Goal: Transaction & Acquisition: Purchase product/service

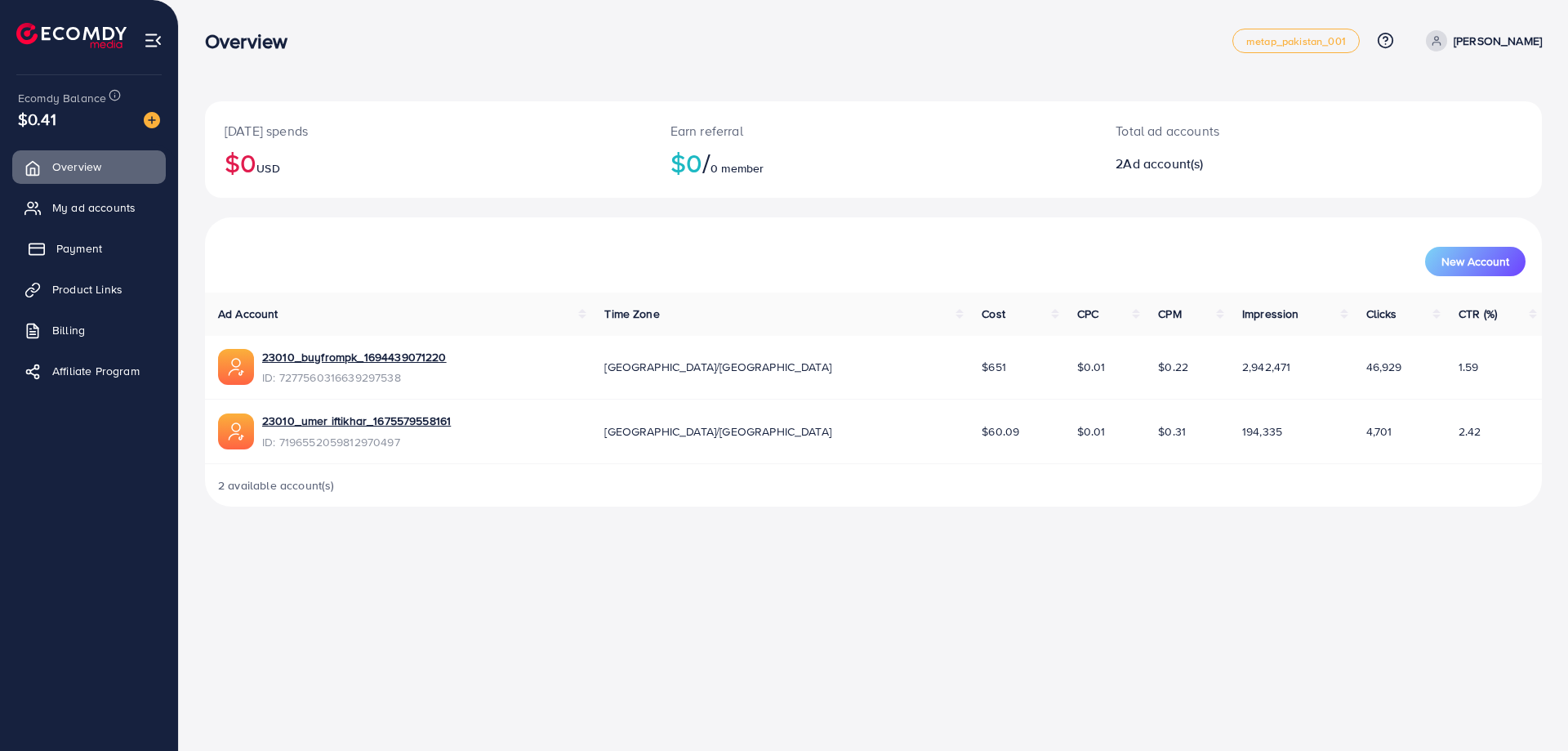
click at [82, 244] on span "Payment" at bounding box center [79, 248] width 46 height 16
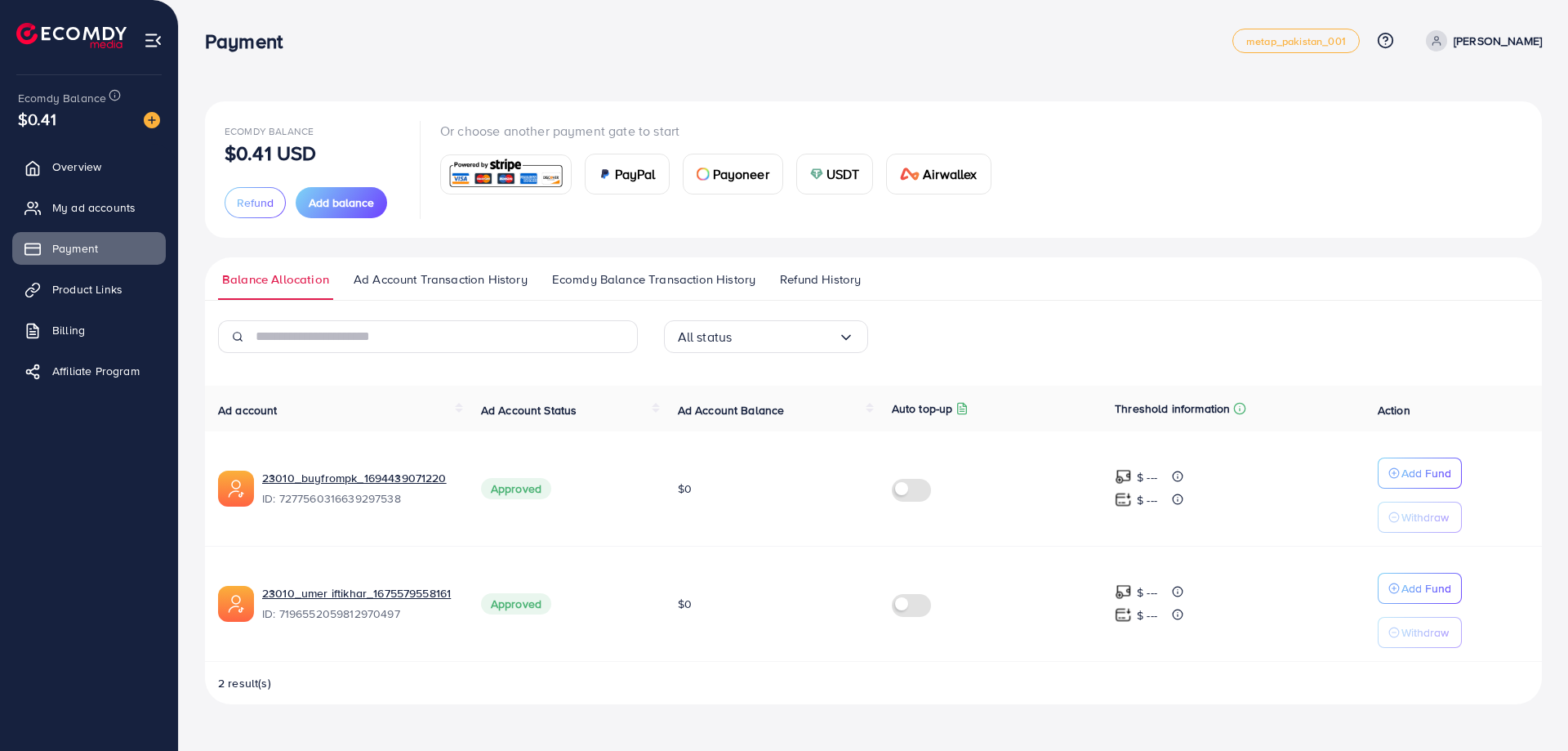
drag, startPoint x: 274, startPoint y: 158, endPoint x: 322, endPoint y: 160, distance: 48.0
click at [322, 160] on div "Ecomdy Balance $0.41 USD" at bounding box center [312, 141] width 175 height 41
click at [354, 131] on div "Ecomdy Balance $0.41 USD" at bounding box center [312, 141] width 175 height 41
drag, startPoint x: 228, startPoint y: 153, endPoint x: 339, endPoint y: 149, distance: 111.1
click at [339, 149] on div "Ecomdy Balance $0.41 USD" at bounding box center [312, 141] width 175 height 41
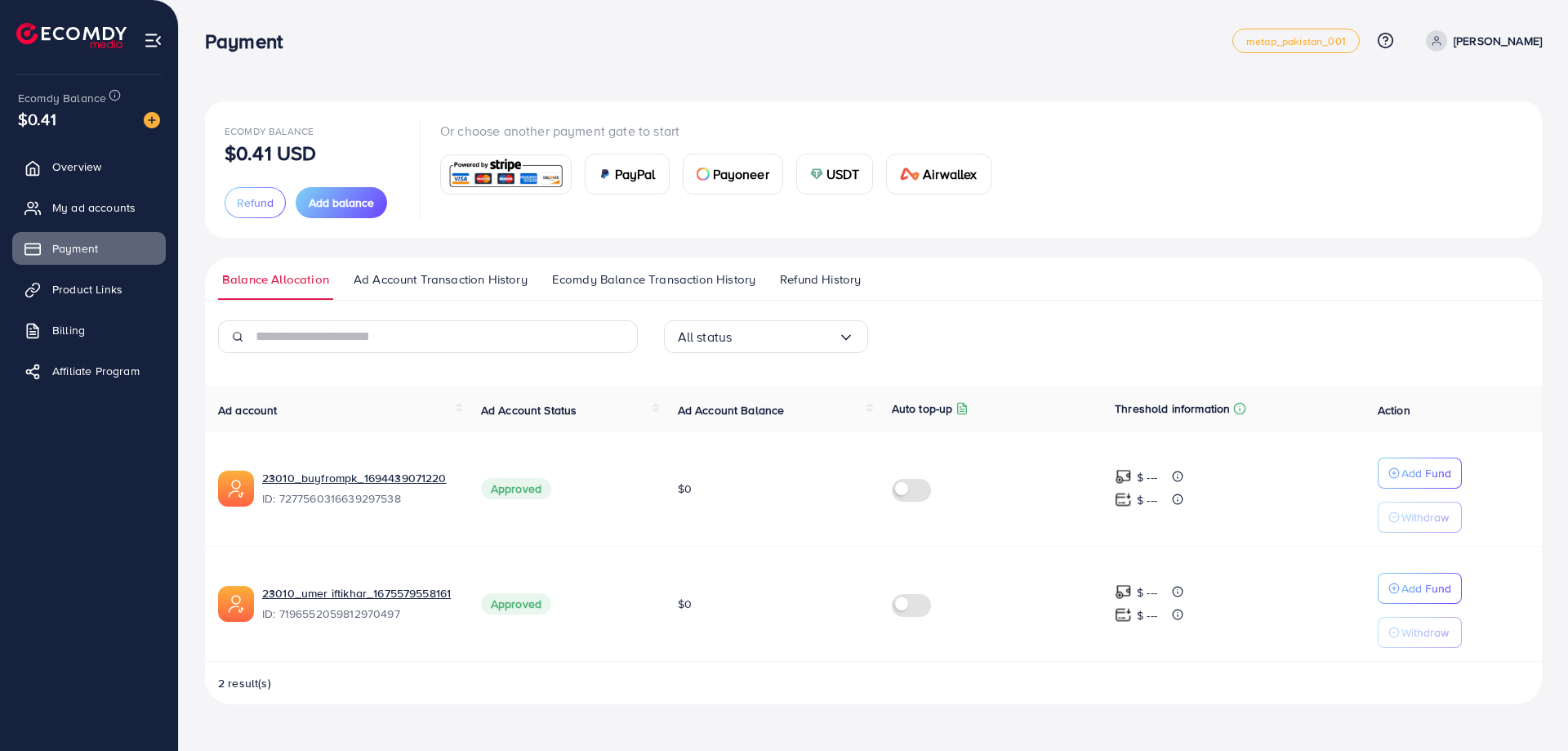
drag, startPoint x: 353, startPoint y: 112, endPoint x: 281, endPoint y: 150, distance: 81.4
click at [353, 111] on div "Ecomdy Balance $0.41 USD Refund Add balance Or choose another payment gate to s…" at bounding box center [874, 169] width 1337 height 137
drag, startPoint x: 242, startPoint y: 153, endPoint x: 364, endPoint y: 155, distance: 122.0
click at [364, 155] on div "Ecomdy Balance $0.41 USD" at bounding box center [312, 141] width 175 height 41
drag, startPoint x: 365, startPoint y: 121, endPoint x: 318, endPoint y: 148, distance: 54.2
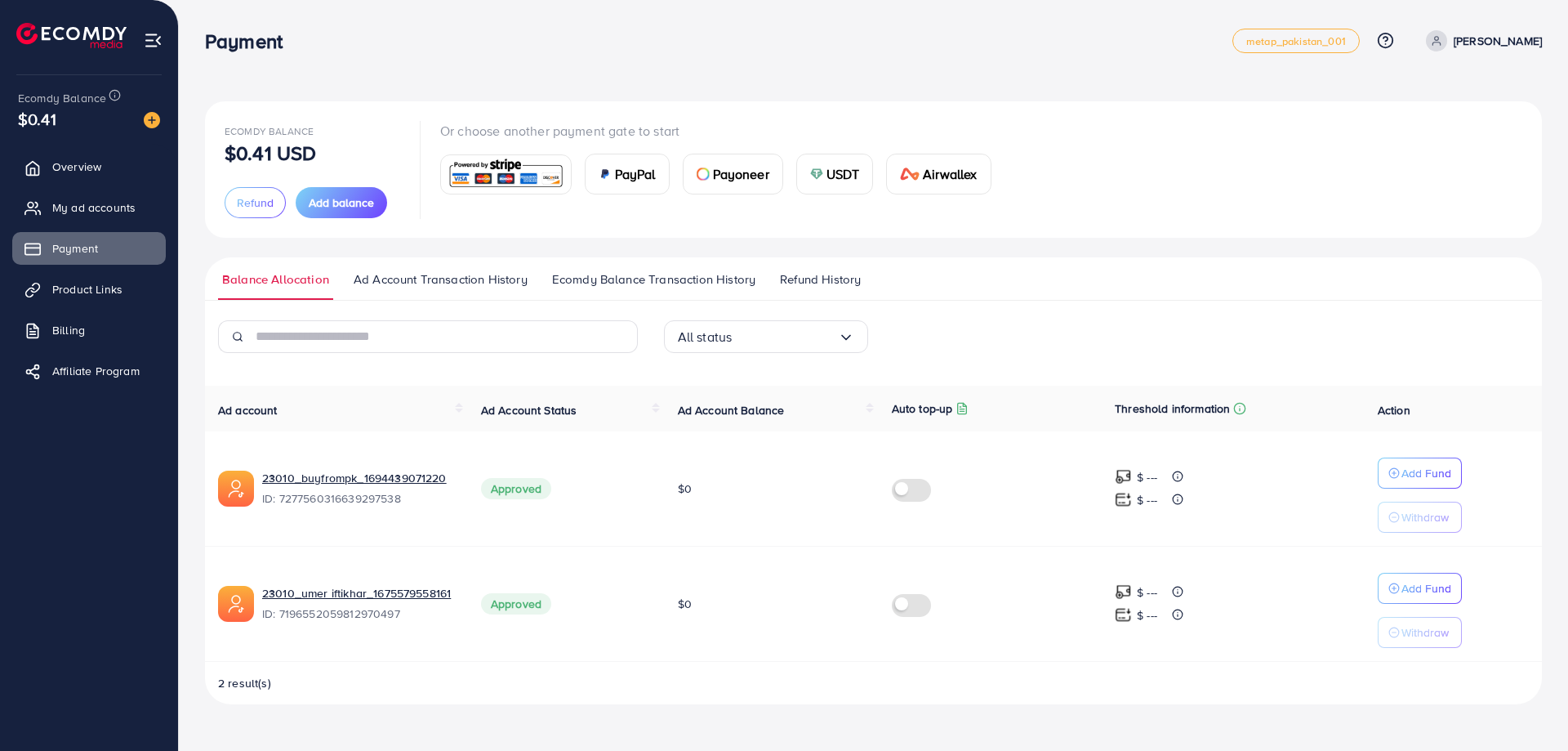
click at [364, 121] on div "Ecomdy Balance $0.41 USD" at bounding box center [312, 141] width 175 height 41
drag, startPoint x: 247, startPoint y: 142, endPoint x: 375, endPoint y: 147, distance: 128.1
click at [367, 150] on div "Ecomdy Balance $0.41 USD" at bounding box center [312, 141] width 175 height 41
click at [377, 129] on div "Ecomdy Balance $0.41 USD" at bounding box center [312, 141] width 175 height 41
click at [72, 328] on span "Billing" at bounding box center [73, 330] width 33 height 16
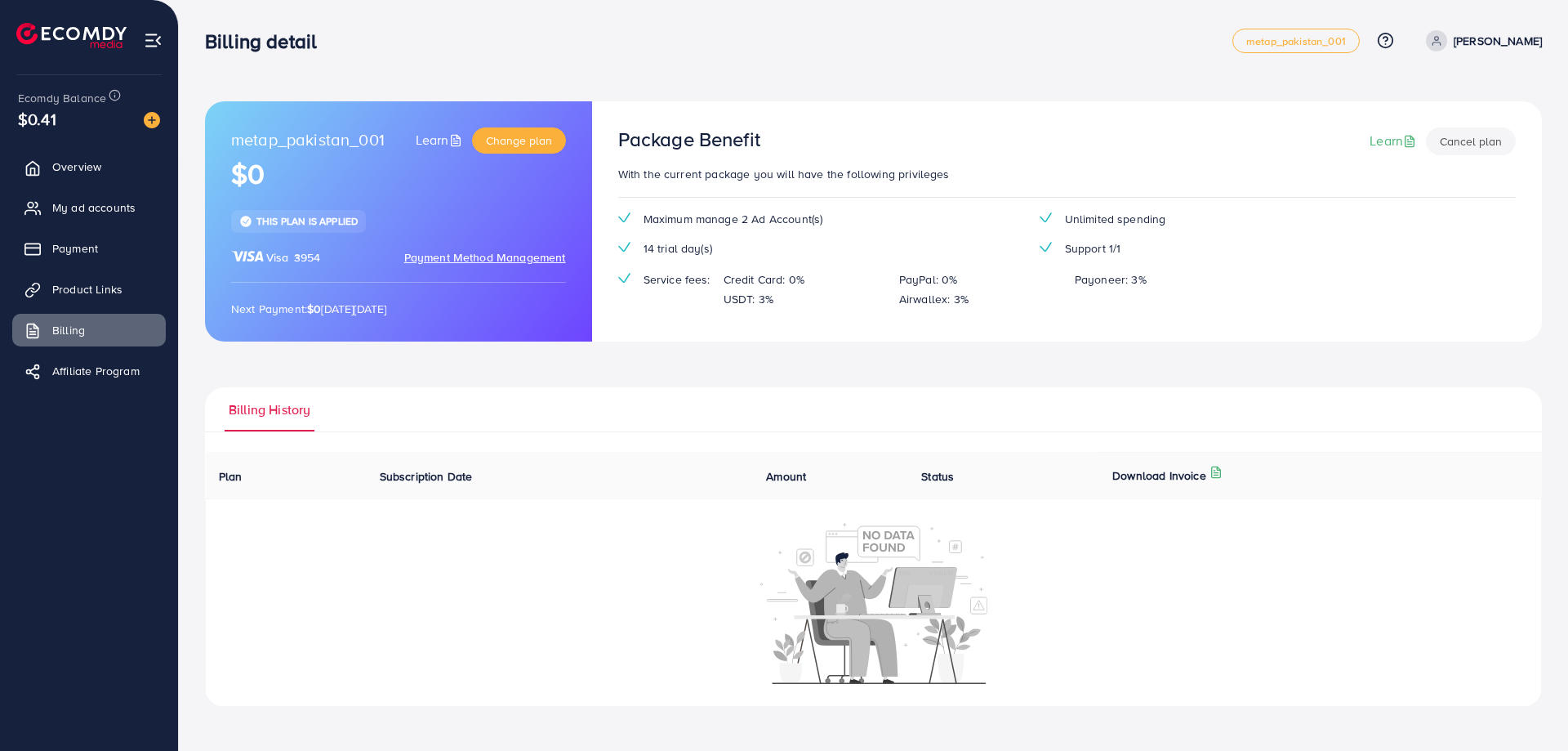
click at [449, 250] on span "Payment Method Management" at bounding box center [485, 256] width 162 height 16
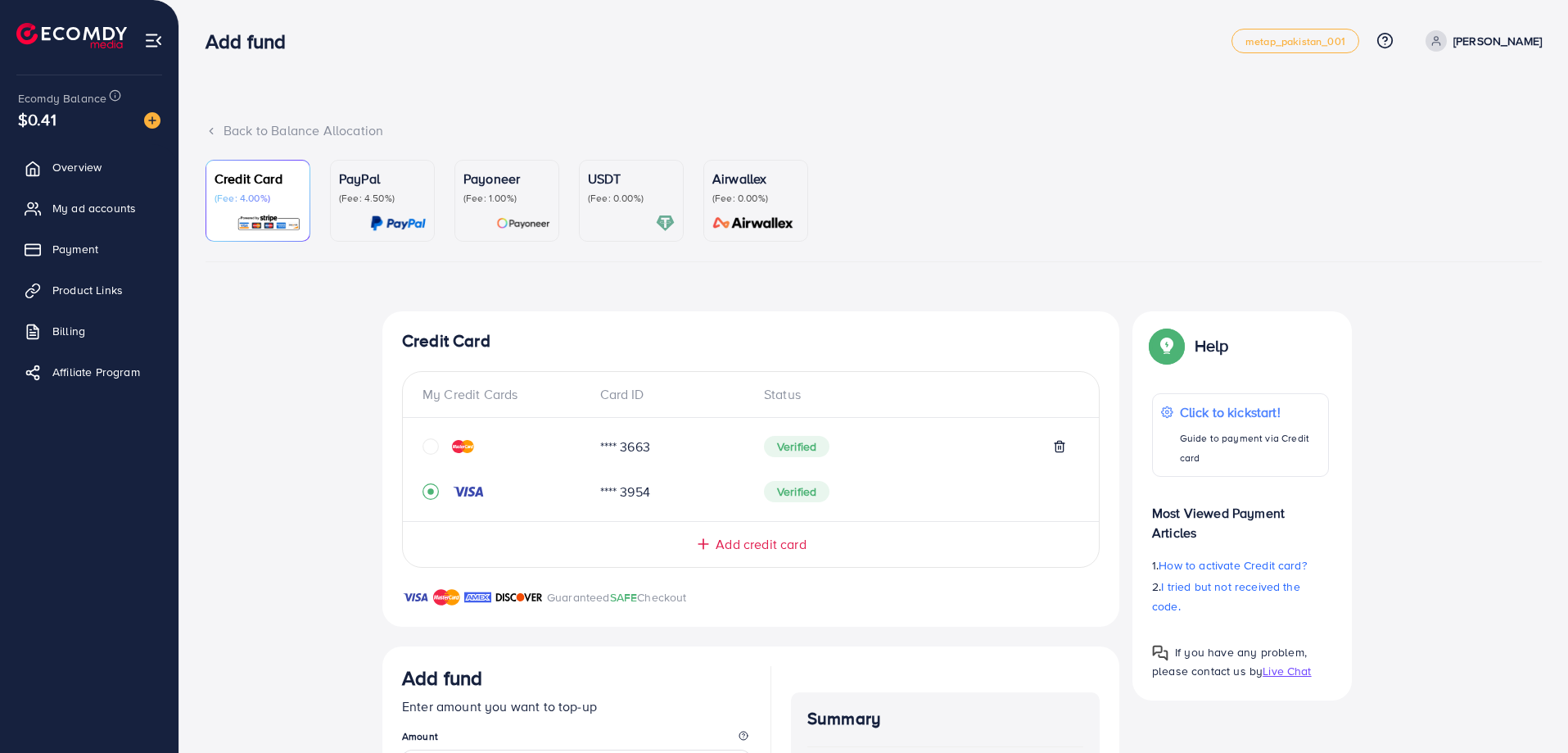
click at [891, 502] on div "Verified" at bounding box center [915, 491] width 302 height 22
click at [431, 446] on icon "circle" at bounding box center [430, 446] width 16 height 16
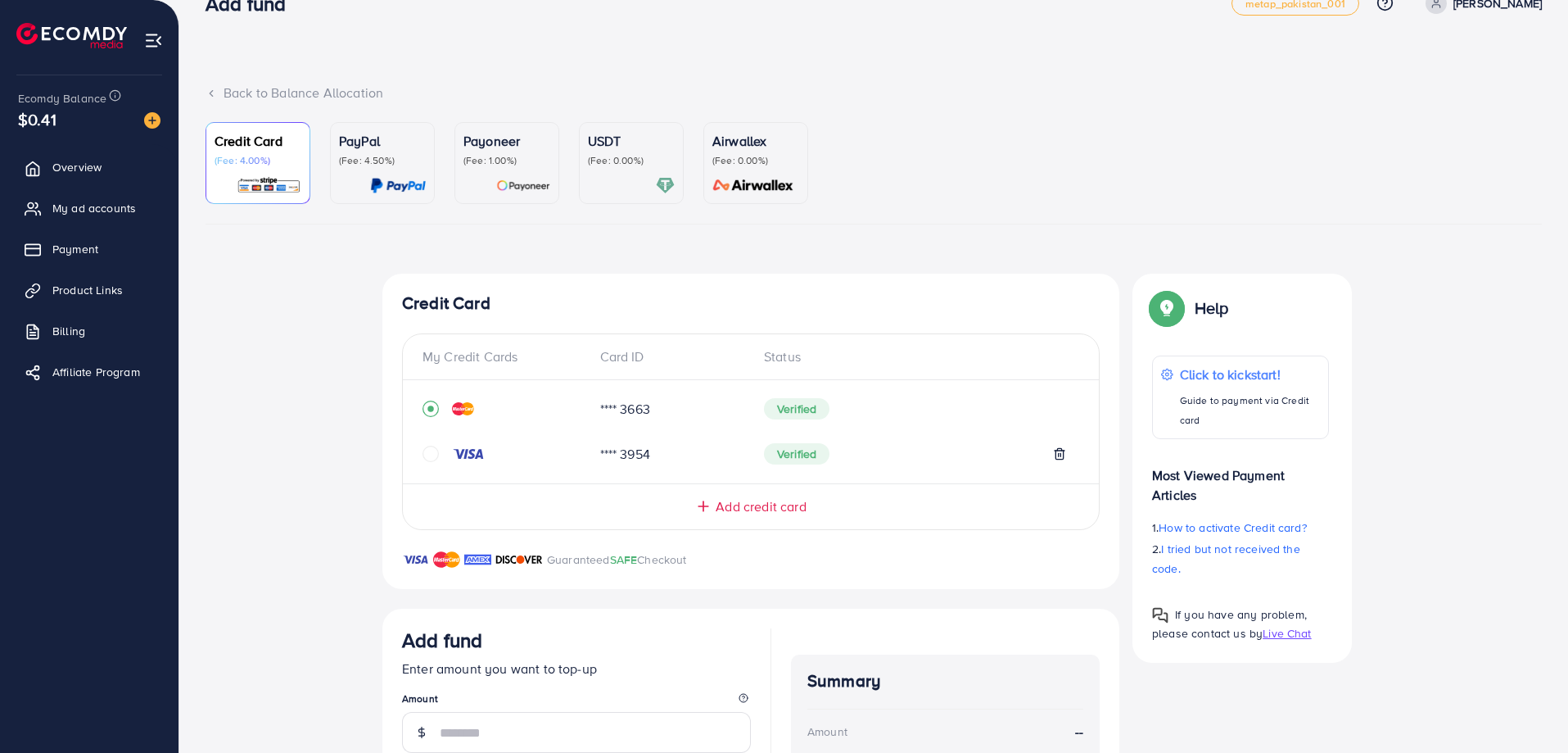
click at [933, 298] on h4 "Credit Card" at bounding box center [751, 303] width 698 height 21
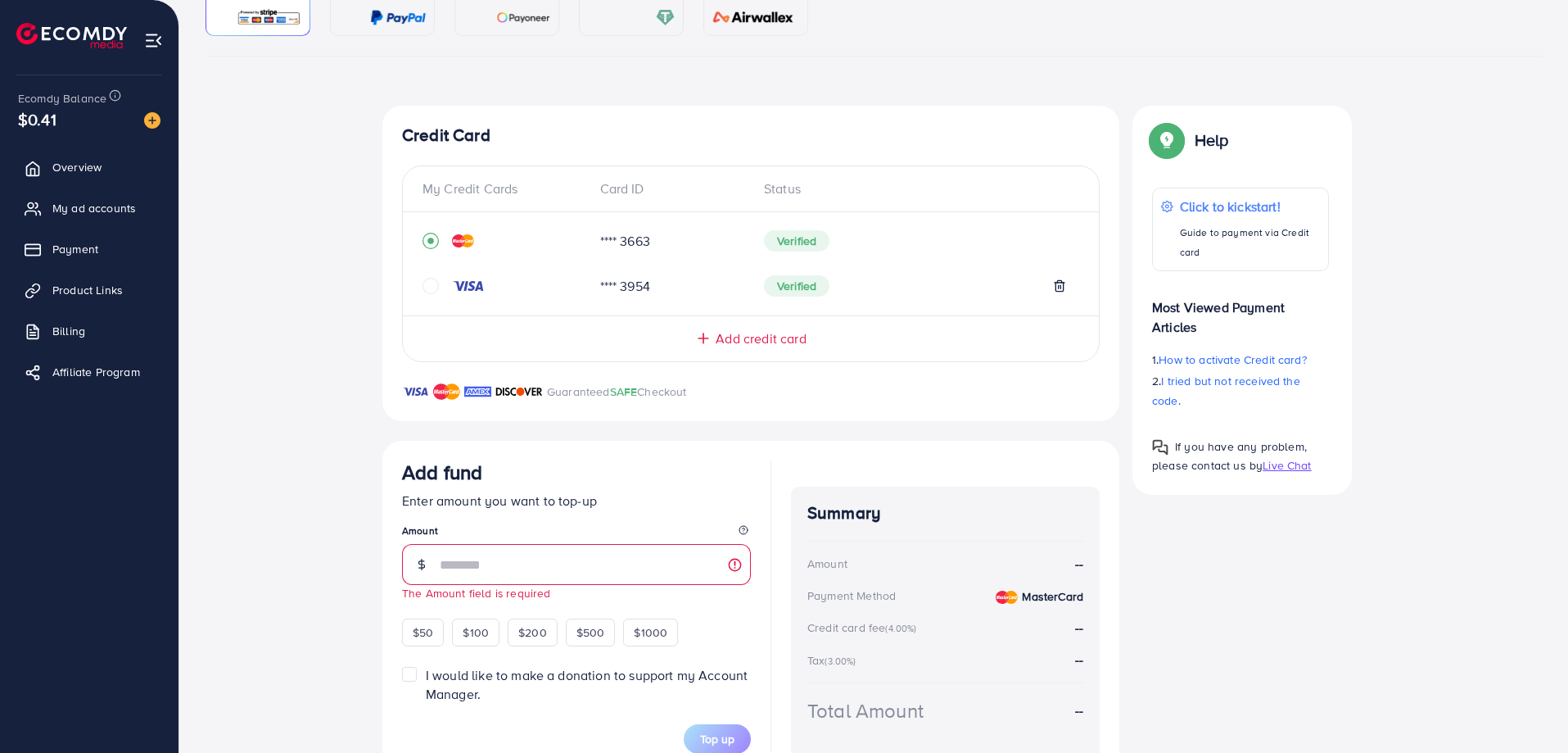
scroll to position [280, 0]
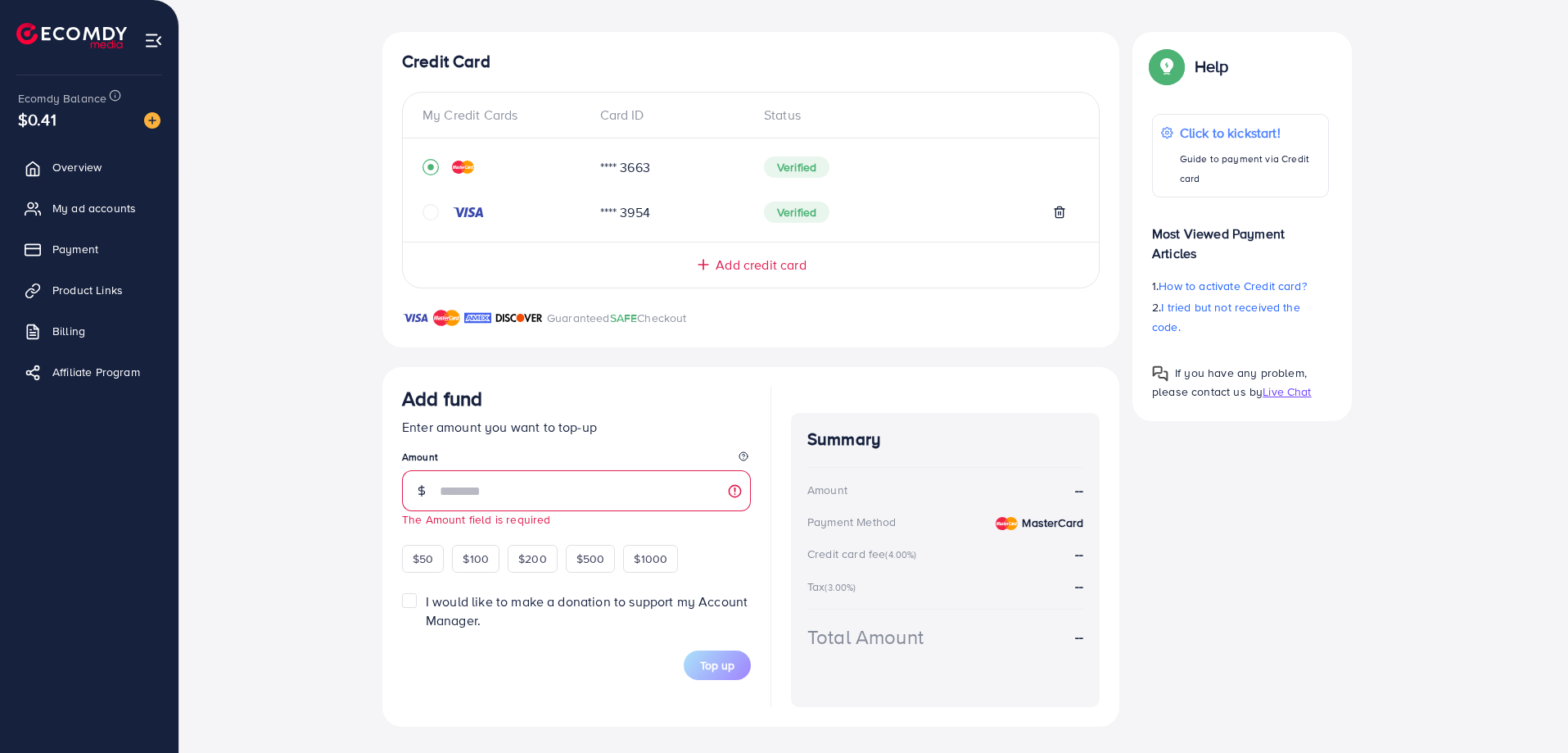
click at [790, 260] on span "Add credit card" at bounding box center [760, 265] width 90 height 19
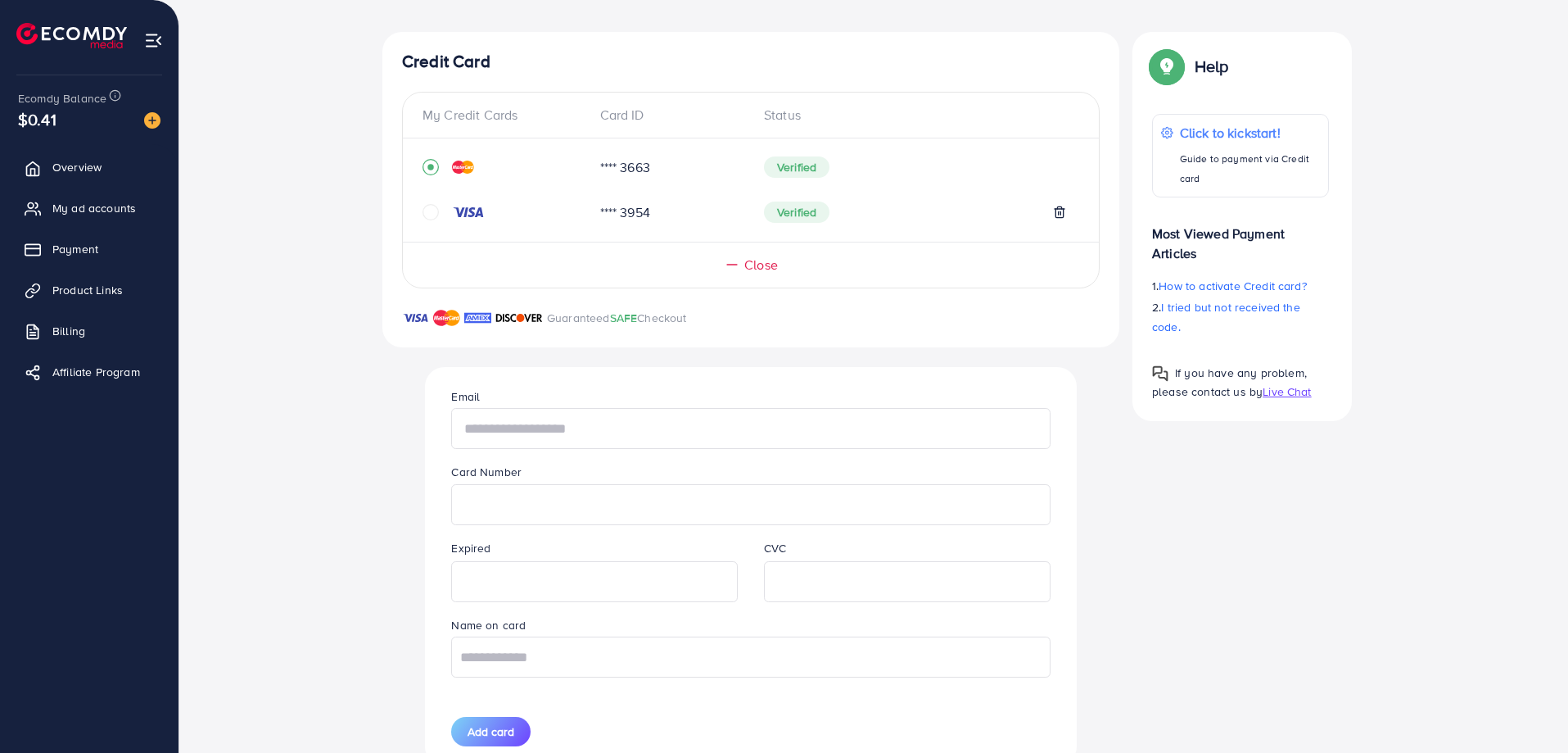
click at [515, 433] on input "text" at bounding box center [751, 428] width 599 height 41
click at [565, 439] on input "**********" at bounding box center [751, 430] width 599 height 41
type input "*"
click at [537, 657] on input "text" at bounding box center [751, 657] width 599 height 41
click at [518, 427] on input "text" at bounding box center [751, 428] width 599 height 41
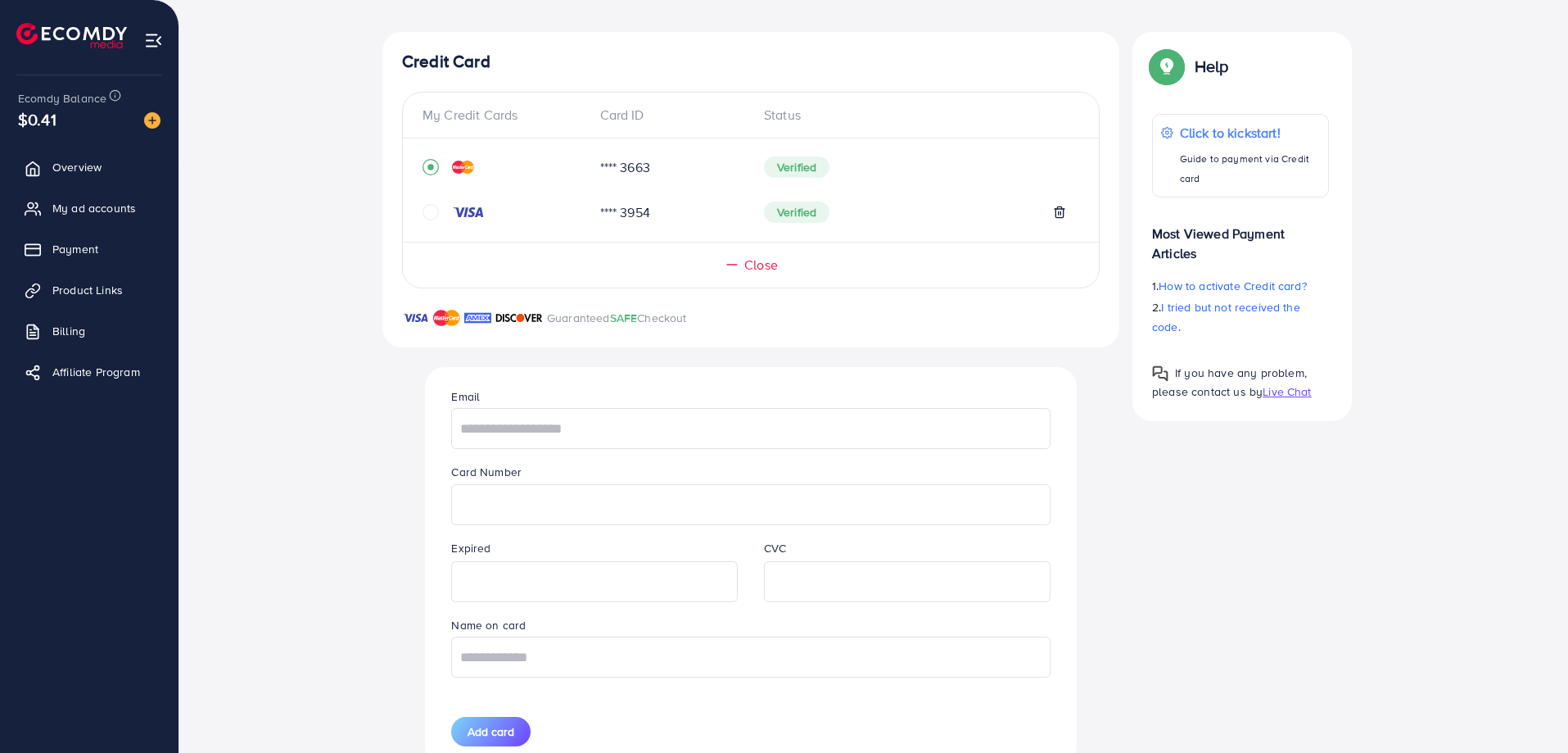
click at [413, 492] on div "Email Card Number Expired CVC Name on card Add card" at bounding box center [750, 566] width 692 height 399
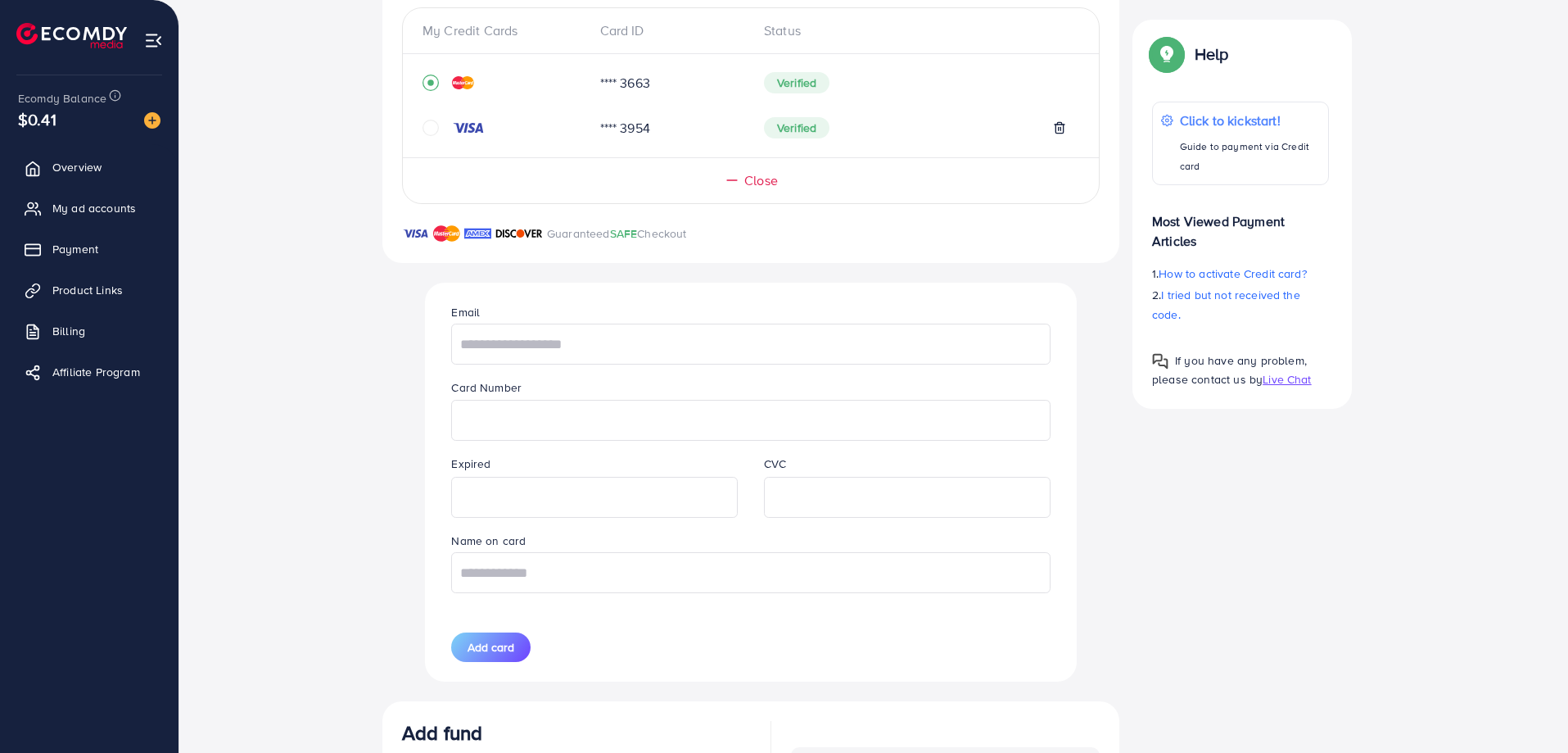
scroll to position [443, 0]
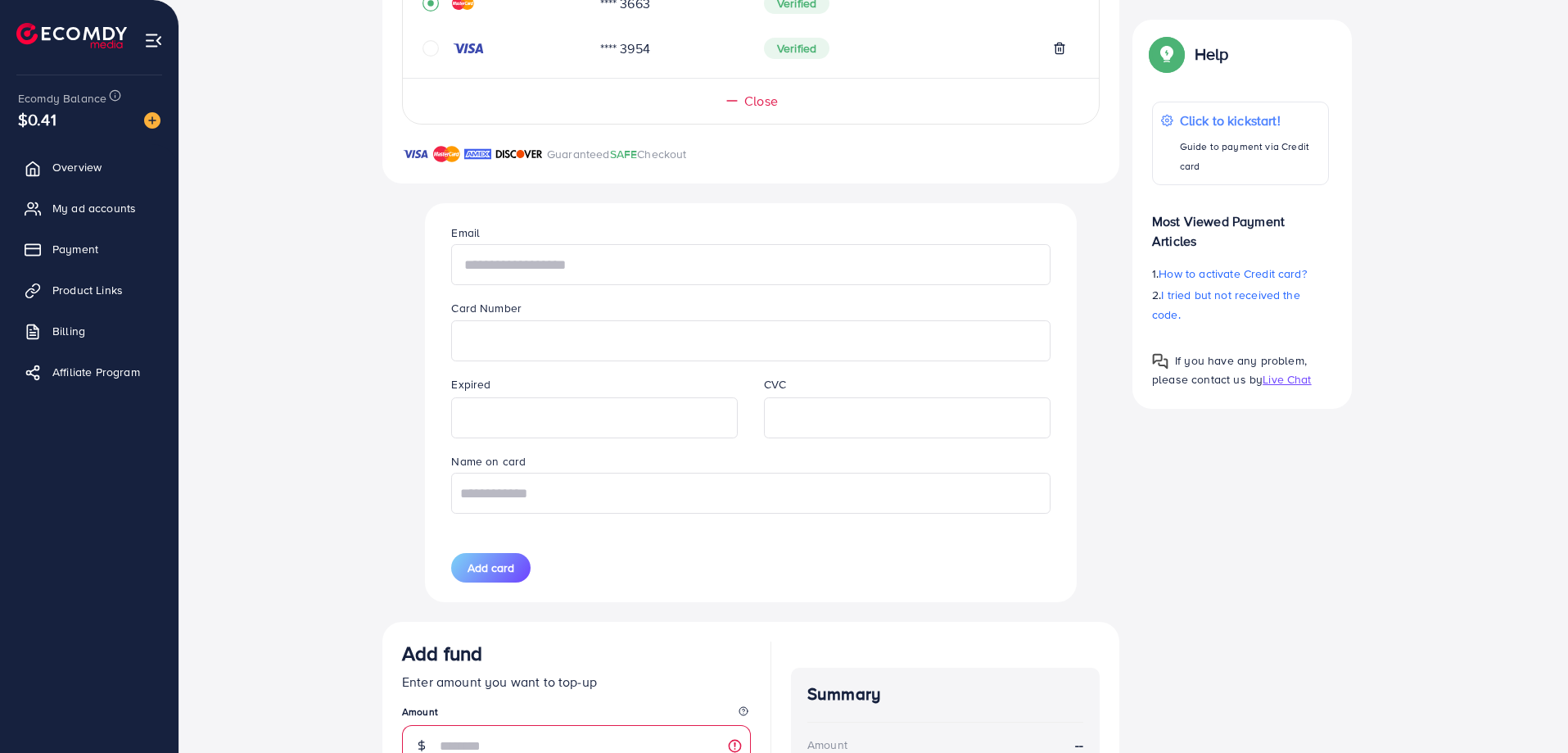
click at [505, 270] on input "text" at bounding box center [751, 264] width 599 height 41
type input "**********"
click at [517, 498] on input "text" at bounding box center [751, 492] width 599 height 41
type input "*********"
click at [485, 561] on span "Add card" at bounding box center [490, 567] width 46 height 16
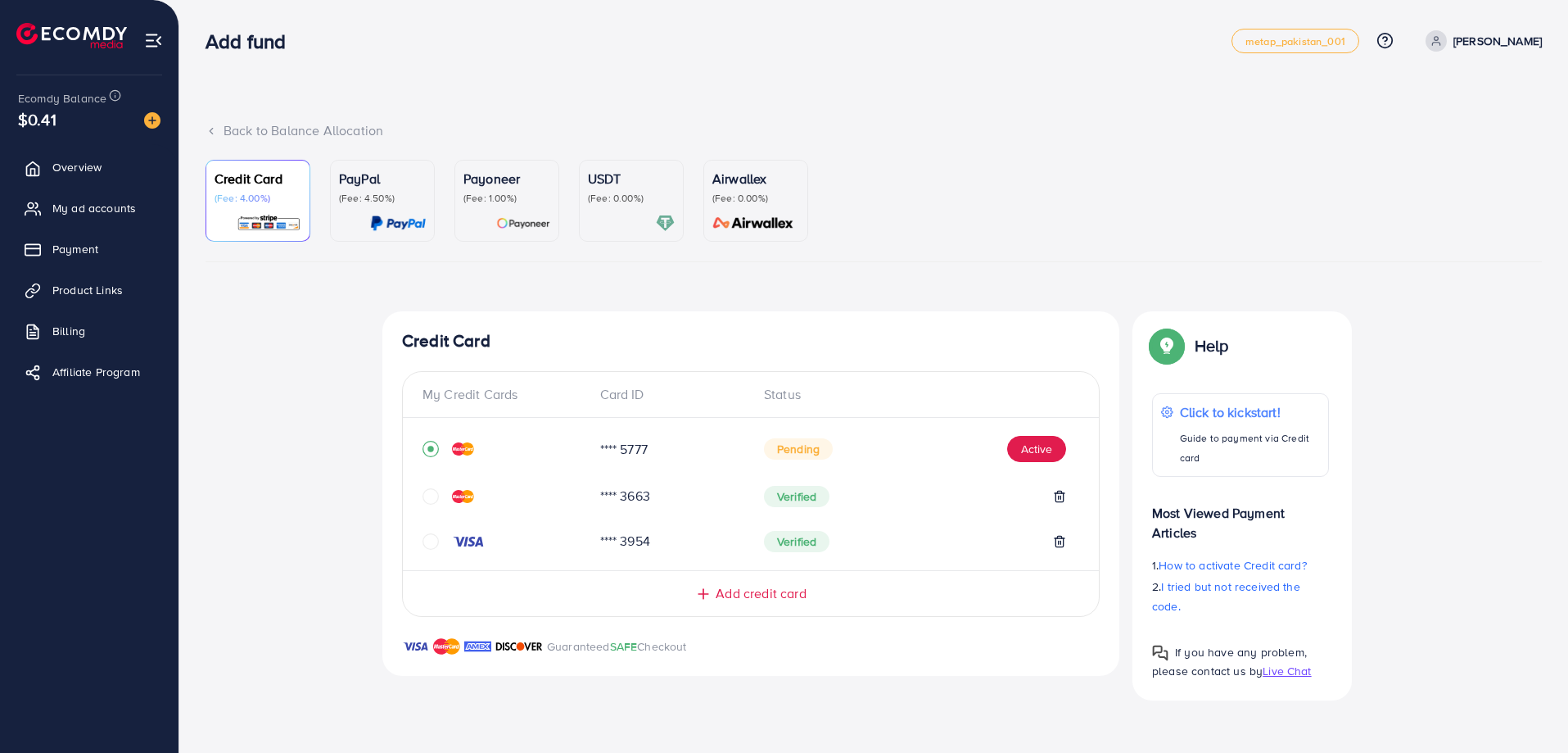
scroll to position [0, 0]
click at [1051, 452] on button "Active" at bounding box center [1039, 449] width 59 height 26
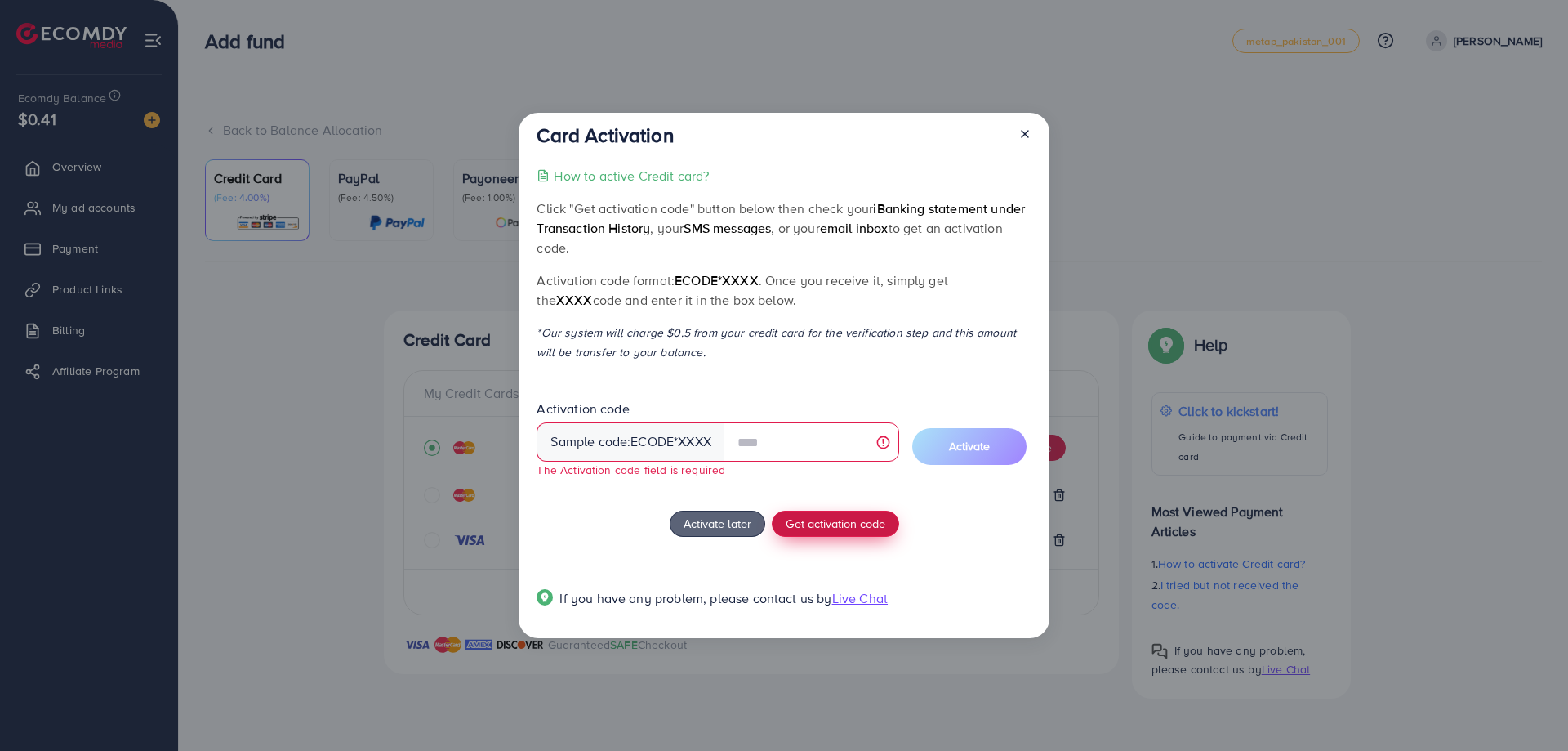
click at [818, 508] on div "How to active Credit card? Click "Get activation code" button below then check …" at bounding box center [784, 397] width 494 height 462
click at [792, 438] on input "text" at bounding box center [811, 442] width 175 height 40
click at [810, 396] on div "How to active Credit card? Click "Get activation code" button below then check …" at bounding box center [784, 397] width 494 height 462
click at [887, 440] on input "text" at bounding box center [811, 442] width 175 height 40
click at [874, 350] on p "*Our system will charge $0.5 from your credit card for the verification step an…" at bounding box center [784, 342] width 494 height 40
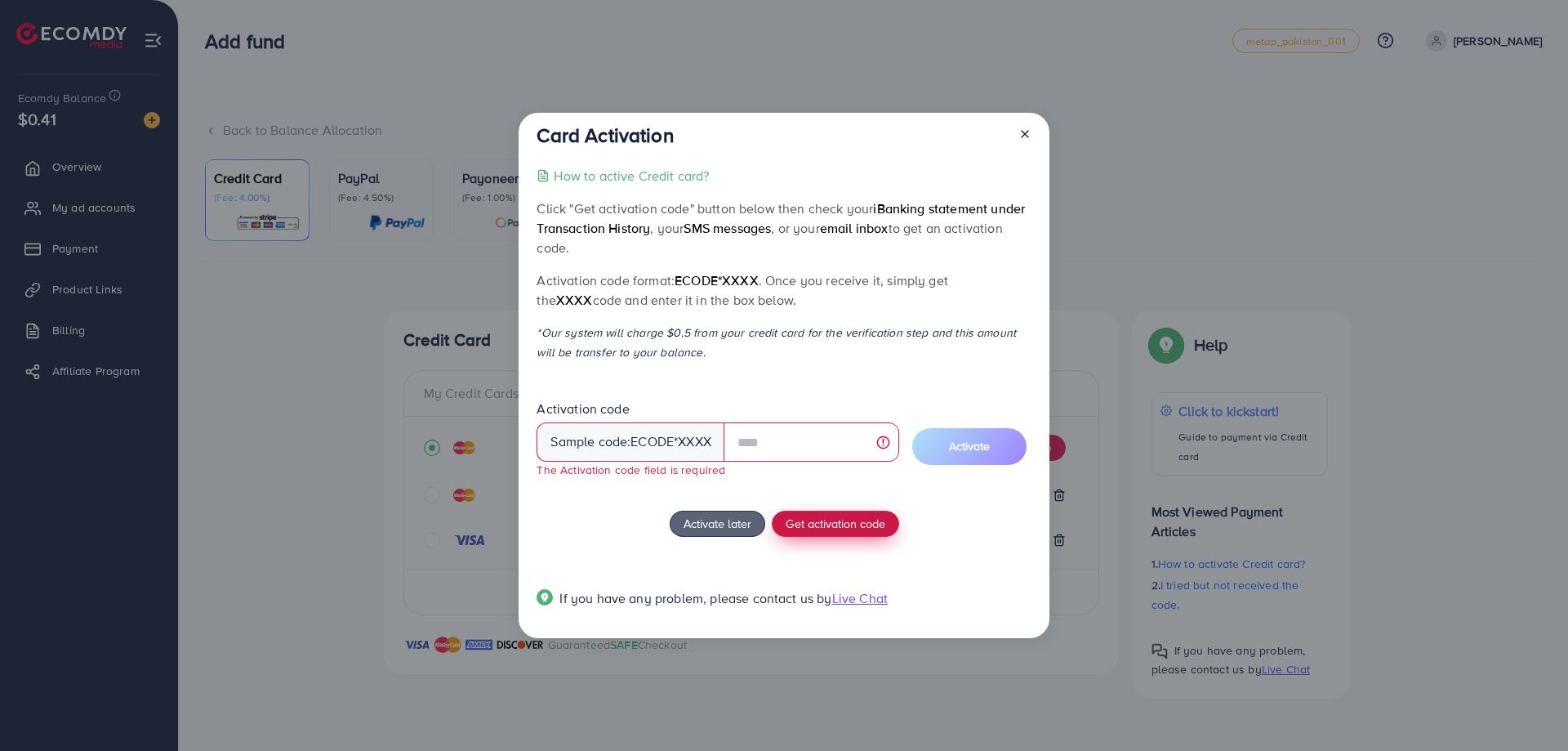
click at [820, 518] on span "Get activation code" at bounding box center [836, 523] width 100 height 17
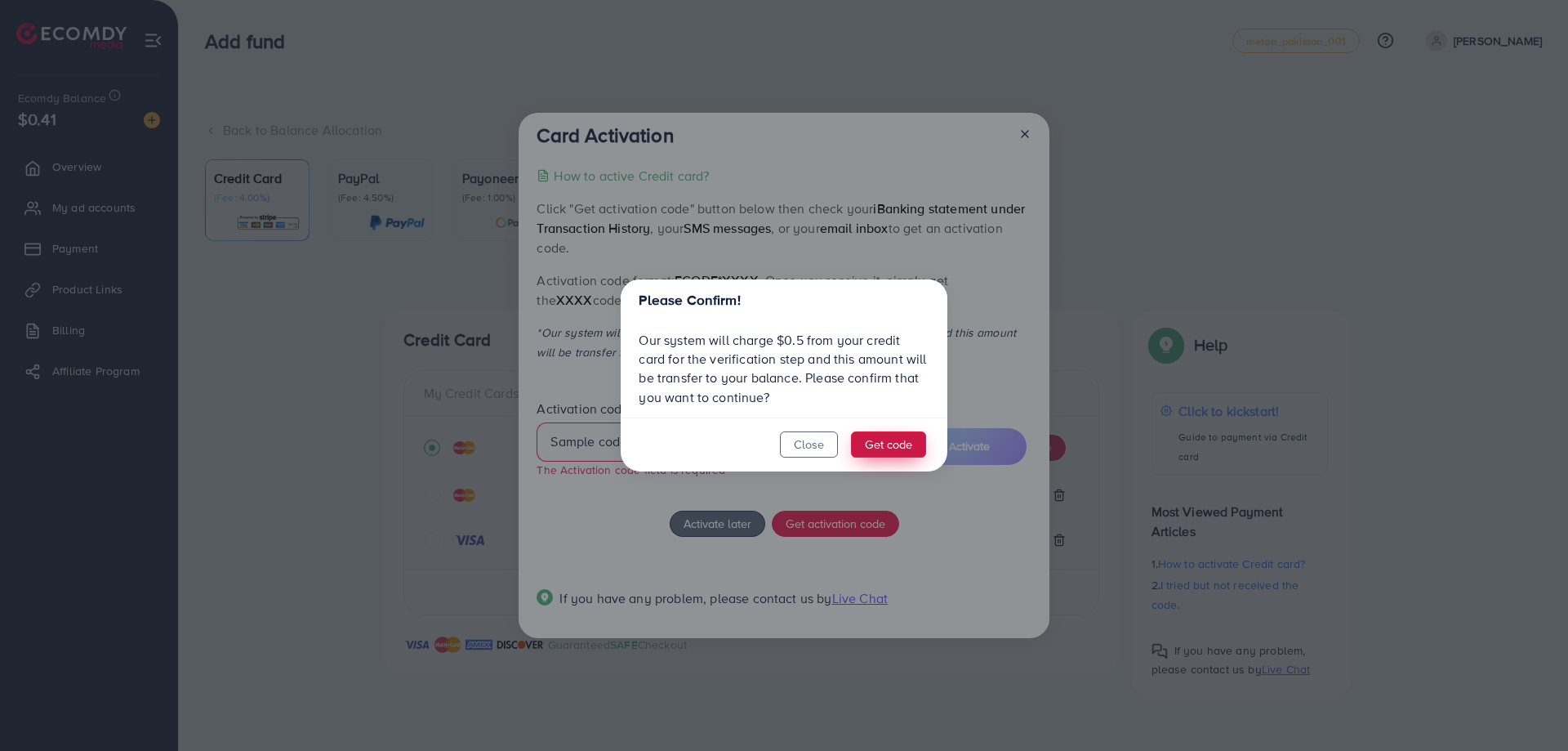
click at [887, 445] on button "Get code" at bounding box center [889, 445] width 75 height 26
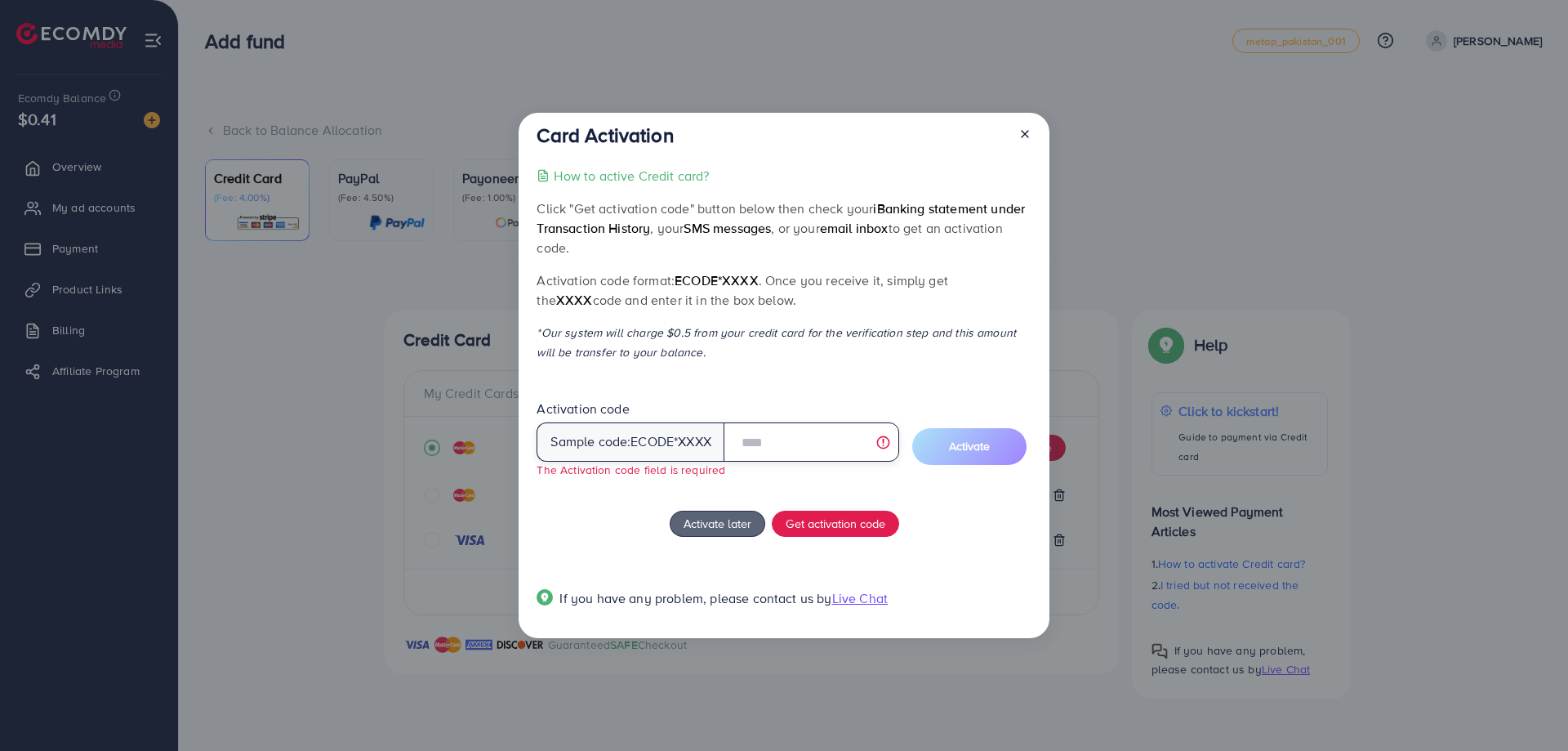
click at [802, 444] on input "text" at bounding box center [811, 442] width 175 height 40
drag, startPoint x: 624, startPoint y: 205, endPoint x: 753, endPoint y: 208, distance: 129.0
click at [746, 208] on p "Click "Get activation code" button below then check your iBanking statement und…" at bounding box center [784, 228] width 494 height 58
drag, startPoint x: 798, startPoint y: 211, endPoint x: 848, endPoint y: 215, distance: 50.2
click at [801, 212] on p "Click "Get activation code" button below then check your iBanking statement und…" at bounding box center [784, 228] width 494 height 58
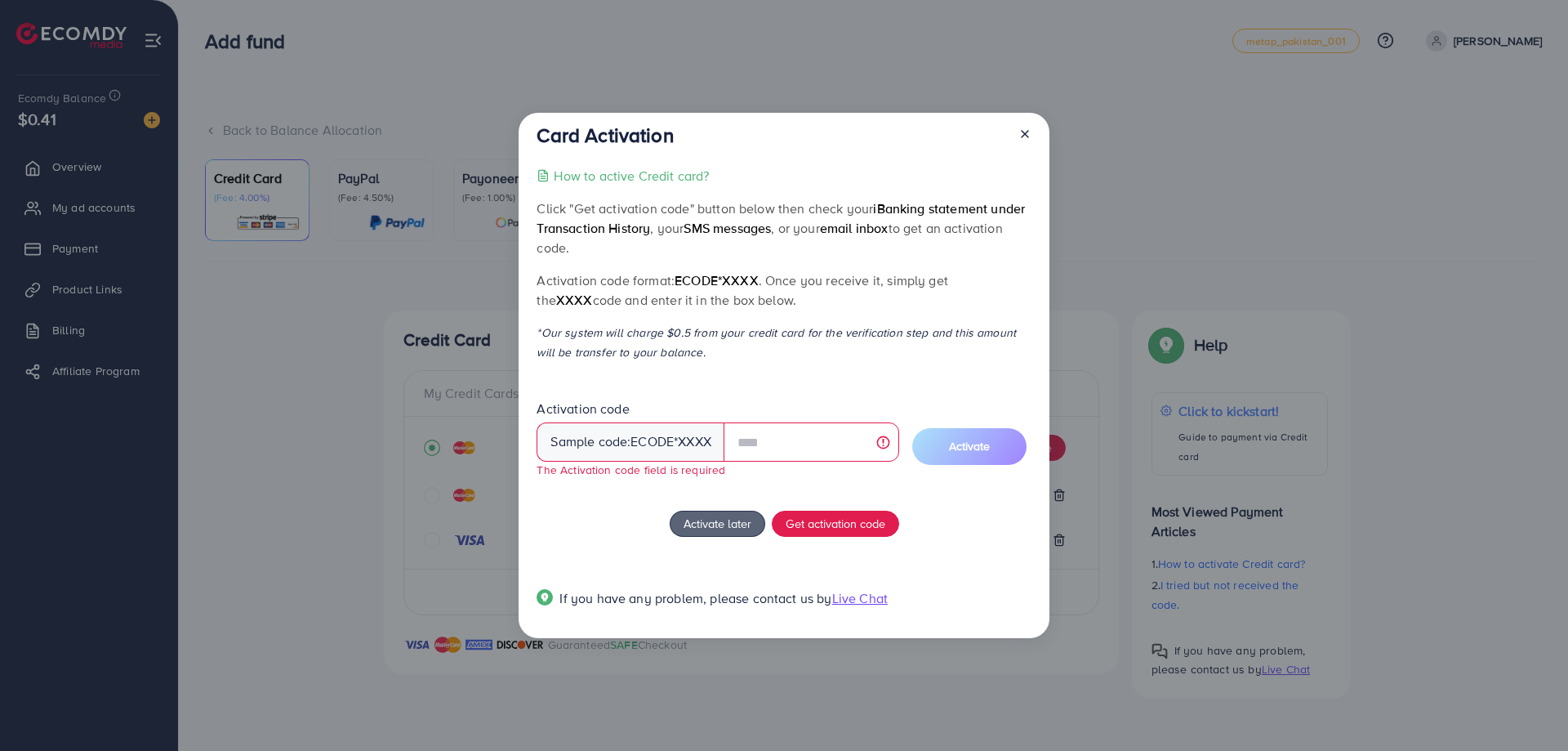
click at [920, 199] on p "Click "Get activation code" button below then check your iBanking statement und…" at bounding box center [784, 228] width 494 height 58
click at [768, 444] on input "text" at bounding box center [811, 442] width 175 height 40
type input "*"
click at [1024, 132] on icon at bounding box center [1025, 134] width 13 height 13
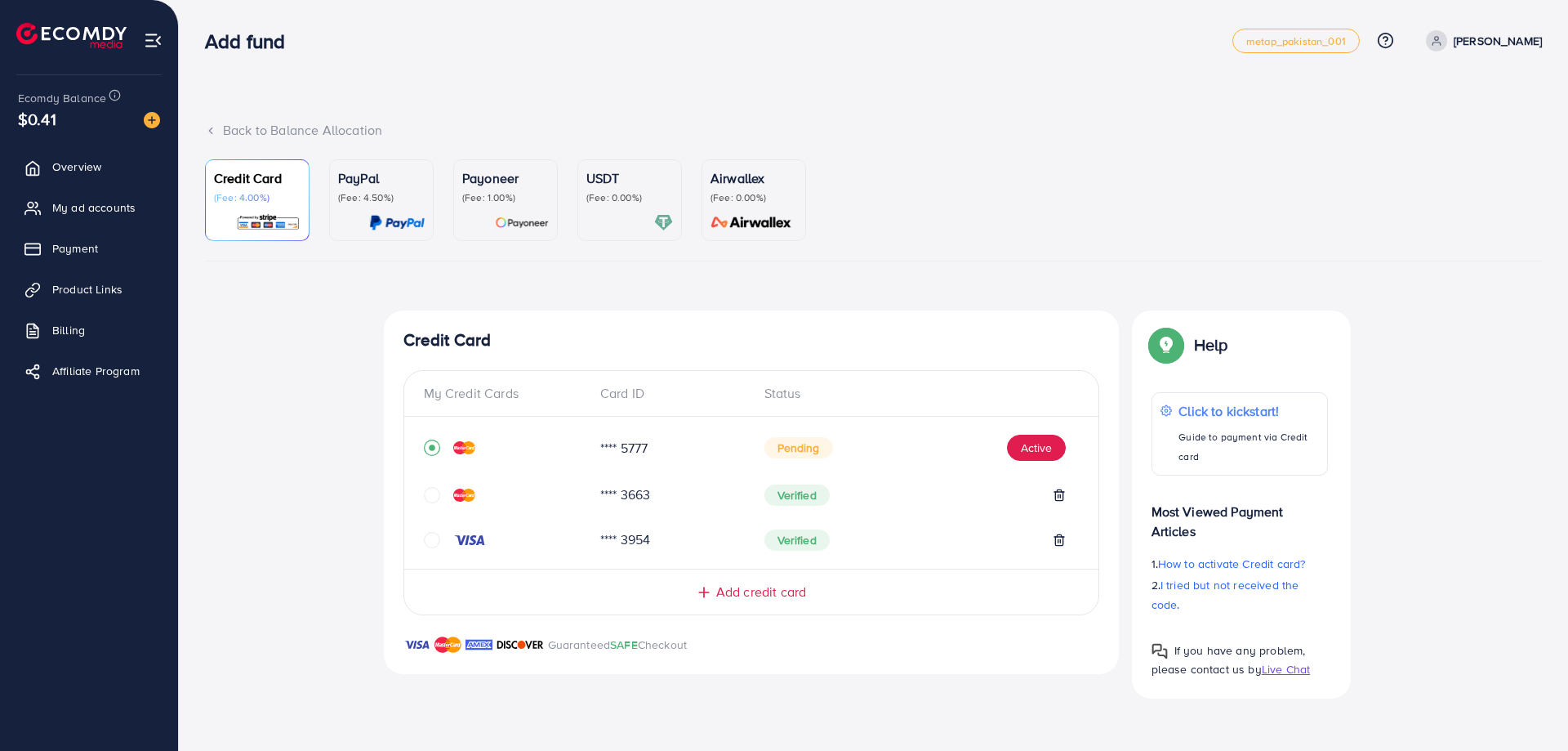
click at [463, 442] on img at bounding box center [464, 448] width 22 height 13
click at [629, 441] on div at bounding box center [751, 492] width 694 height 125
click at [1048, 450] on button "Active" at bounding box center [1037, 448] width 58 height 26
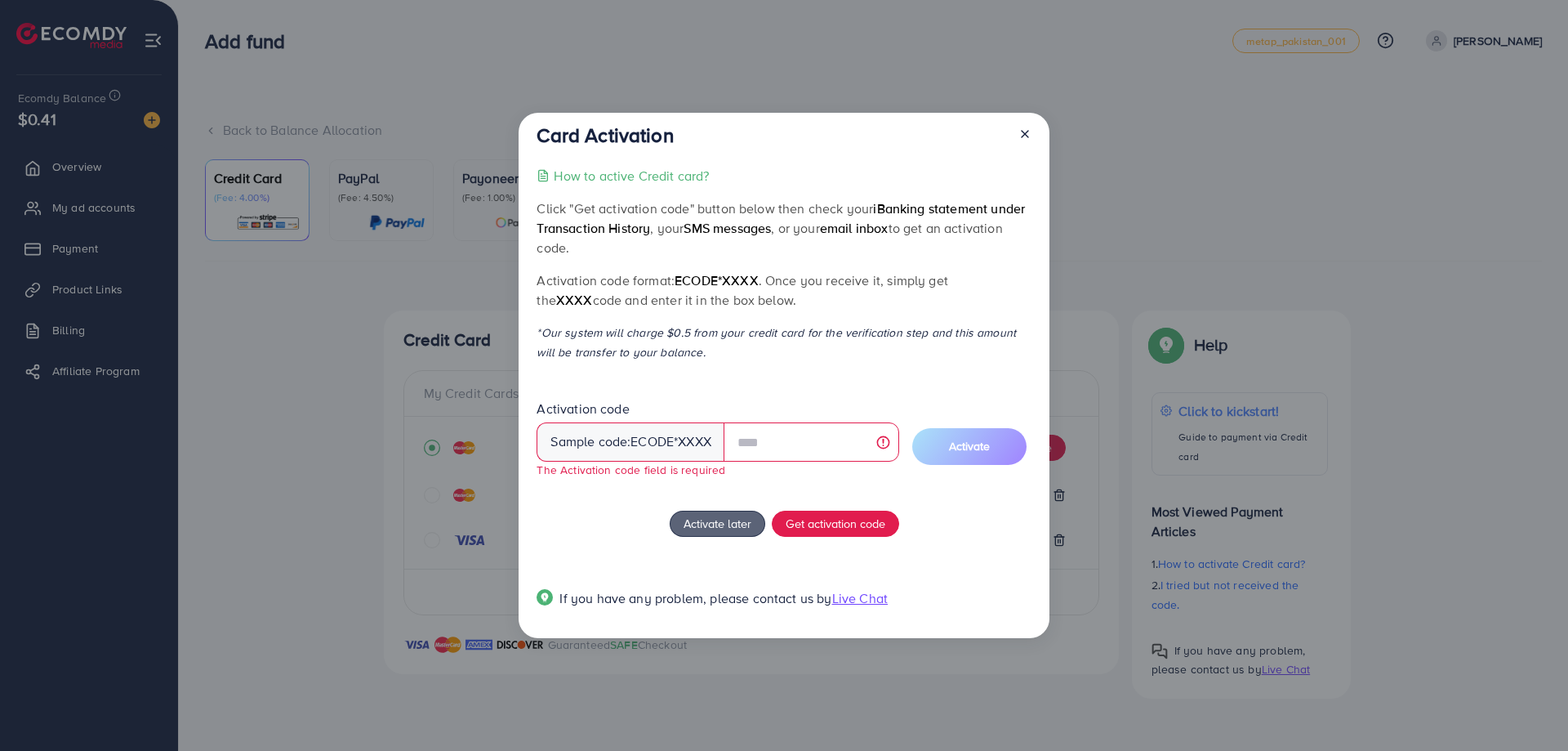
drag, startPoint x: 596, startPoint y: 349, endPoint x: 760, endPoint y: 349, distance: 164.0
click at [760, 349] on p "*Our system will charge $0.5 from your credit card for the verification step an…" at bounding box center [784, 342] width 494 height 40
click at [819, 346] on p "*Our system will charge $0.5 from your credit card for the verification step an…" at bounding box center [784, 342] width 494 height 40
drag, startPoint x: 580, startPoint y: 353, endPoint x: 728, endPoint y: 359, distance: 148.1
click at [727, 358] on p "*Our system will charge $0.5 from your credit card for the verification step an…" at bounding box center [784, 342] width 494 height 40
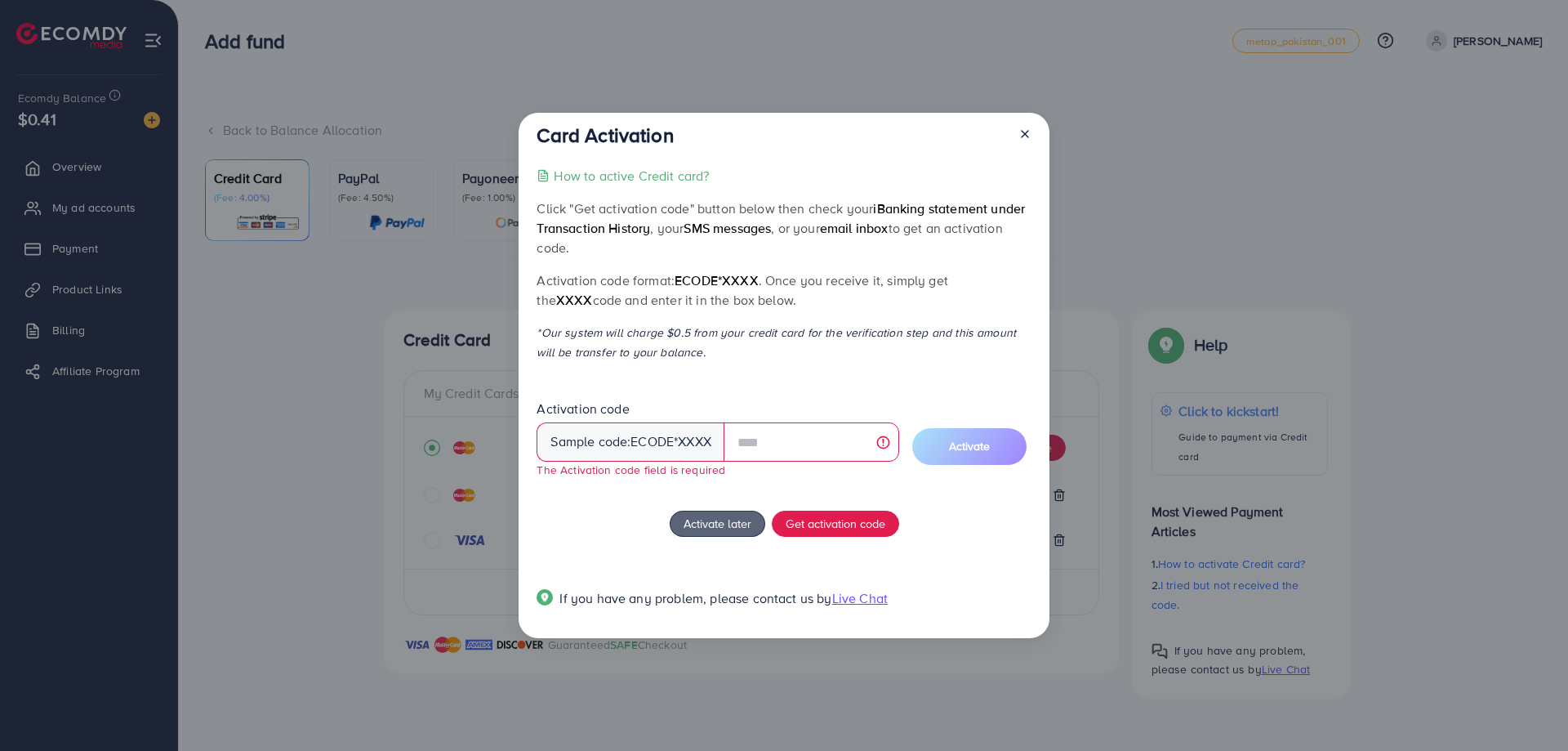
click at [787, 374] on div "How to active Credit card? Click "Get activation code" button below then check …" at bounding box center [784, 397] width 494 height 462
click at [677, 172] on p "How to active Credit card?" at bounding box center [631, 175] width 155 height 20
click at [825, 451] on input "text" at bounding box center [811, 442] width 175 height 40
click at [843, 520] on span "Get activation code" at bounding box center [836, 523] width 100 height 17
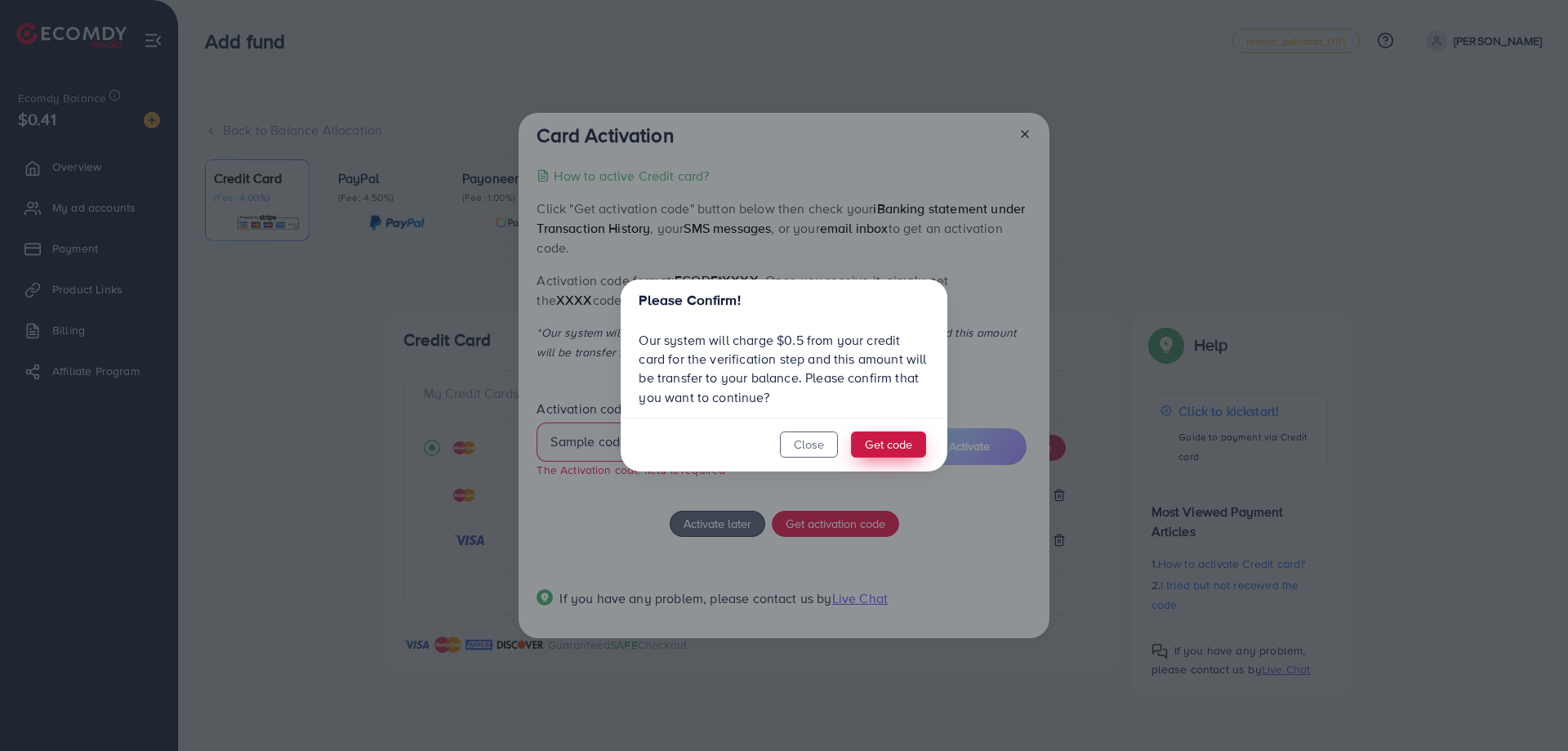
click at [864, 445] on button "Get code" at bounding box center [889, 445] width 75 height 26
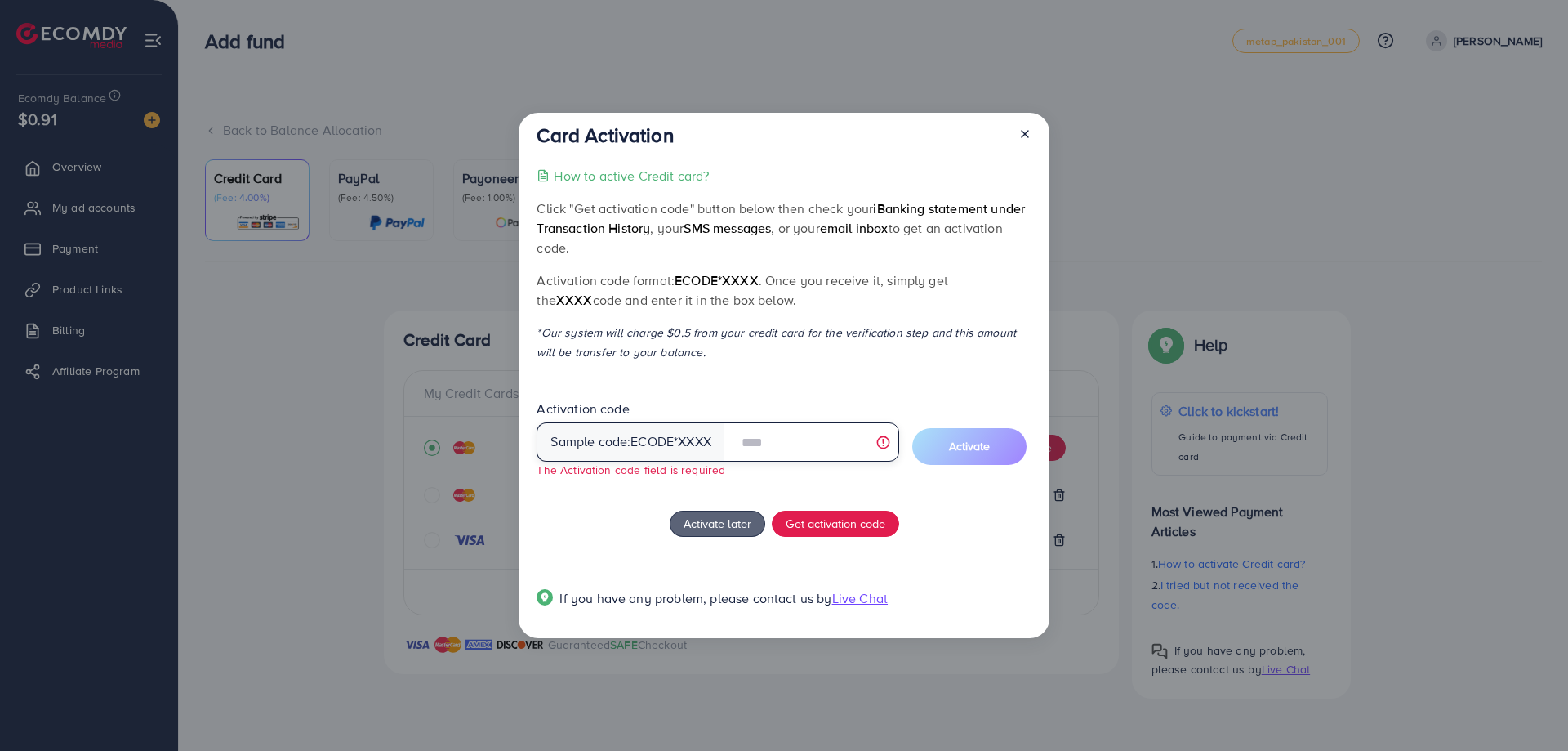
drag, startPoint x: 803, startPoint y: 441, endPoint x: 790, endPoint y: 439, distance: 13.2
click at [803, 441] on input "text" at bounding box center [811, 442] width 175 height 40
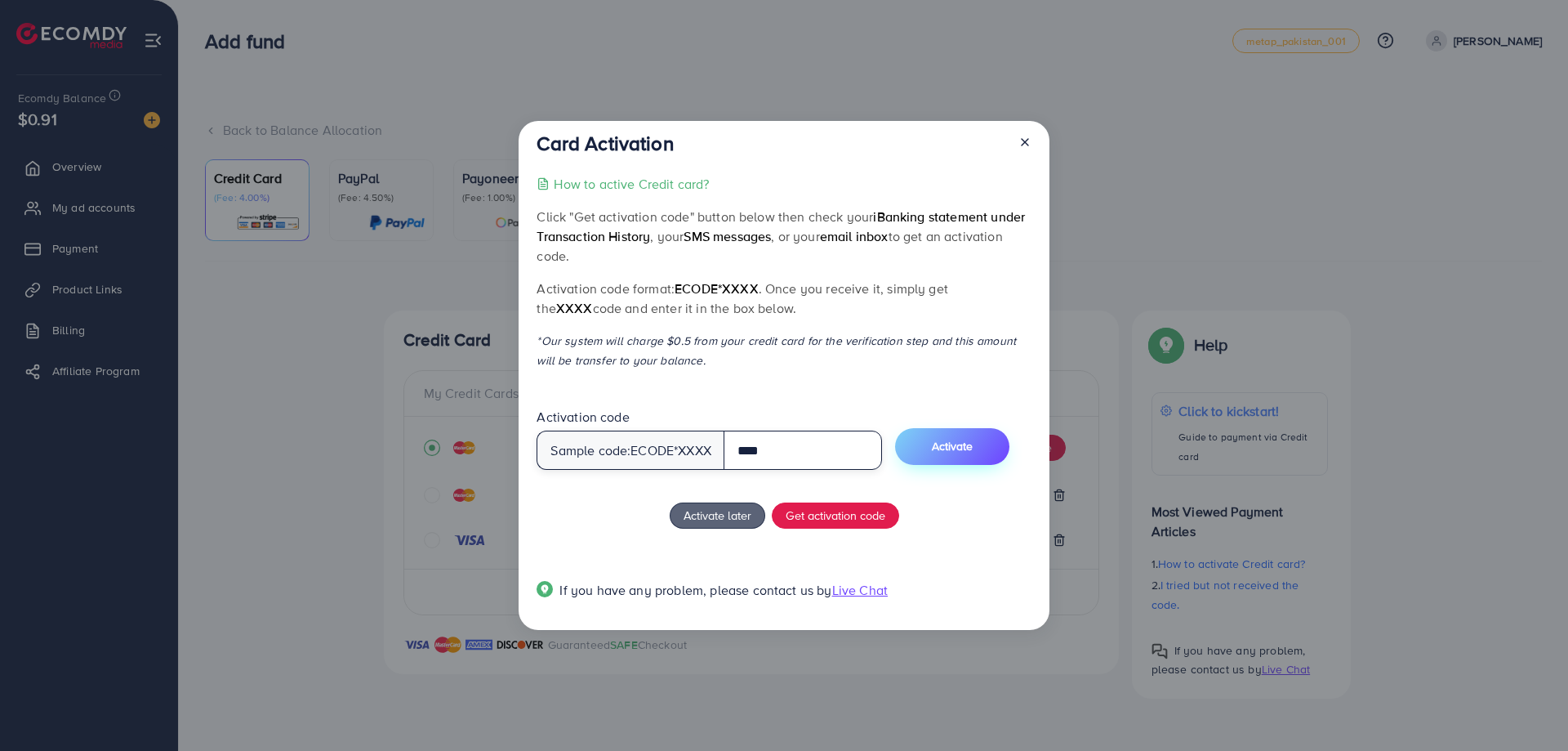
type input "****"
click at [957, 451] on span "Activate" at bounding box center [952, 446] width 41 height 16
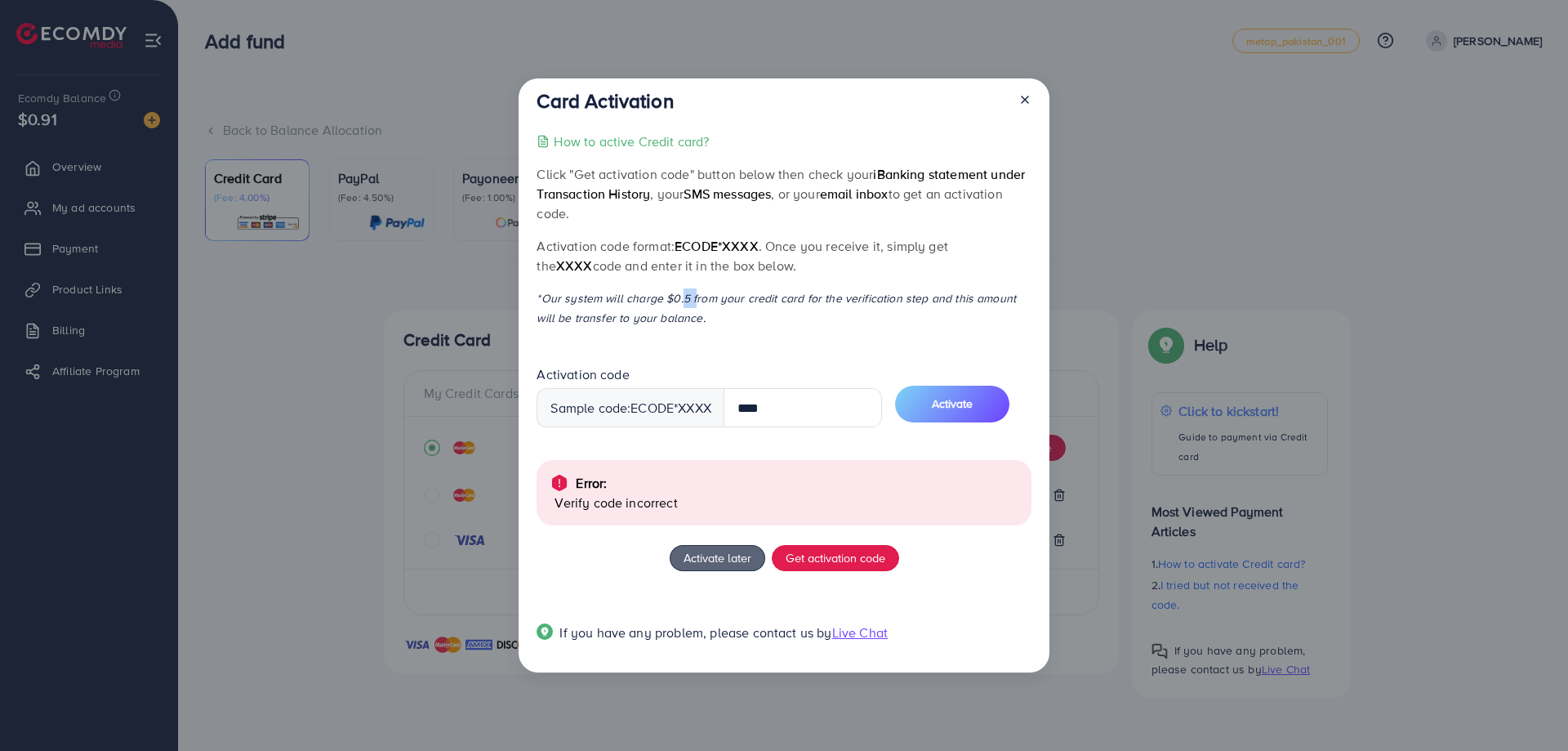
drag, startPoint x: 675, startPoint y: 301, endPoint x: 690, endPoint y: 308, distance: 16.6
click at [691, 301] on p "*Our system will charge $0.5 from your credit card for the verification step an…" at bounding box center [784, 308] width 494 height 40
drag, startPoint x: 665, startPoint y: 288, endPoint x: 700, endPoint y: 300, distance: 37.0
click at [700, 299] on div "How to active Credit card? Click "Get activation code" button below then check …" at bounding box center [784, 397] width 494 height 531
click at [706, 309] on p "*Our system will charge $0.5 from your credit card for the verification step an…" at bounding box center [784, 308] width 494 height 40
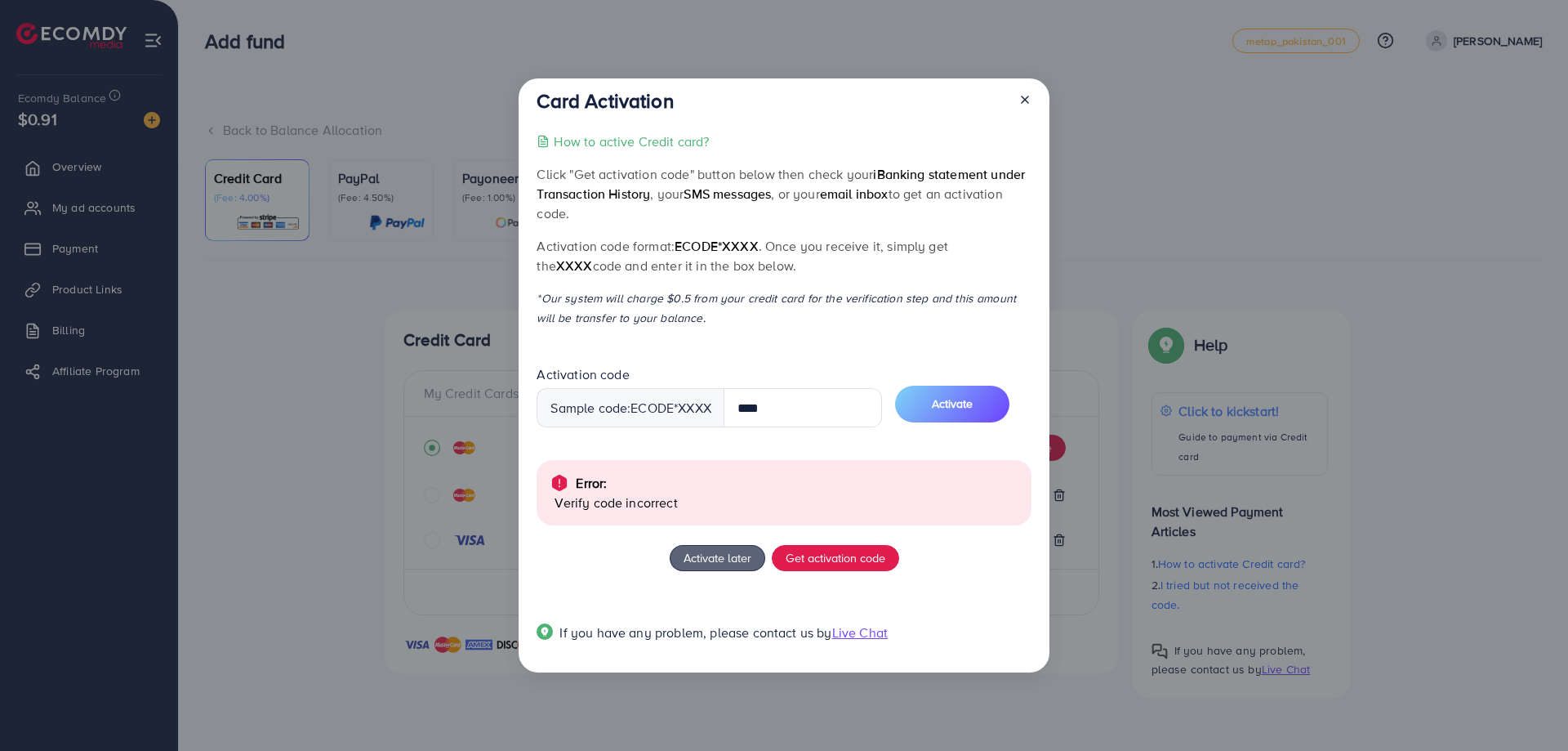
click at [1022, 99] on icon at bounding box center [1025, 100] width 13 height 13
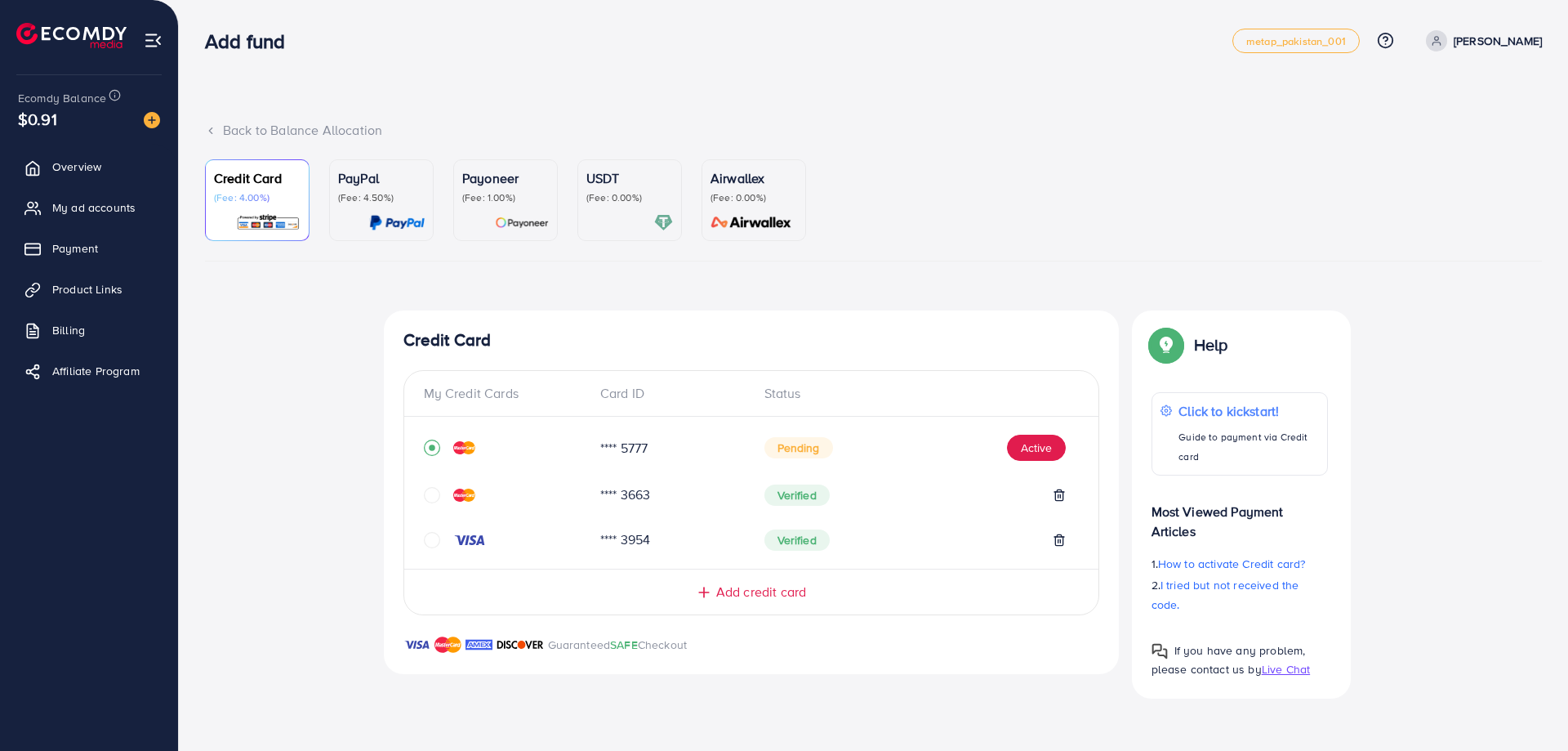
click at [660, 441] on div "**** 5777" at bounding box center [669, 448] width 164 height 19
click at [830, 453] on span "Pending" at bounding box center [798, 448] width 69 height 22
click at [294, 365] on div "Top-up Success! Thanks you for your purchase. Please check your balance again. …" at bounding box center [874, 503] width 1337 height 387
click at [240, 209] on div "Credit Card (Fee: 4.00%)" at bounding box center [257, 201] width 87 height 64
click at [155, 119] on img at bounding box center [152, 120] width 16 height 16
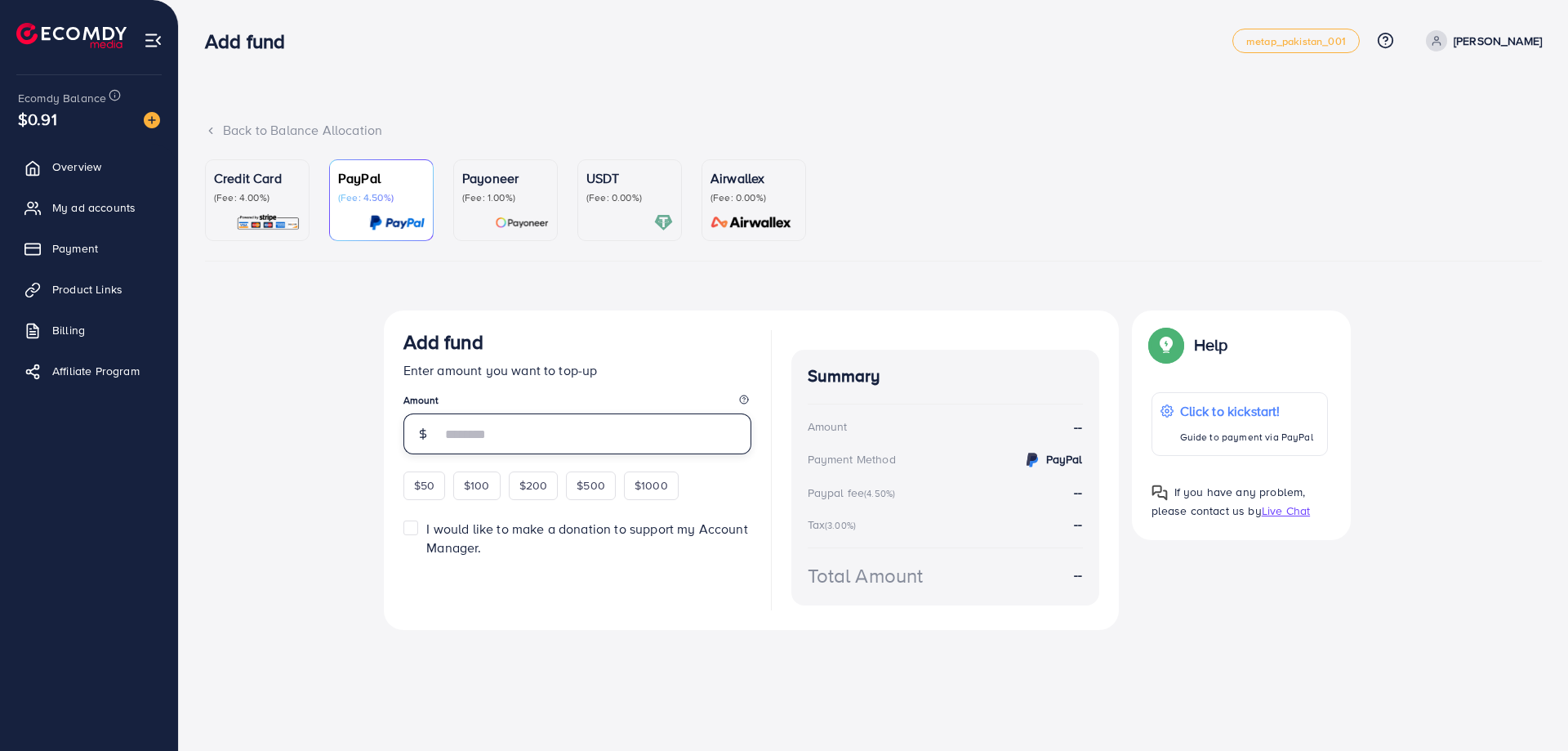
click at [494, 420] on input "number" at bounding box center [596, 433] width 310 height 41
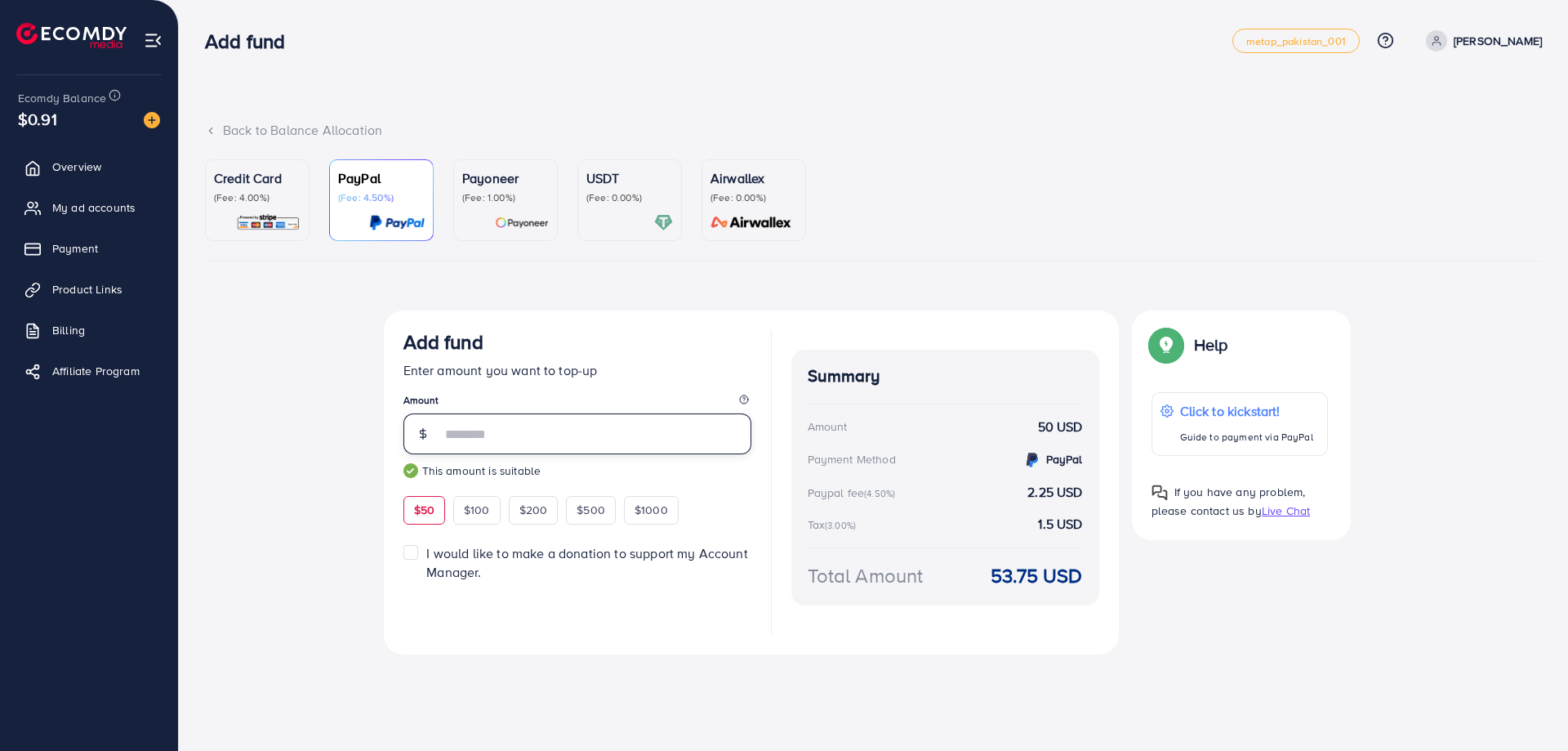
type input "**"
click at [242, 189] on div "Credit Card (Fee: 4.00%)" at bounding box center [257, 187] width 87 height 36
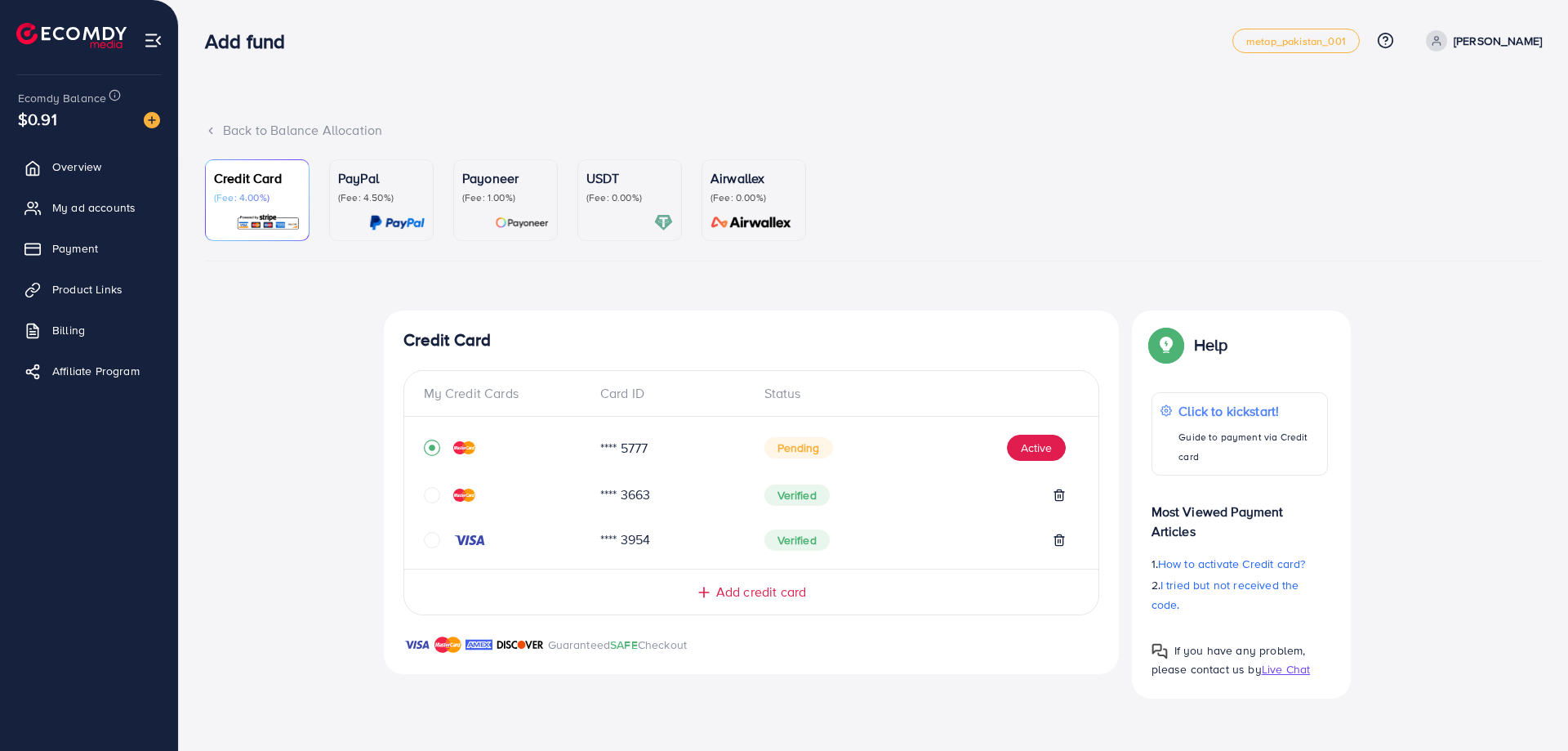
click at [803, 447] on span "Pending" at bounding box center [798, 448] width 69 height 22
click at [783, 446] on span "Pending" at bounding box center [798, 448] width 69 height 22
drag, startPoint x: 783, startPoint y: 446, endPoint x: 724, endPoint y: 446, distance: 59.0
click at [734, 449] on div "**** 5777" at bounding box center [669, 448] width 164 height 19
click at [75, 239] on link "Payment" at bounding box center [89, 248] width 154 height 33
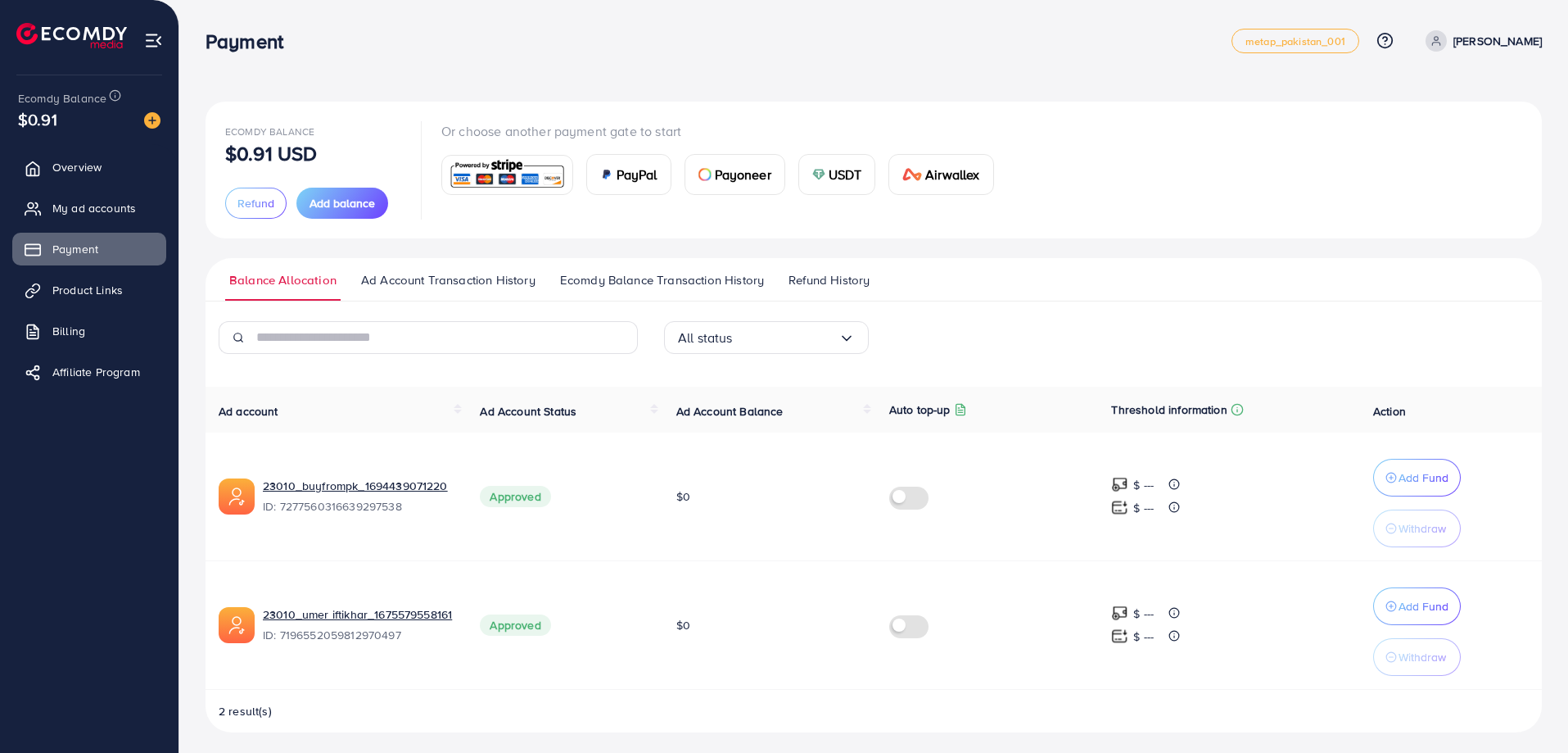
click at [495, 169] on img at bounding box center [506, 174] width 120 height 35
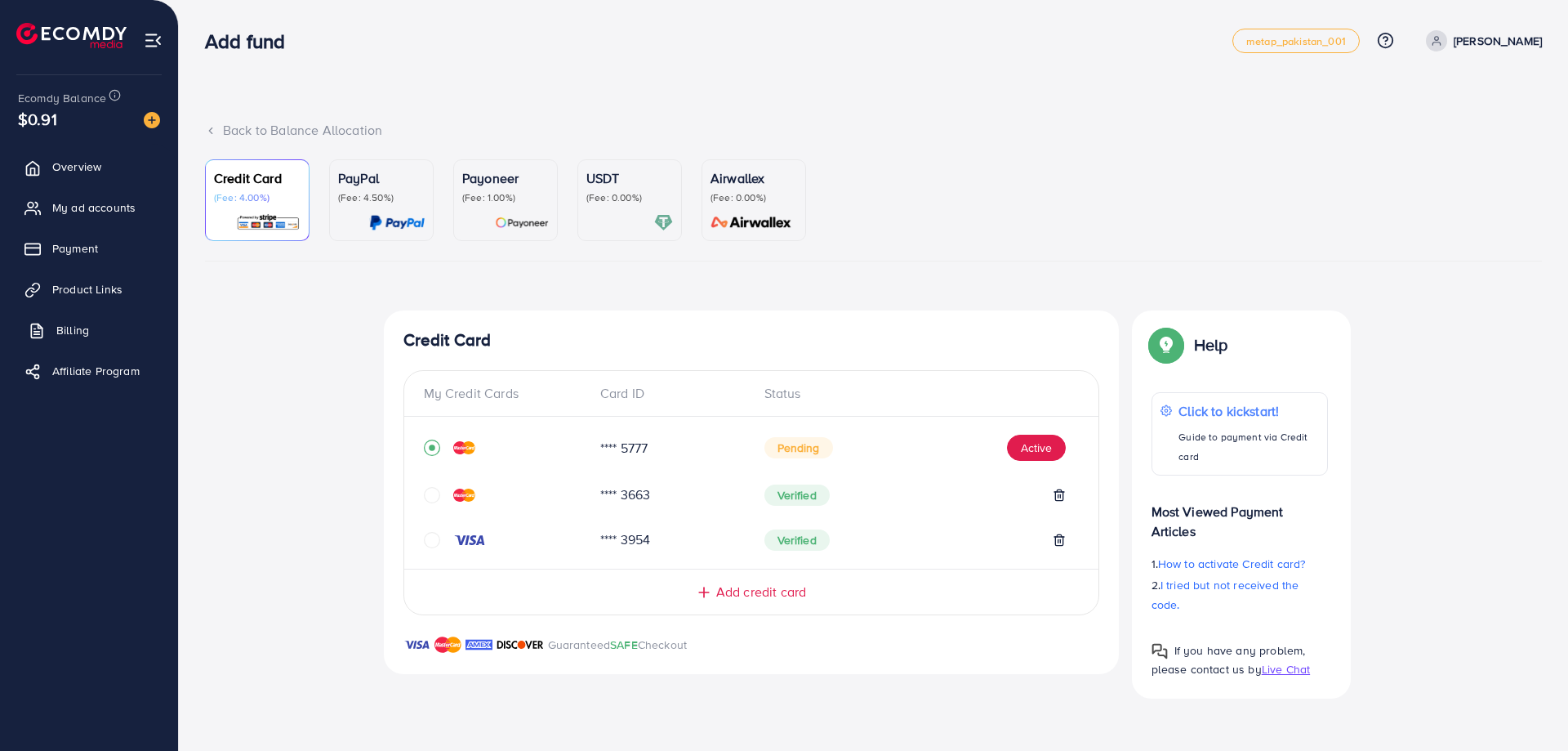
click at [76, 328] on span "Billing" at bounding box center [73, 330] width 33 height 16
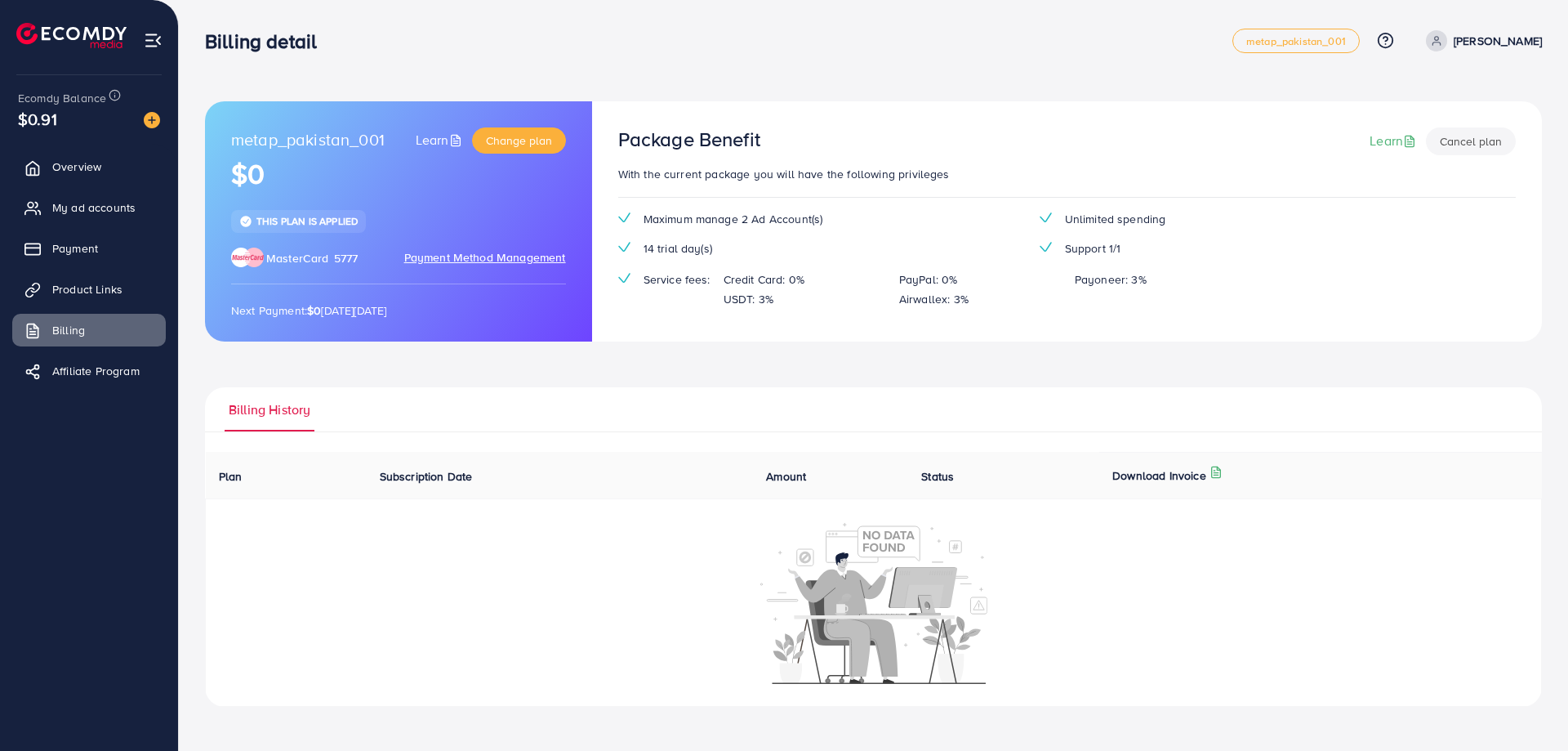
click at [516, 253] on span "Payment Method Management" at bounding box center [485, 257] width 162 height 18
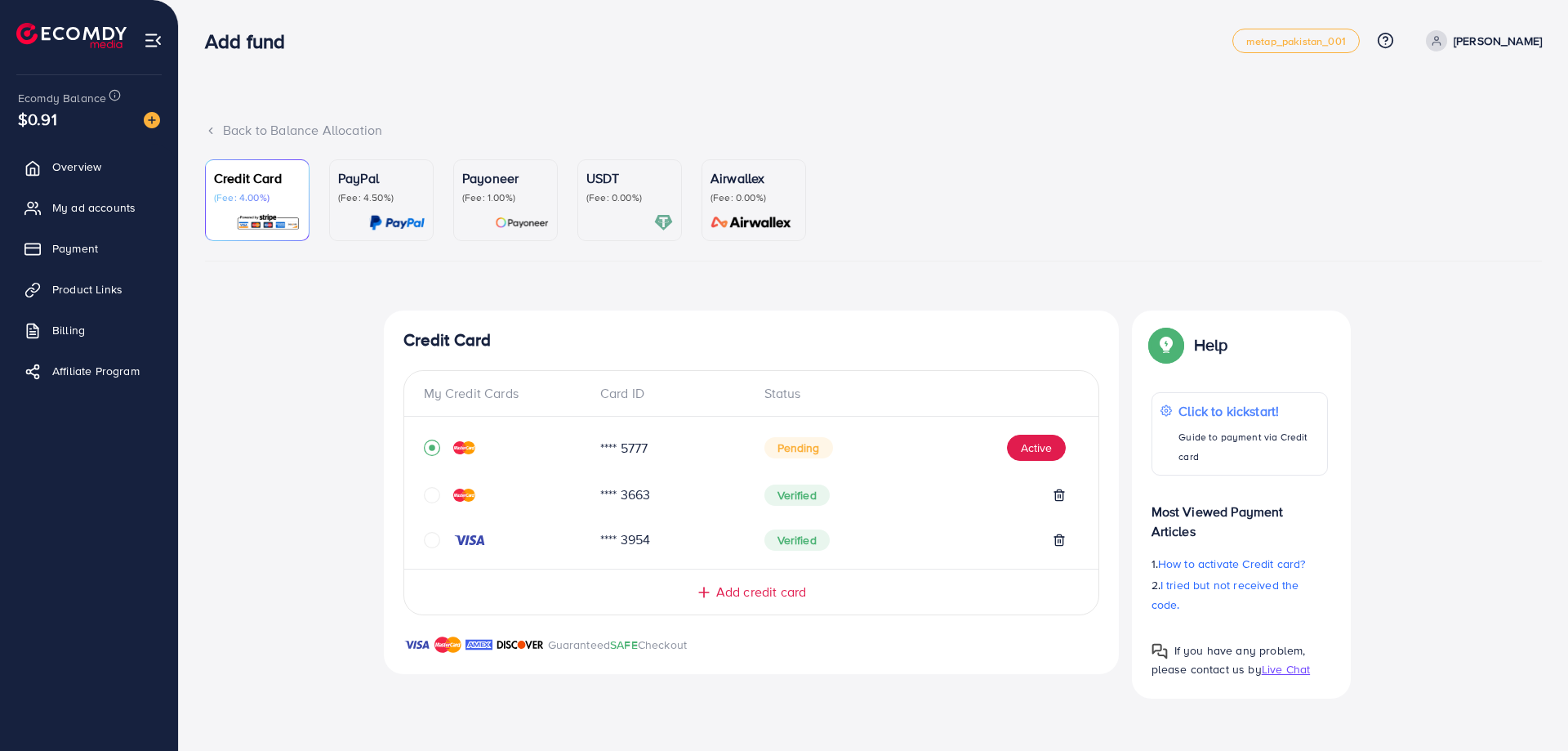
click at [758, 585] on span "Add credit card" at bounding box center [760, 592] width 90 height 19
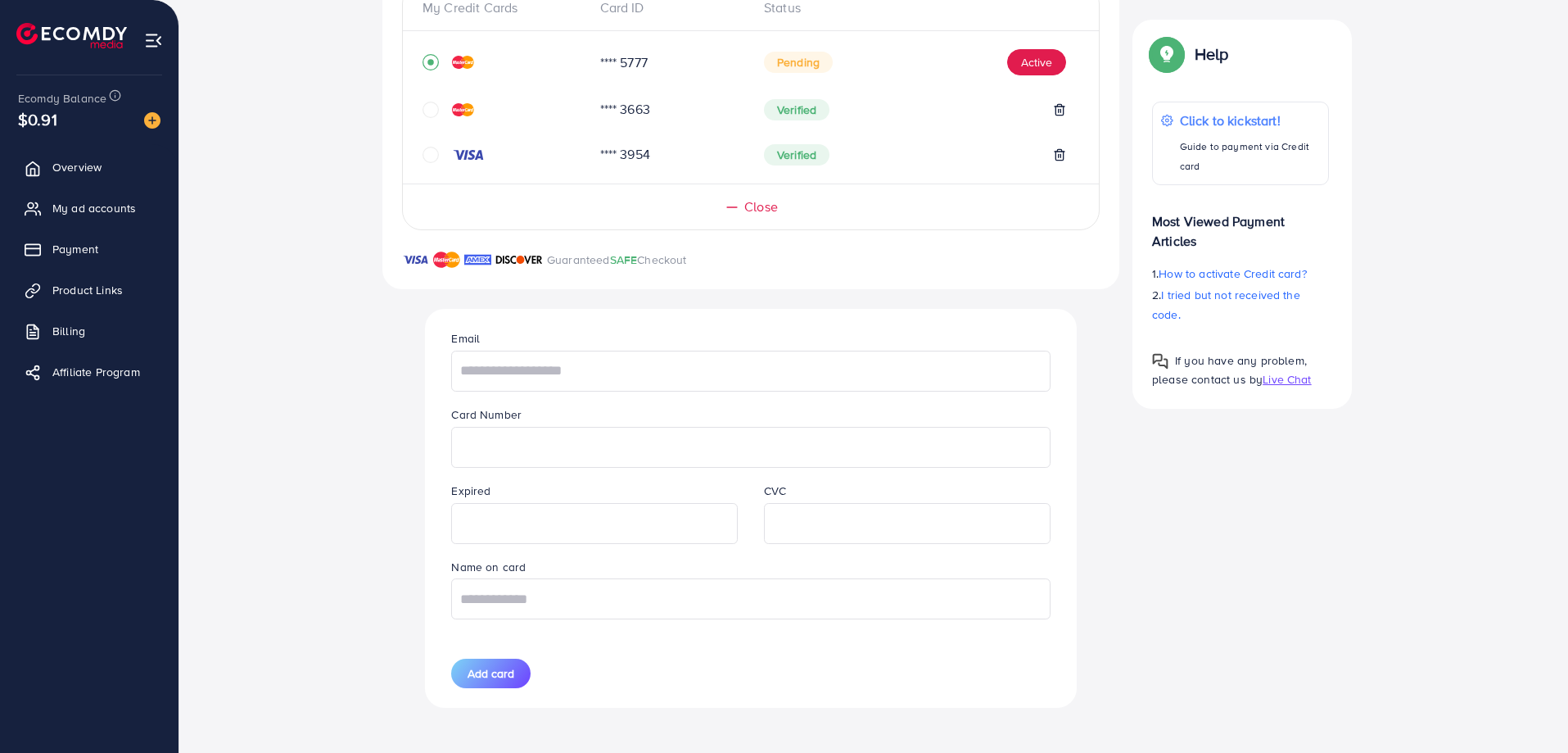
scroll to position [387, 0]
click at [581, 597] on input "text" at bounding box center [751, 597] width 599 height 41
type input "*********"
click at [590, 385] on input "text" at bounding box center [751, 369] width 599 height 41
type input "**********"
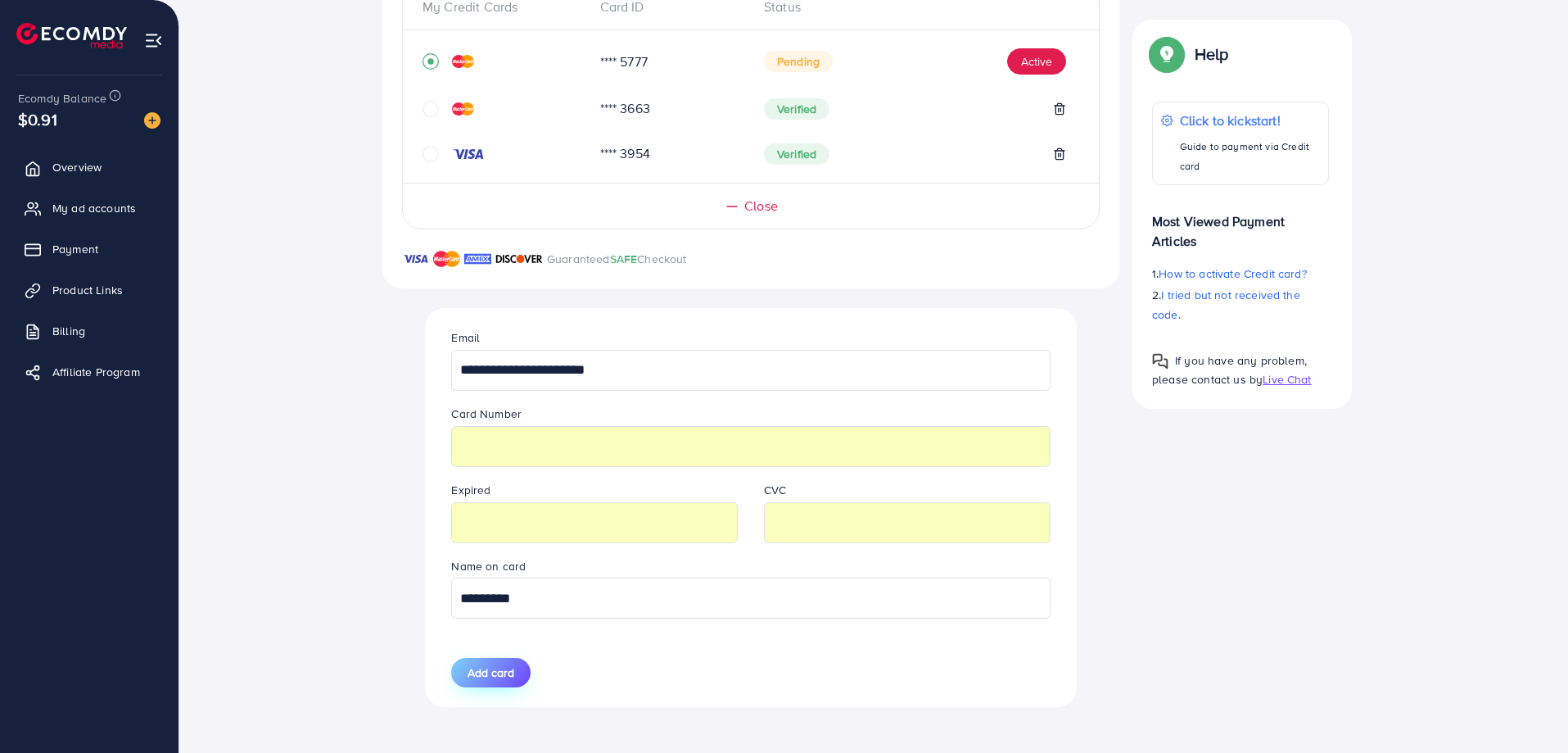
click at [502, 665] on span "Add card" at bounding box center [490, 672] width 46 height 16
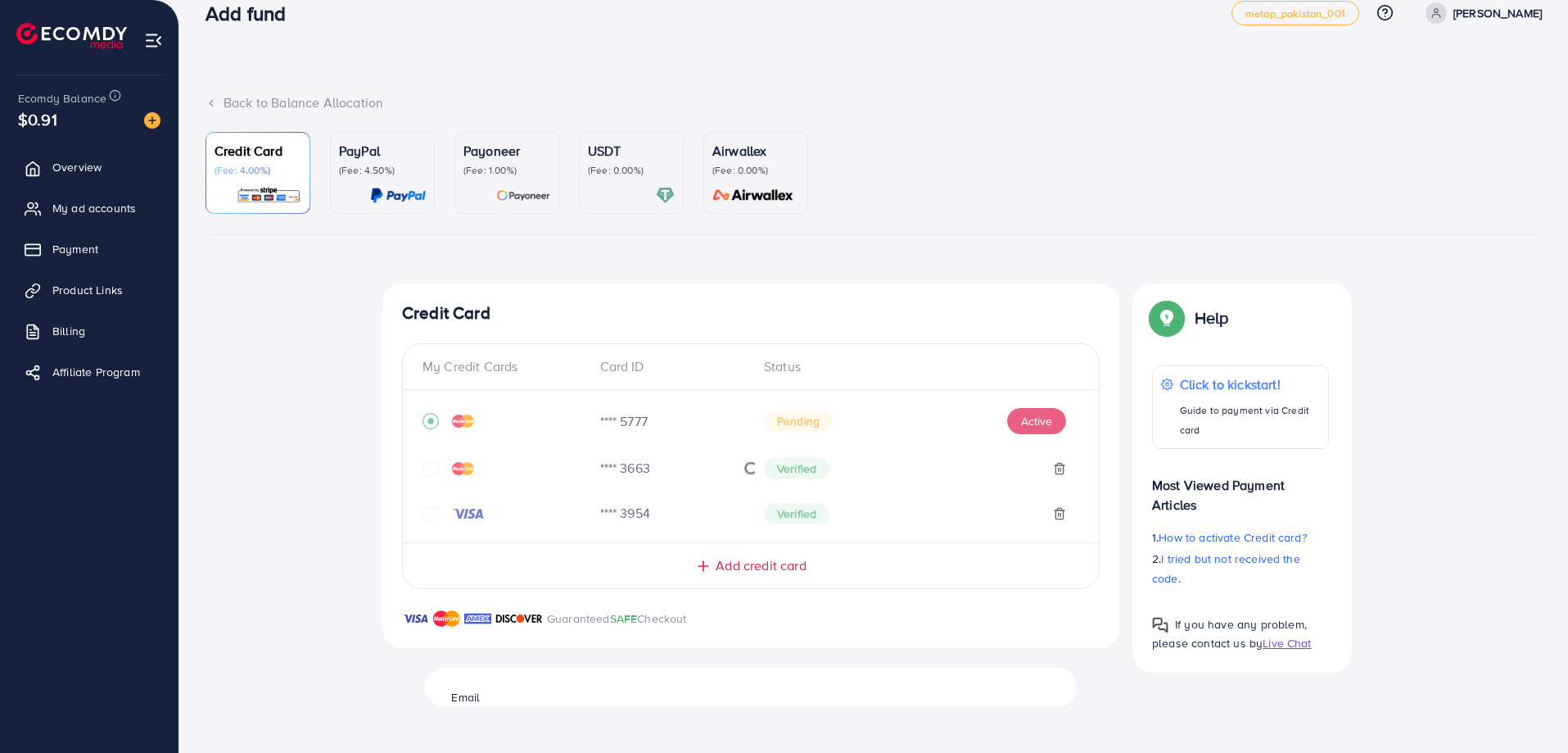
scroll to position [0, 0]
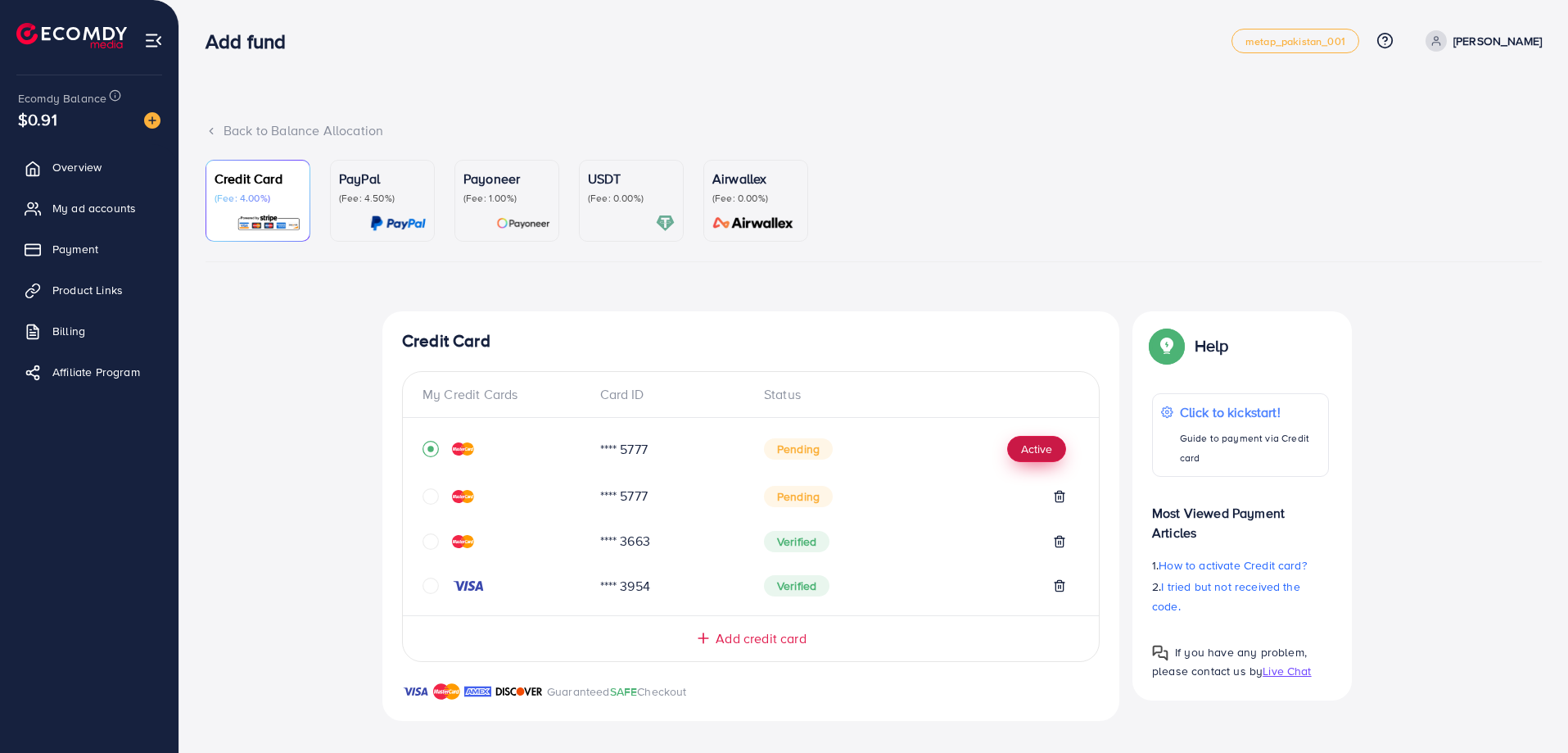
click at [1032, 445] on button "Active" at bounding box center [1036, 449] width 59 height 26
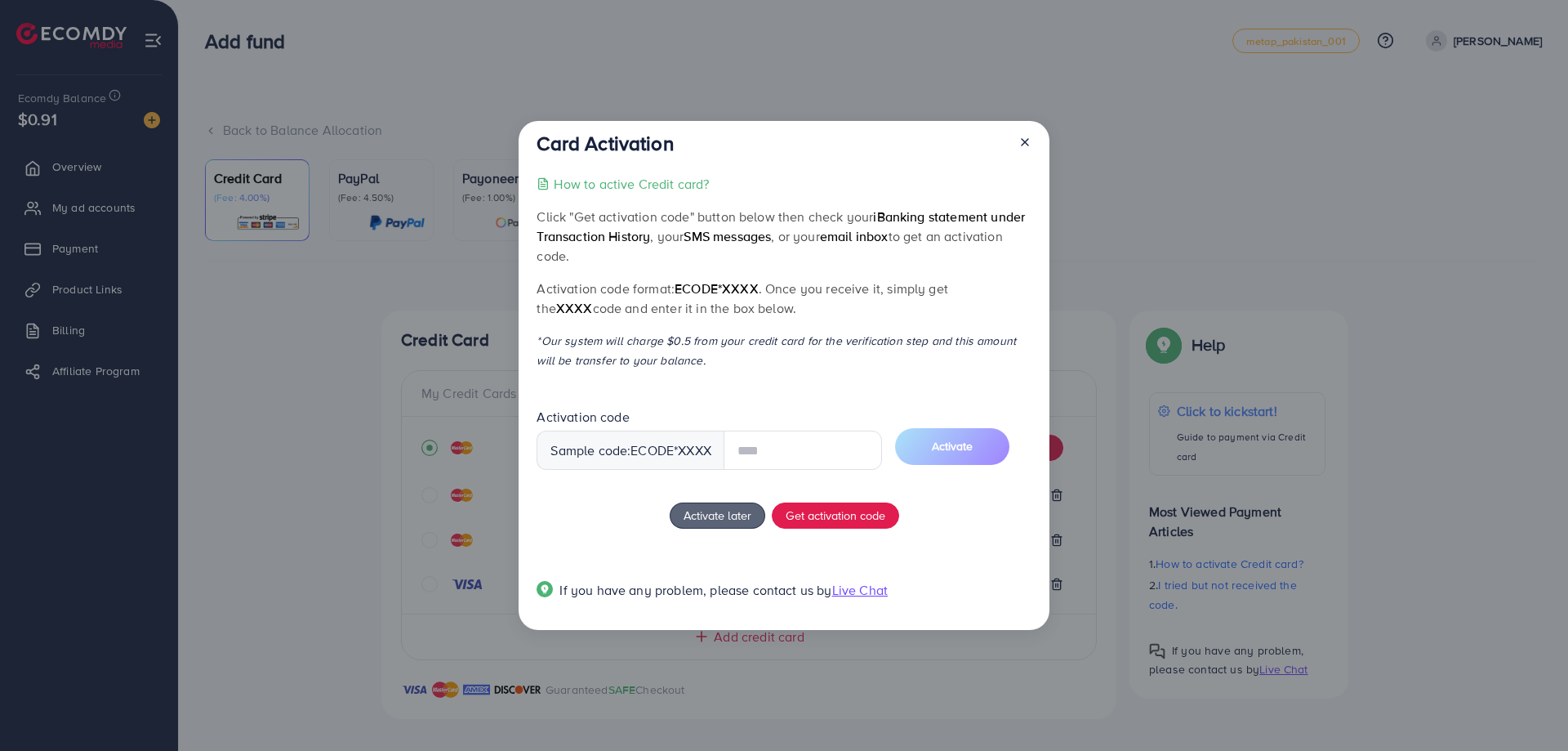
click at [1021, 141] on div at bounding box center [1019, 147] width 26 height 30
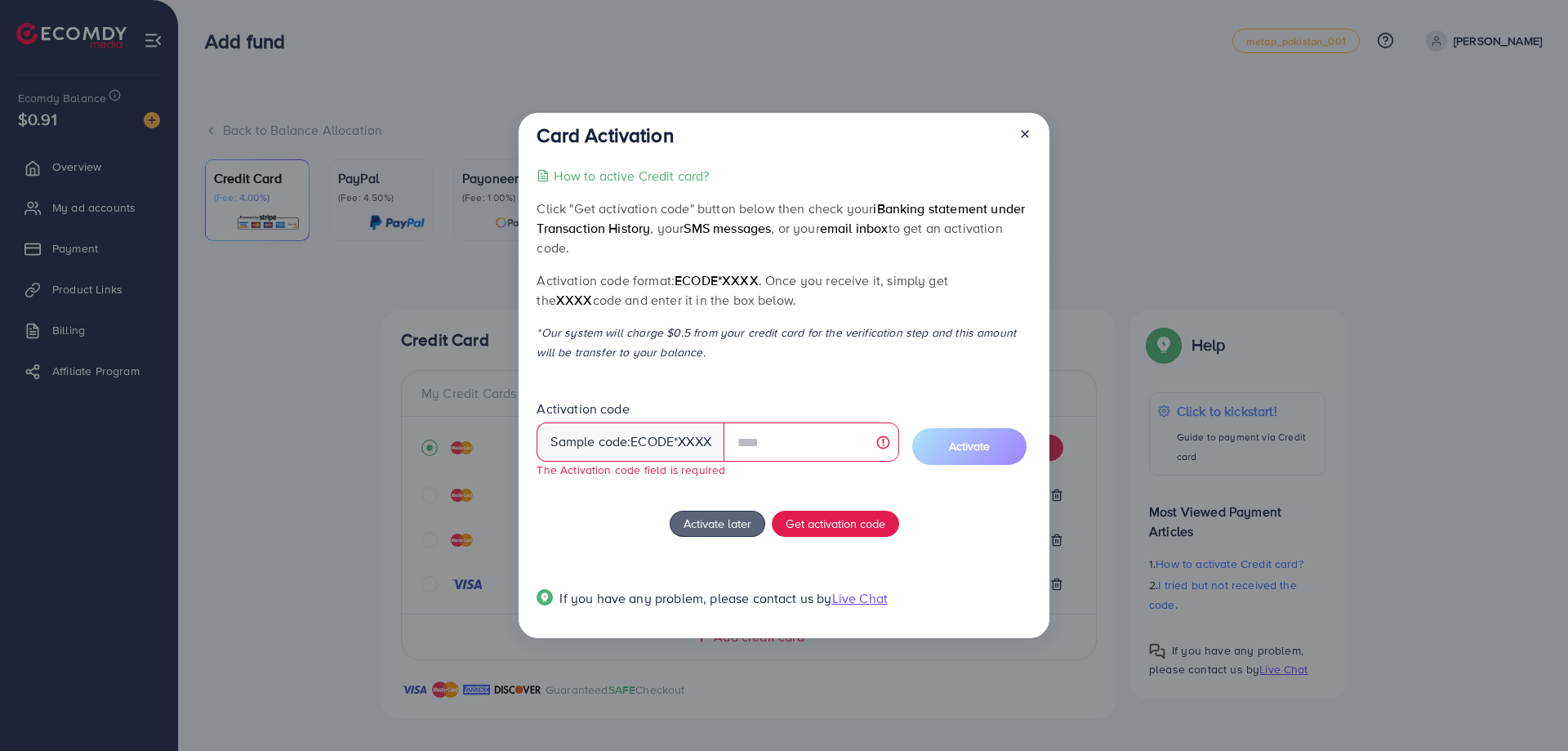
click at [1026, 130] on icon at bounding box center [1025, 134] width 13 height 13
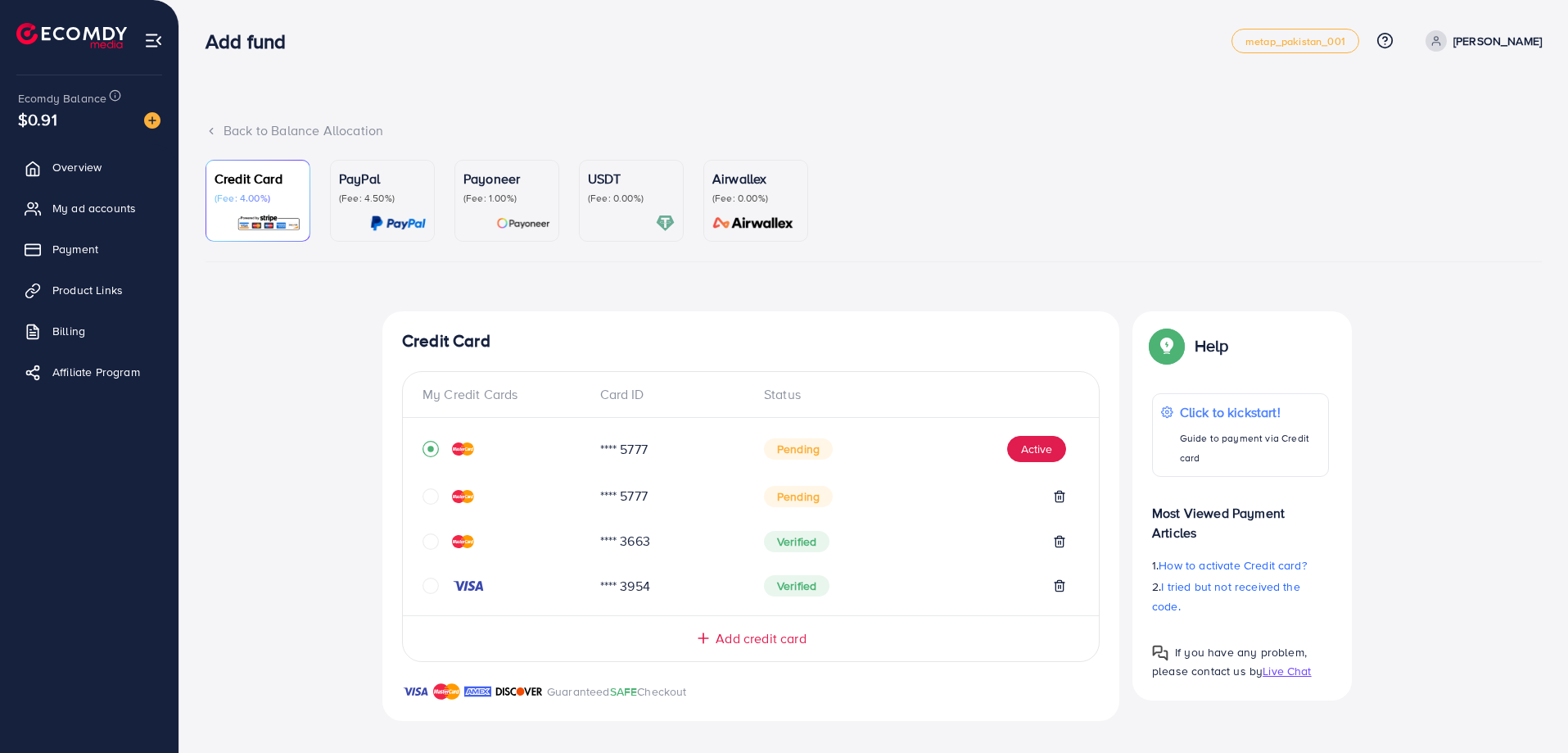
click at [1060, 491] on icon at bounding box center [1060, 496] width 13 height 13
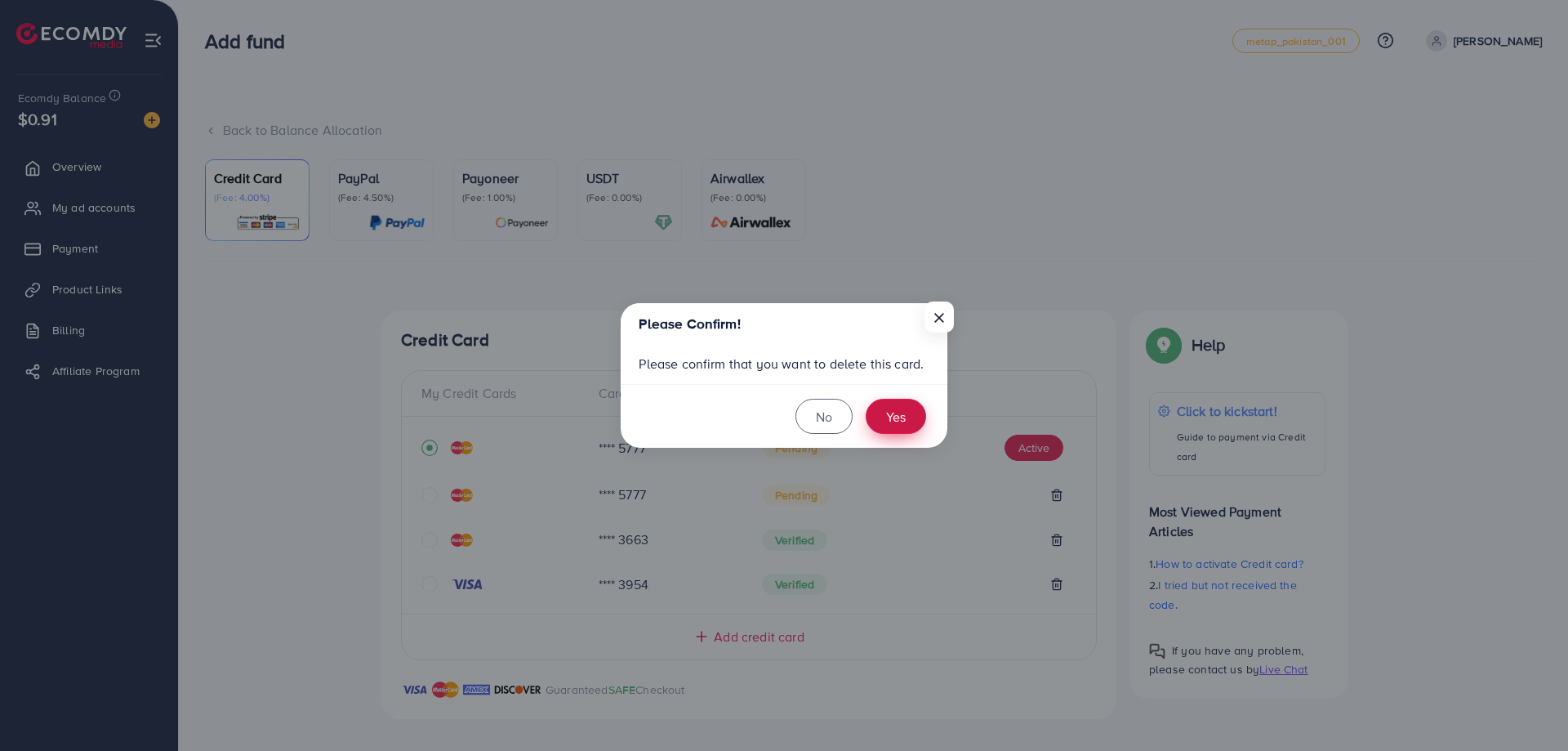
click at [894, 401] on button "Yes" at bounding box center [896, 416] width 60 height 35
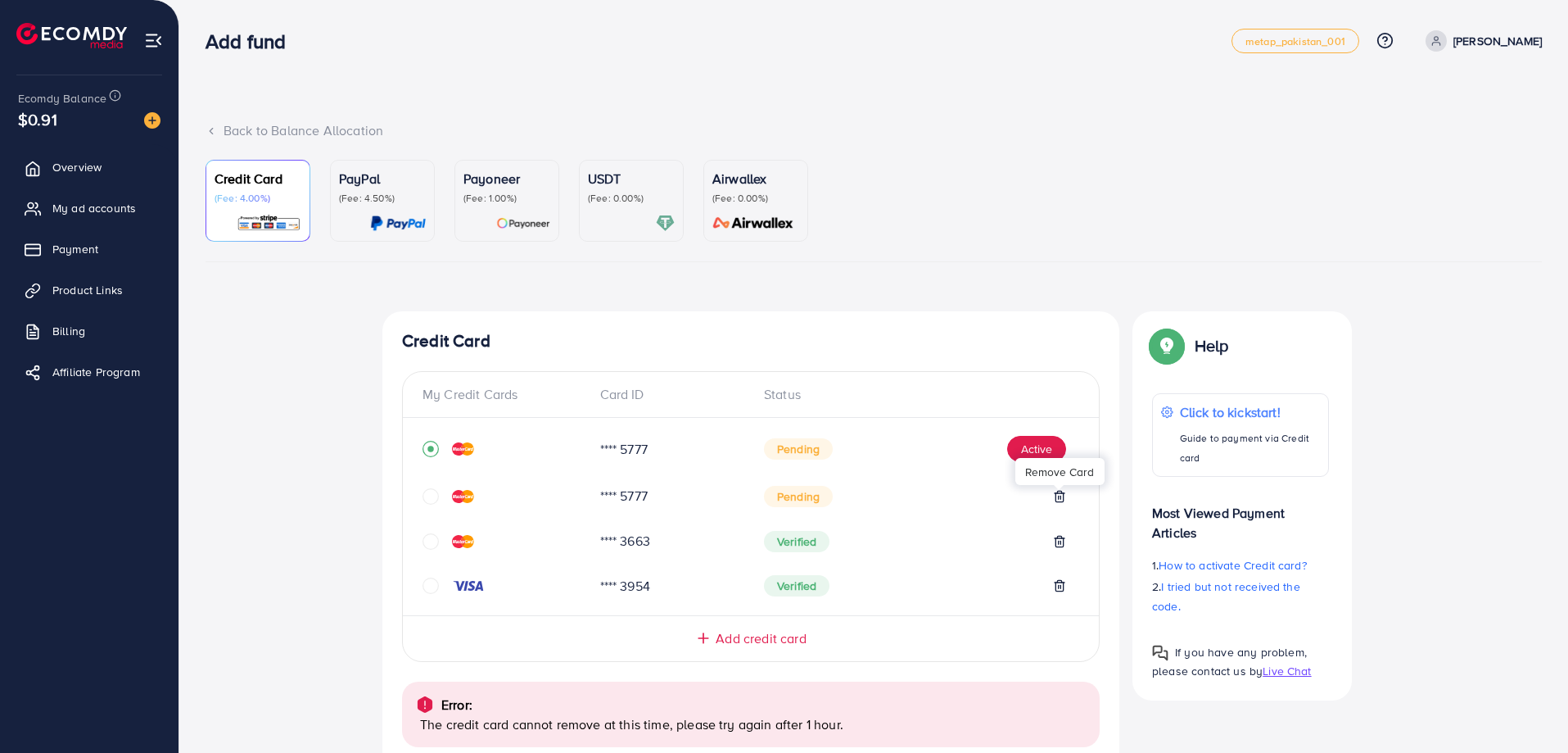
scroll to position [99, 0]
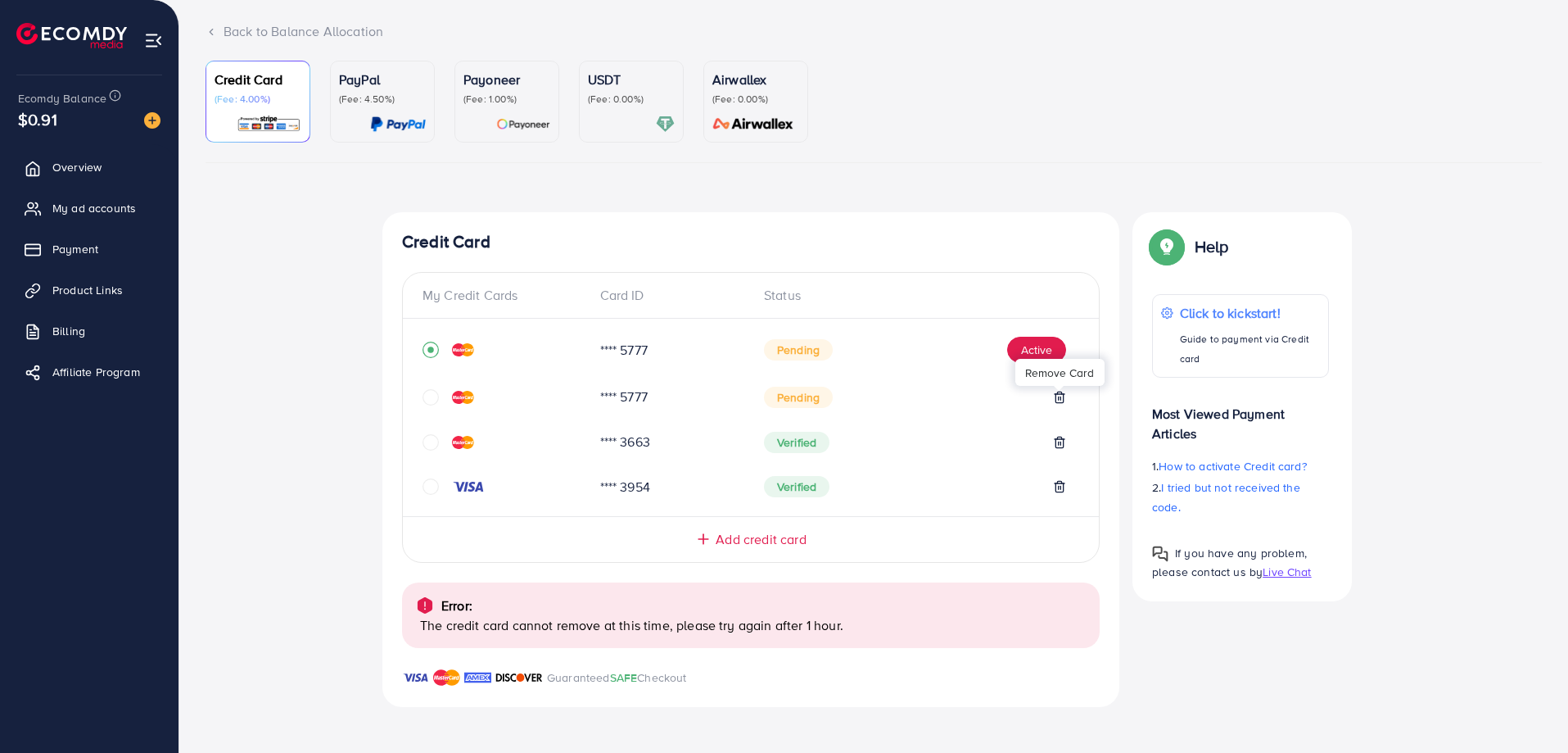
click at [691, 398] on div "**** 5777" at bounding box center [670, 397] width 164 height 19
click at [624, 439] on div "**** 3663" at bounding box center [670, 442] width 164 height 19
click at [430, 444] on icon "circle" at bounding box center [430, 441] width 16 height 16
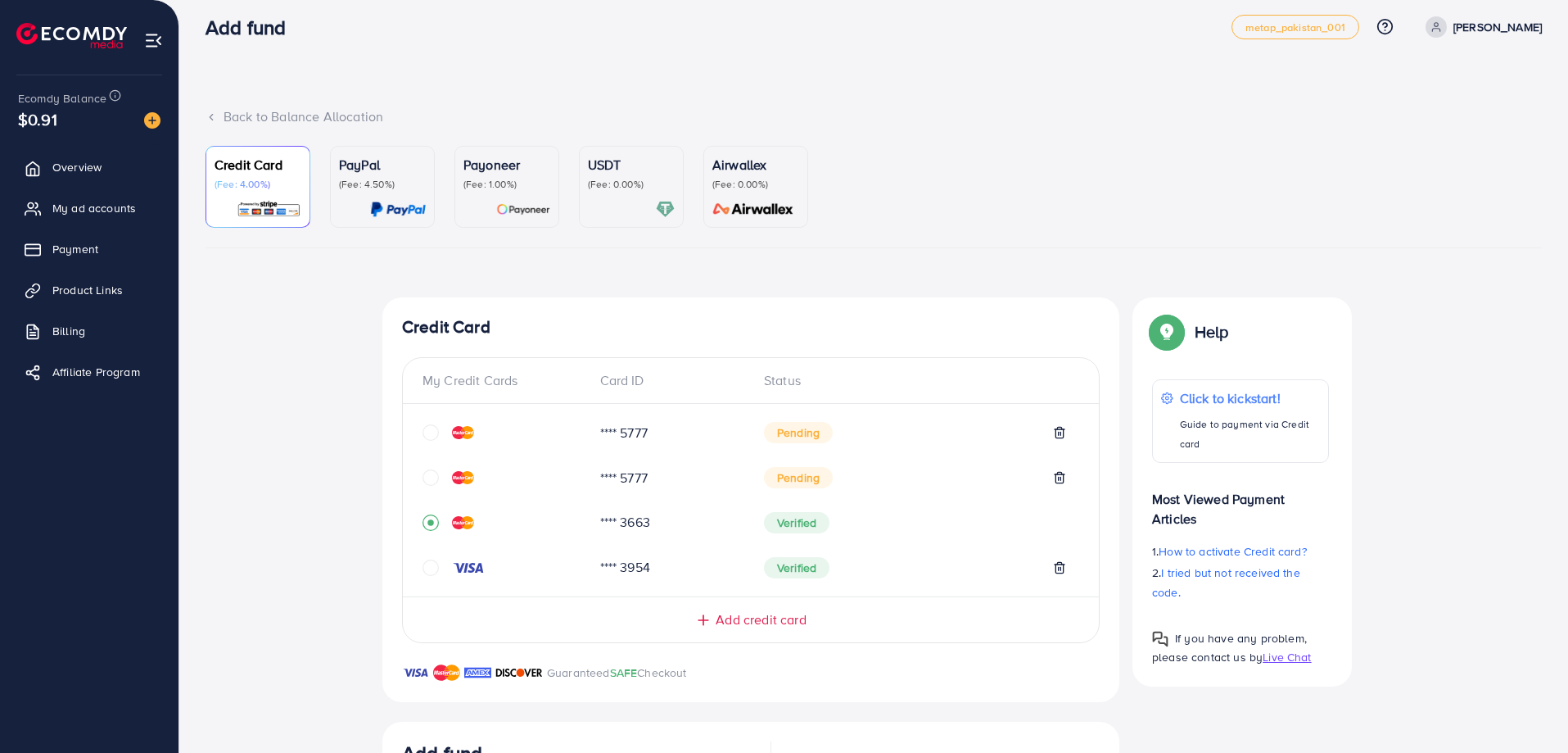
scroll to position [128, 0]
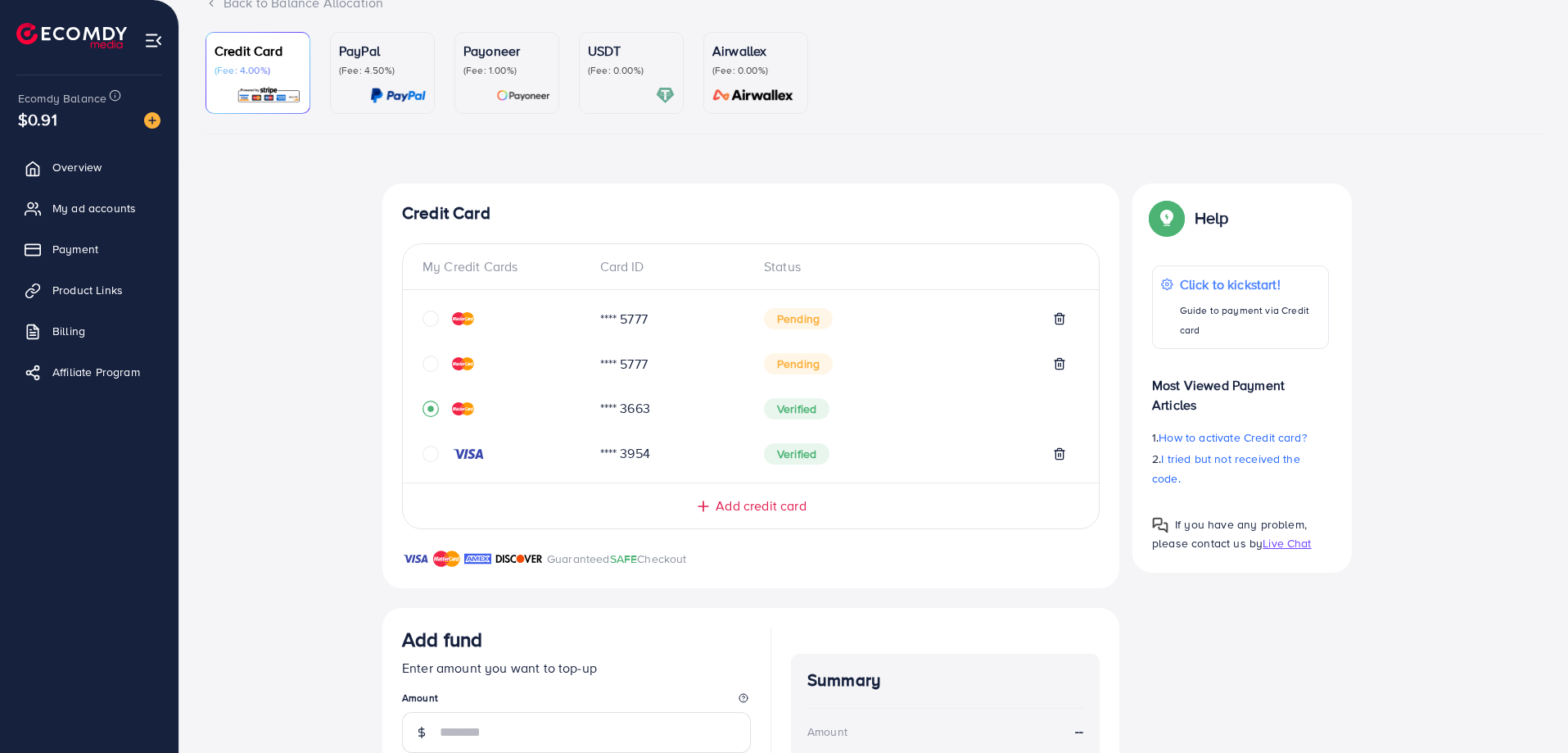
click at [432, 317] on icon "circle" at bounding box center [430, 318] width 16 height 16
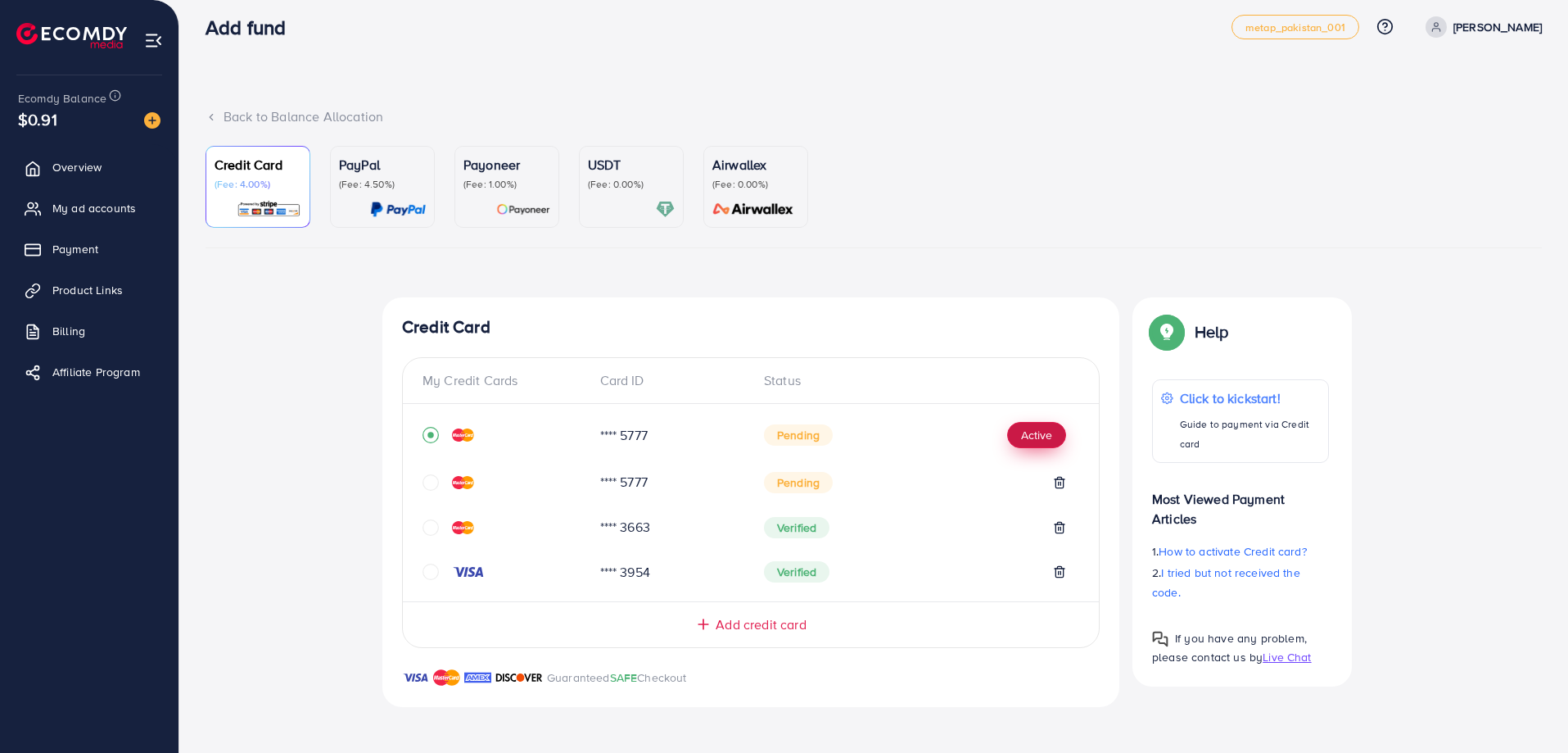
click at [1043, 436] on button "Active" at bounding box center [1036, 435] width 59 height 26
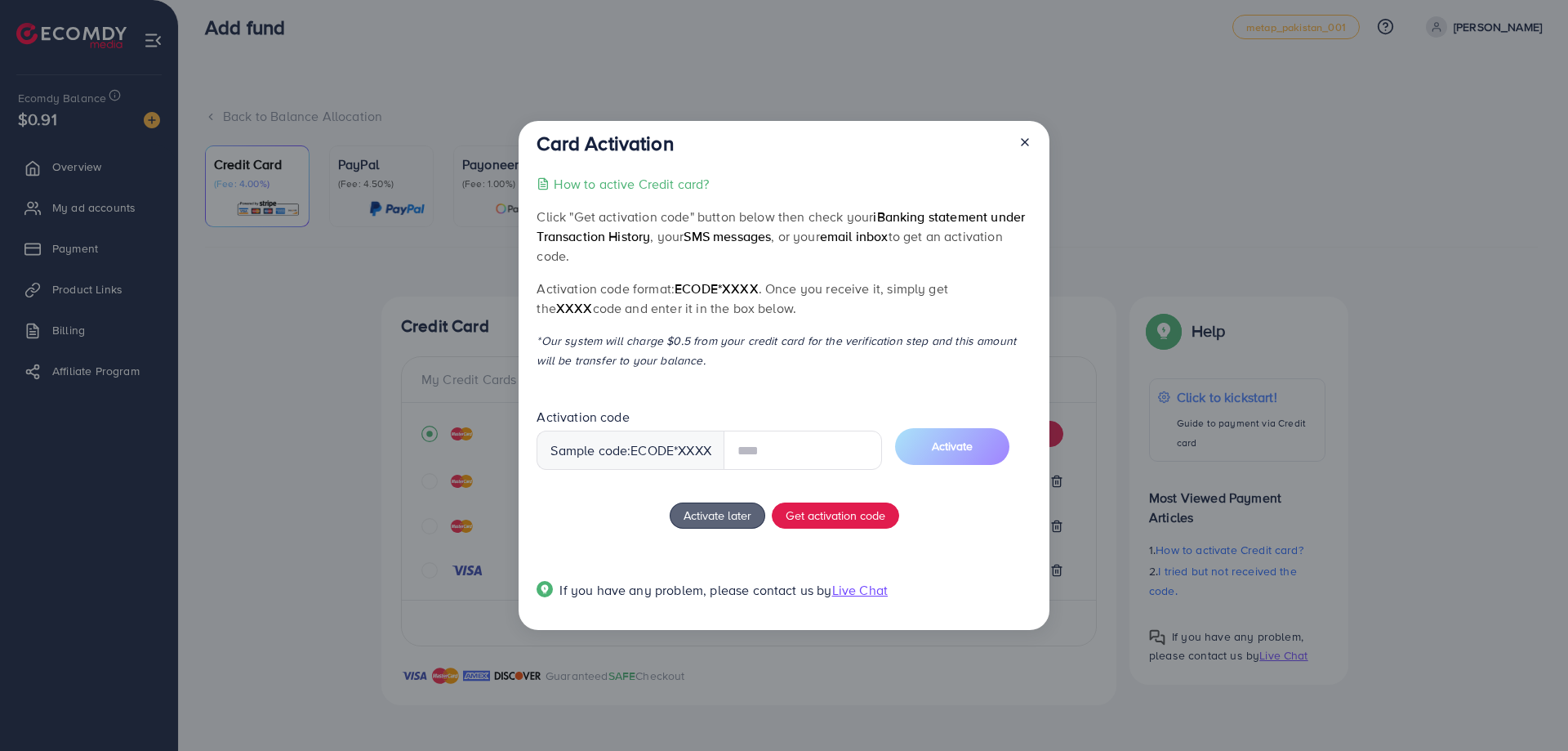
drag, startPoint x: 746, startPoint y: 433, endPoint x: 845, endPoint y: 470, distance: 105.7
click at [748, 438] on input "text" at bounding box center [803, 450] width 158 height 40
click at [837, 518] on span "Get activation code" at bounding box center [836, 514] width 100 height 17
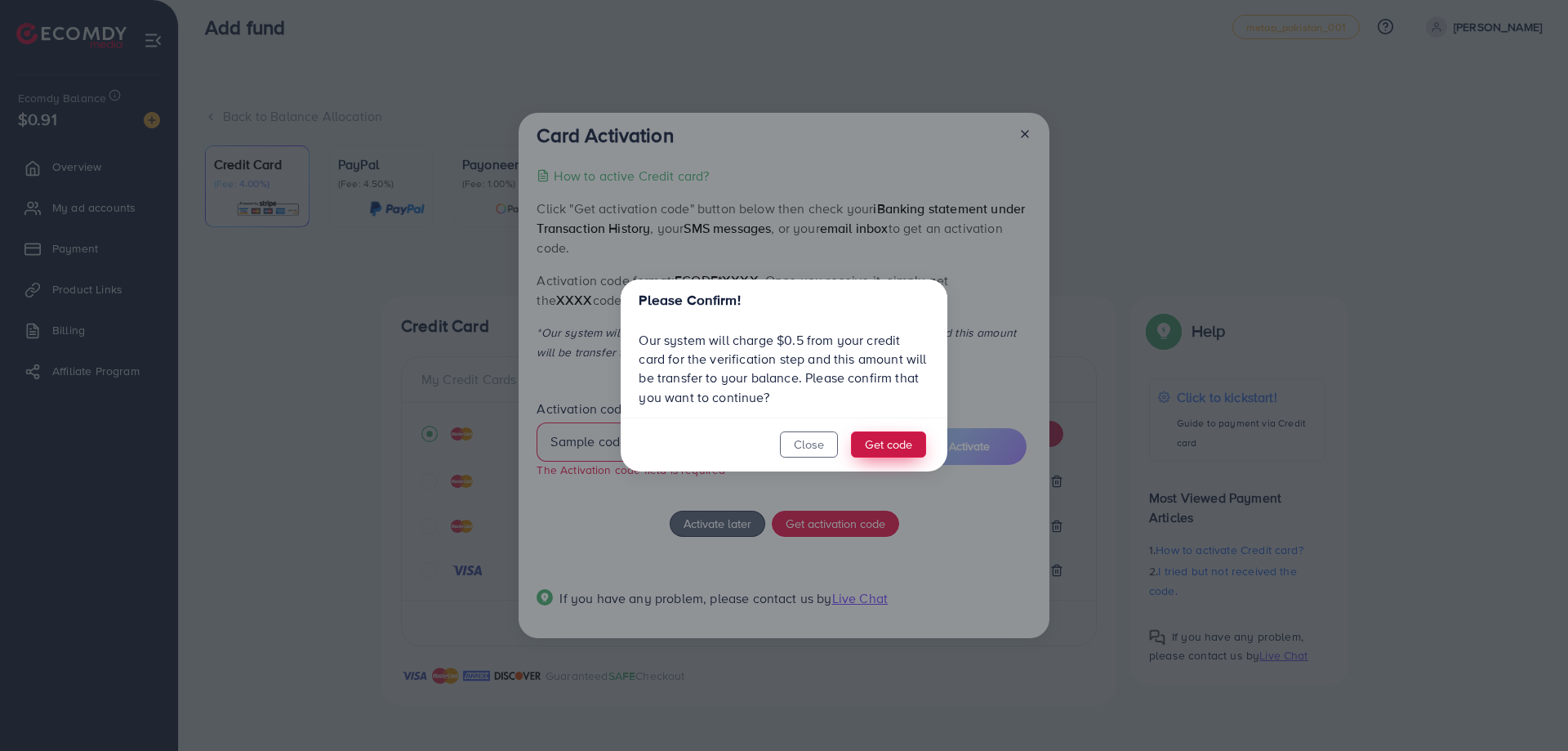
click at [883, 449] on button "Get code" at bounding box center [889, 445] width 75 height 26
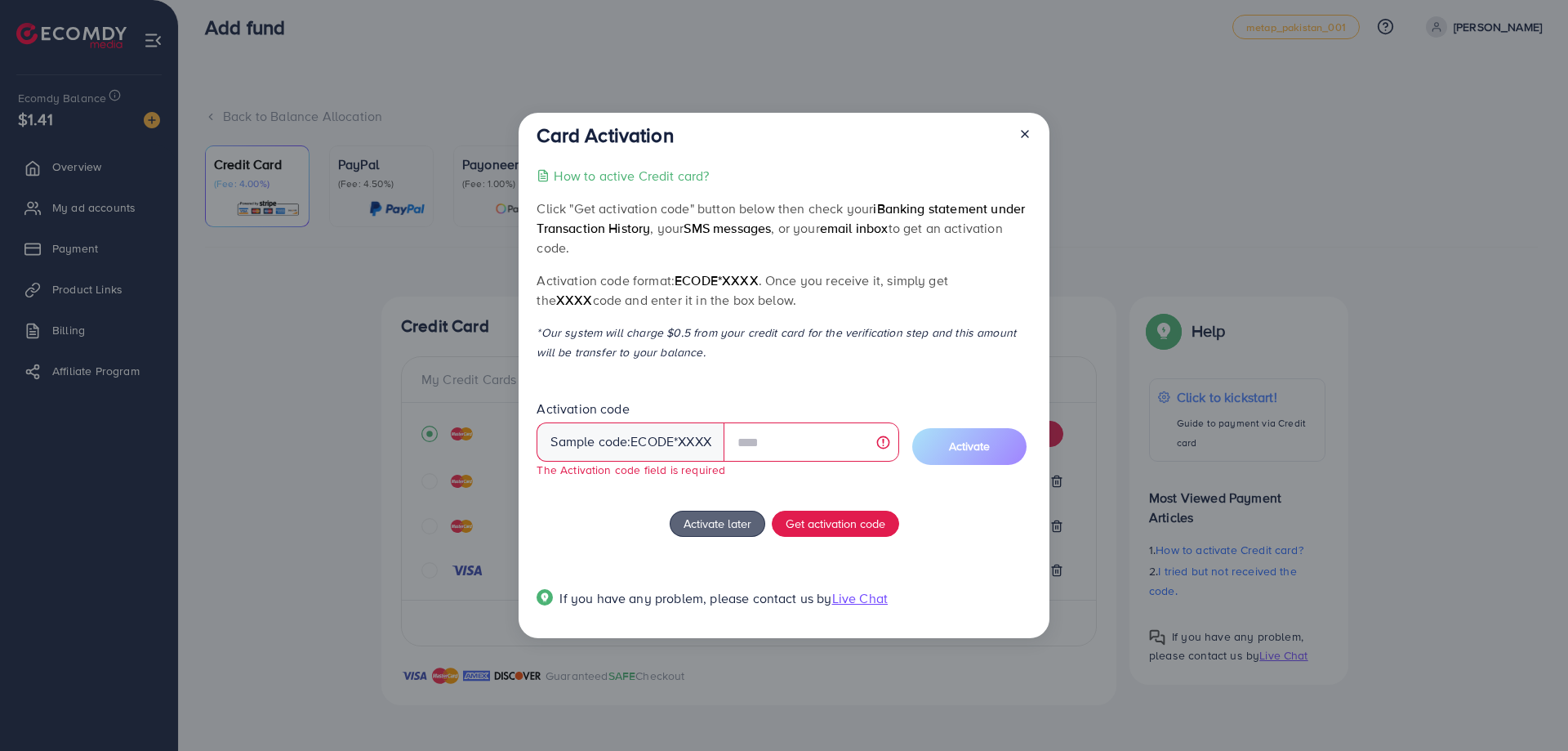
click at [632, 178] on p "How to active Credit card?" at bounding box center [631, 175] width 155 height 20
click at [771, 442] on input "text" at bounding box center [811, 442] width 175 height 40
click at [771, 433] on input "text" at bounding box center [811, 442] width 175 height 40
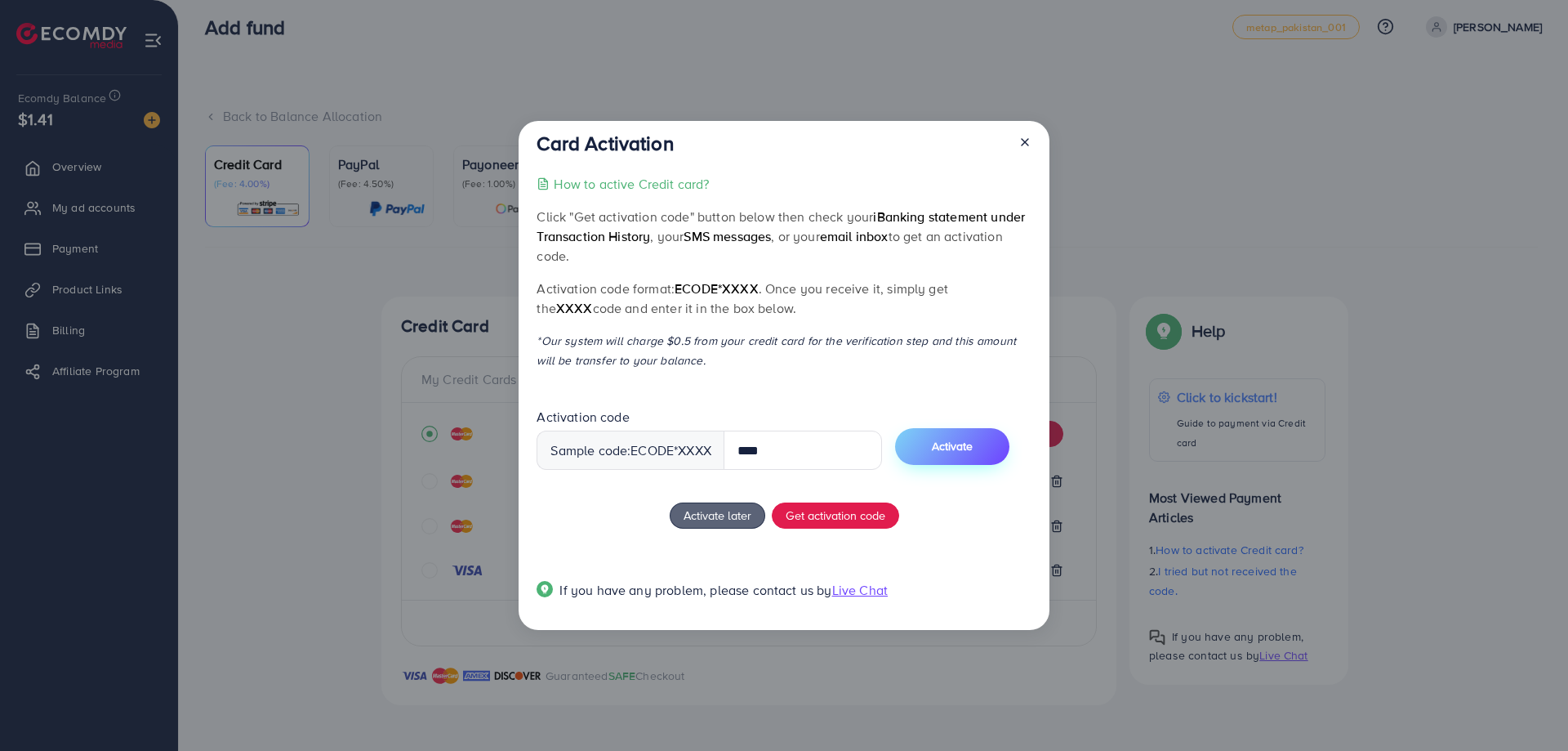
click at [957, 449] on span "Activate" at bounding box center [952, 446] width 41 height 16
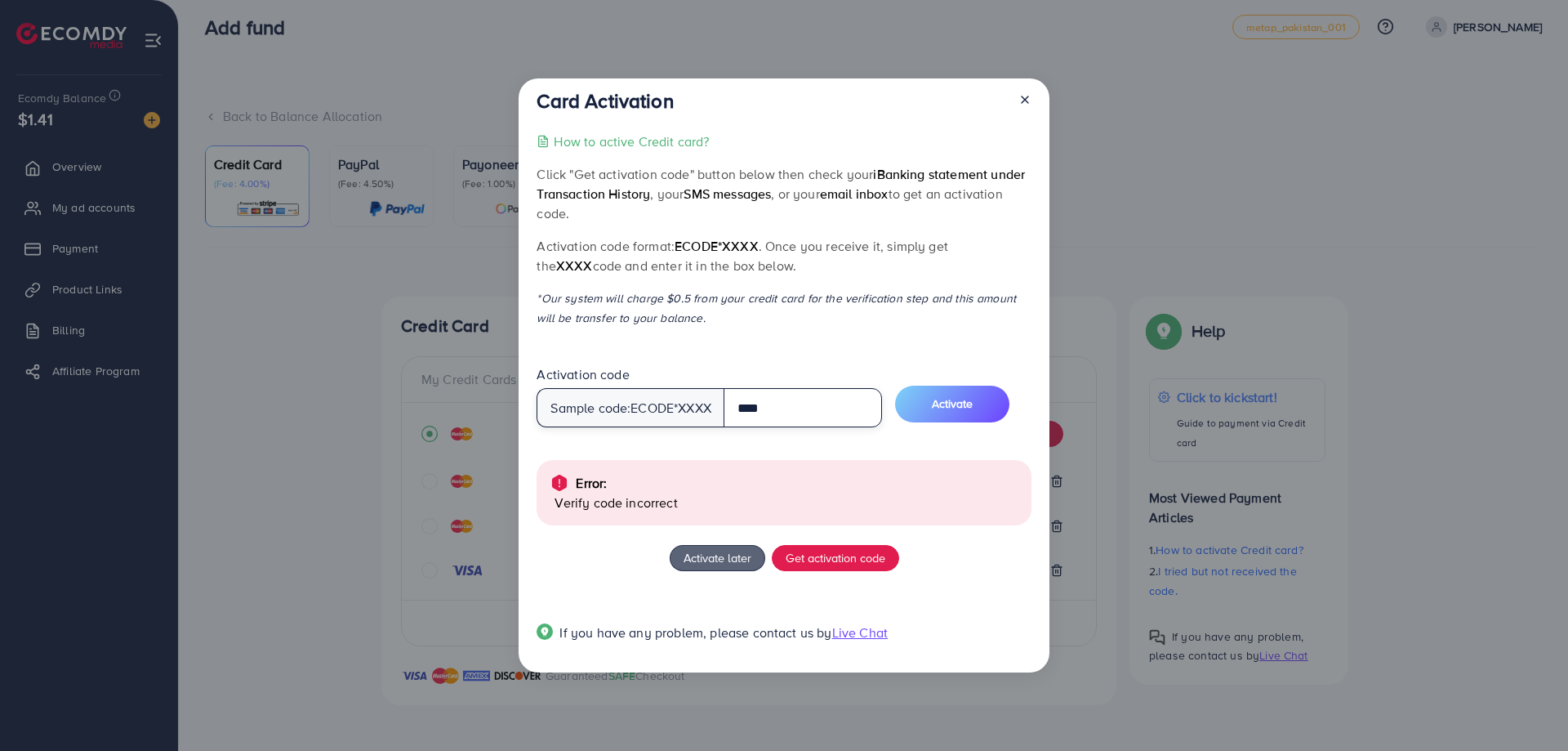
click at [784, 408] on input "****" at bounding box center [803, 408] width 158 height 40
type input "****"
click at [992, 404] on button "Activate" at bounding box center [952, 403] width 114 height 37
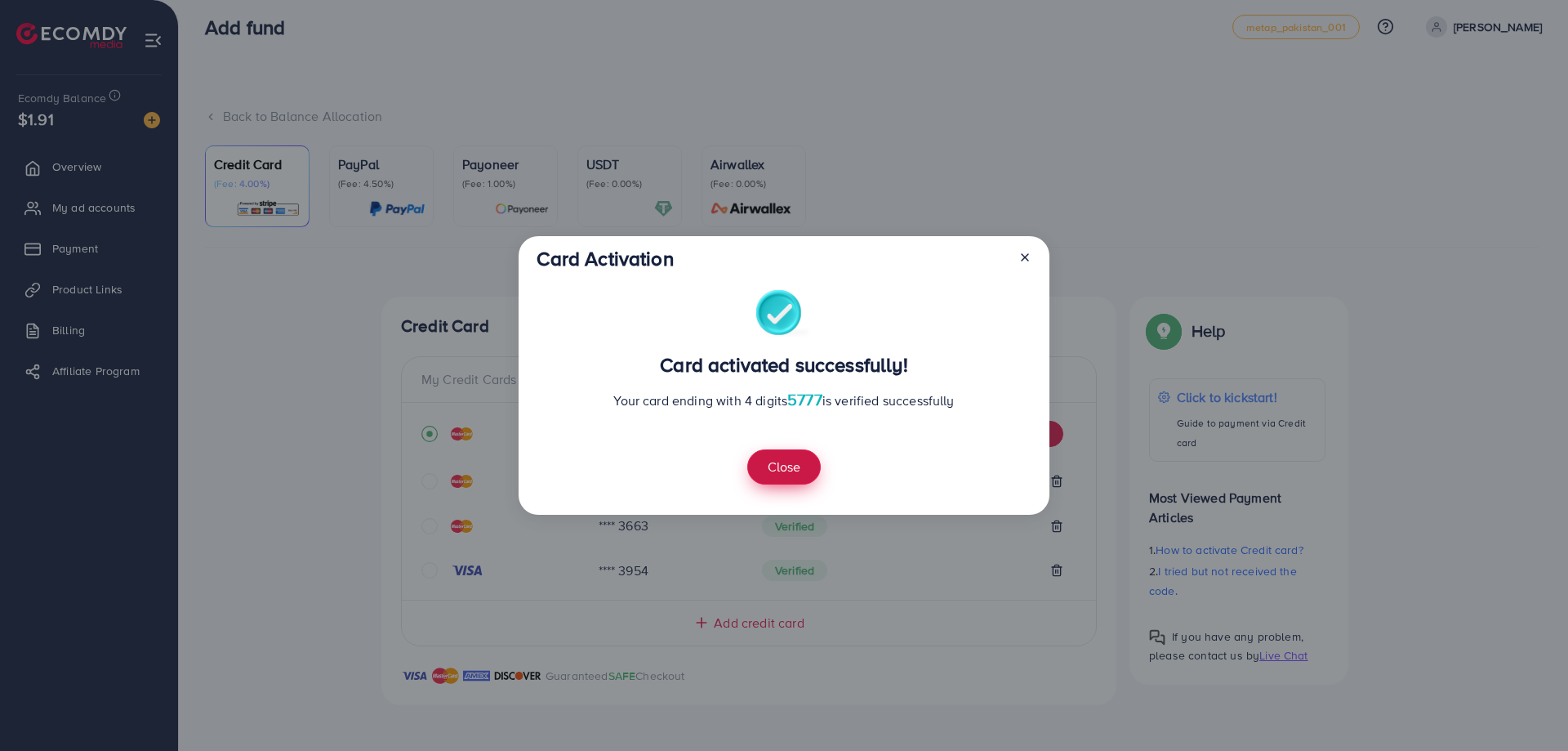
click at [794, 469] on button "Close" at bounding box center [784, 466] width 74 height 35
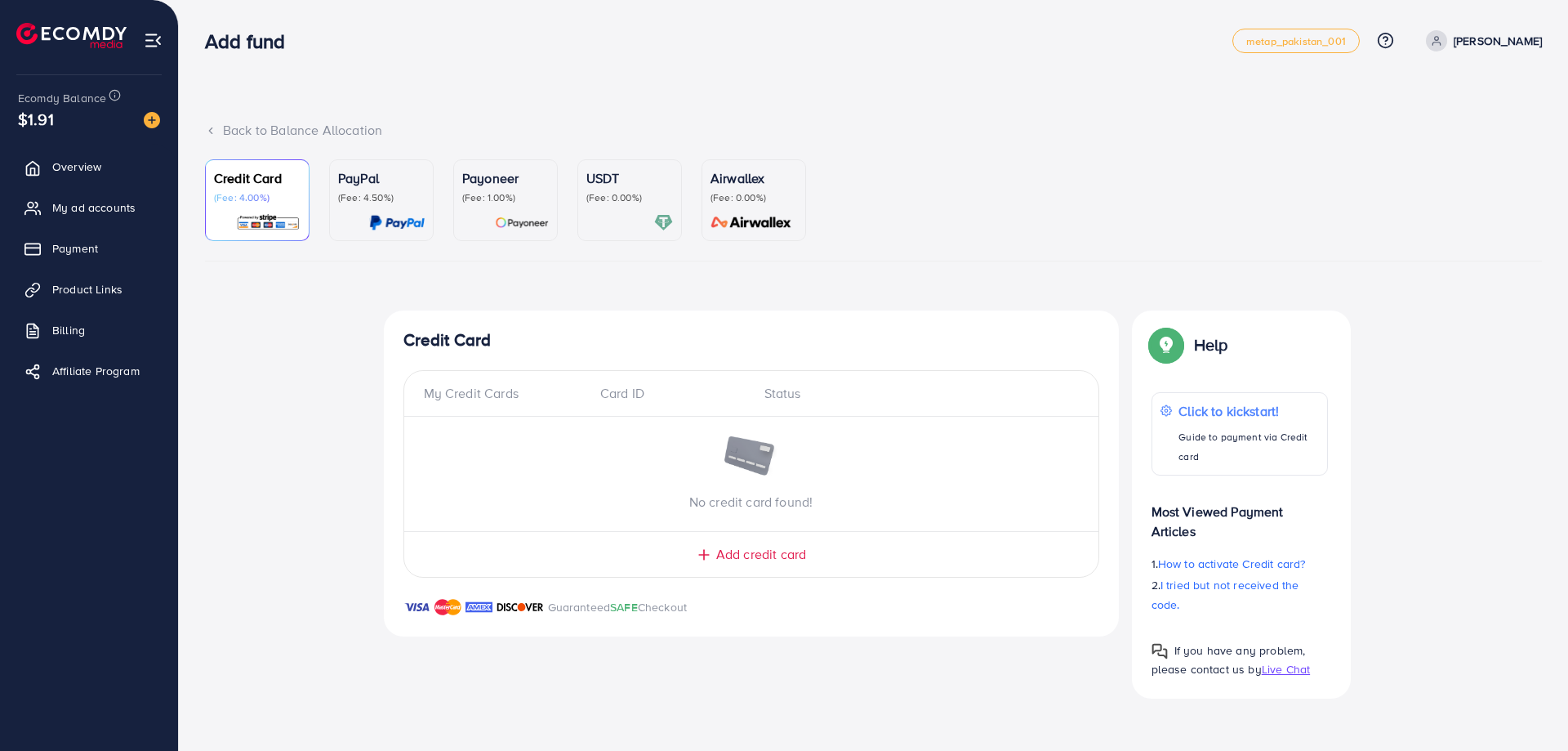
click at [394, 204] on p "(Fee: 4.50%)" at bounding box center [382, 198] width 87 height 13
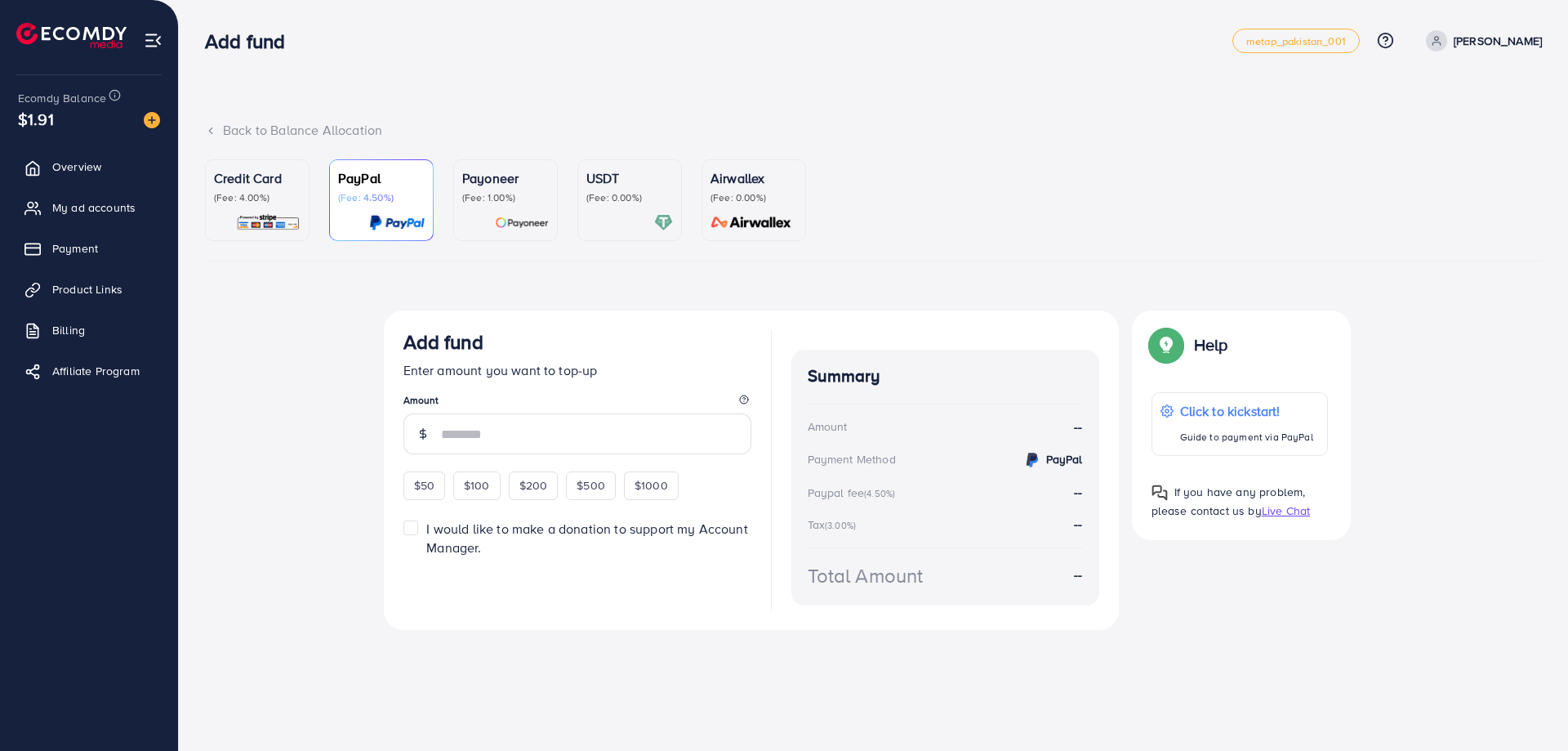
click at [252, 203] on p "(Fee: 4.00%)" at bounding box center [257, 198] width 87 height 13
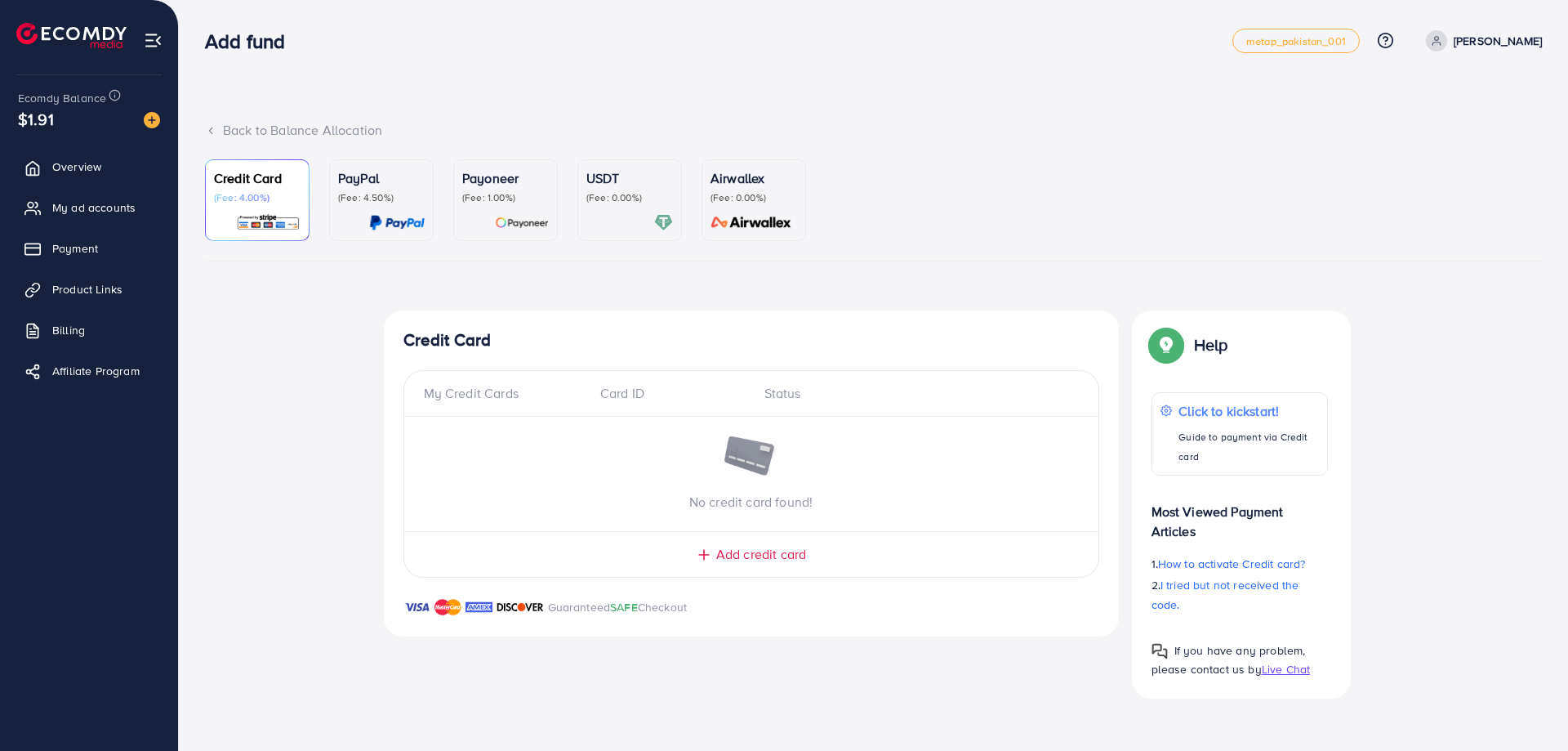
click at [469, 201] on p "(Fee: 1.00%)" at bounding box center [506, 198] width 87 height 13
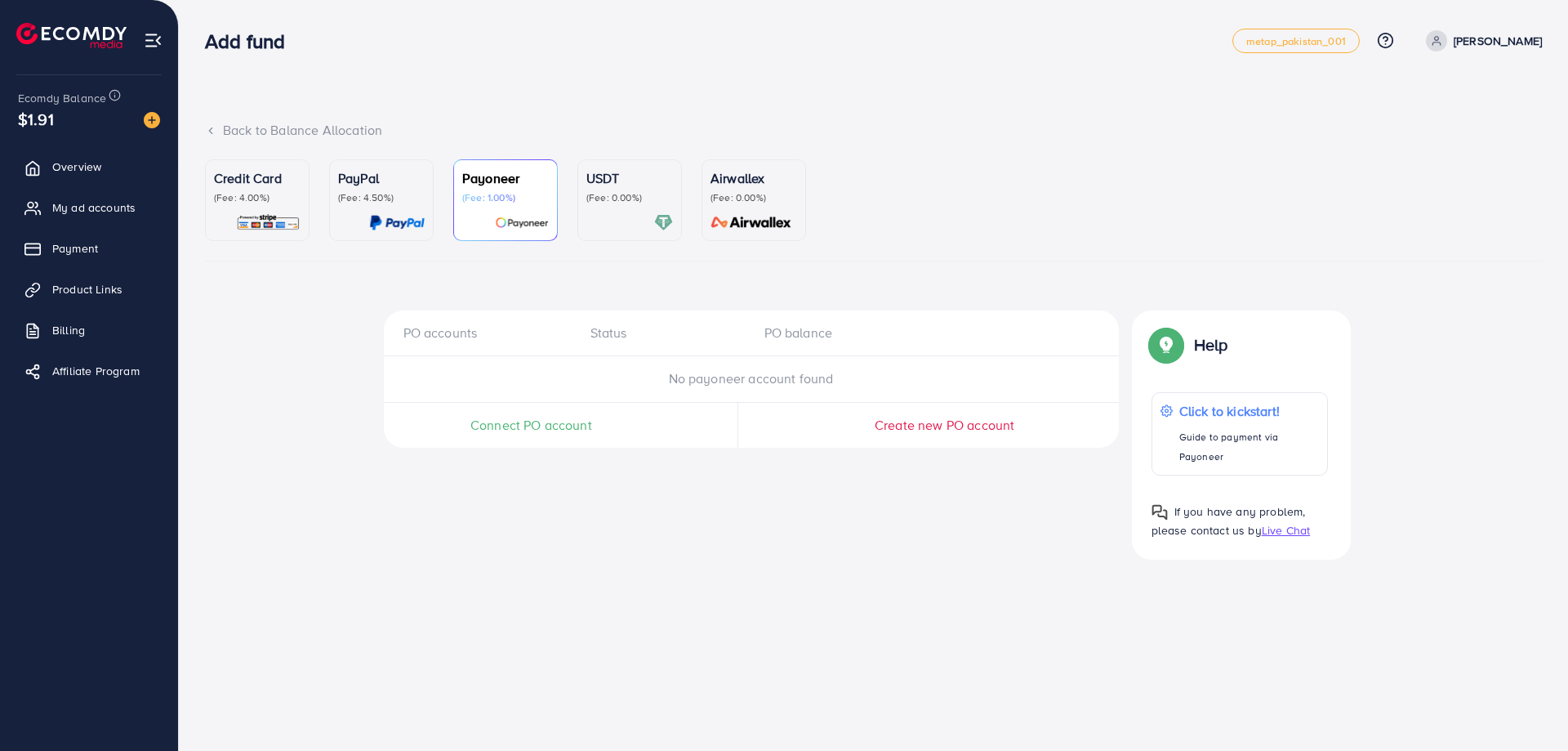
click at [339, 204] on p "(Fee: 4.50%)" at bounding box center [382, 198] width 87 height 13
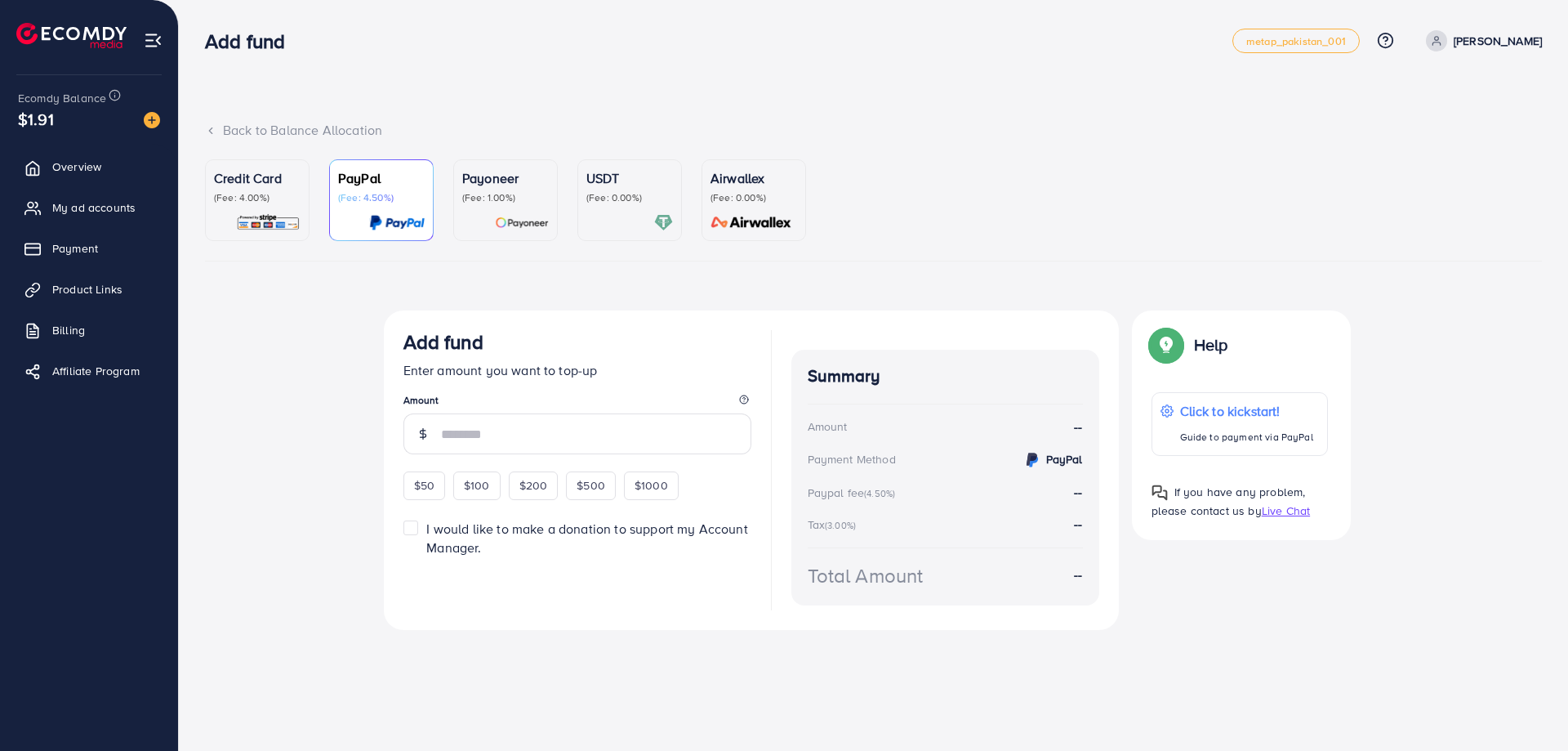
click at [255, 191] on p "(Fee: 4.00%)" at bounding box center [257, 198] width 87 height 13
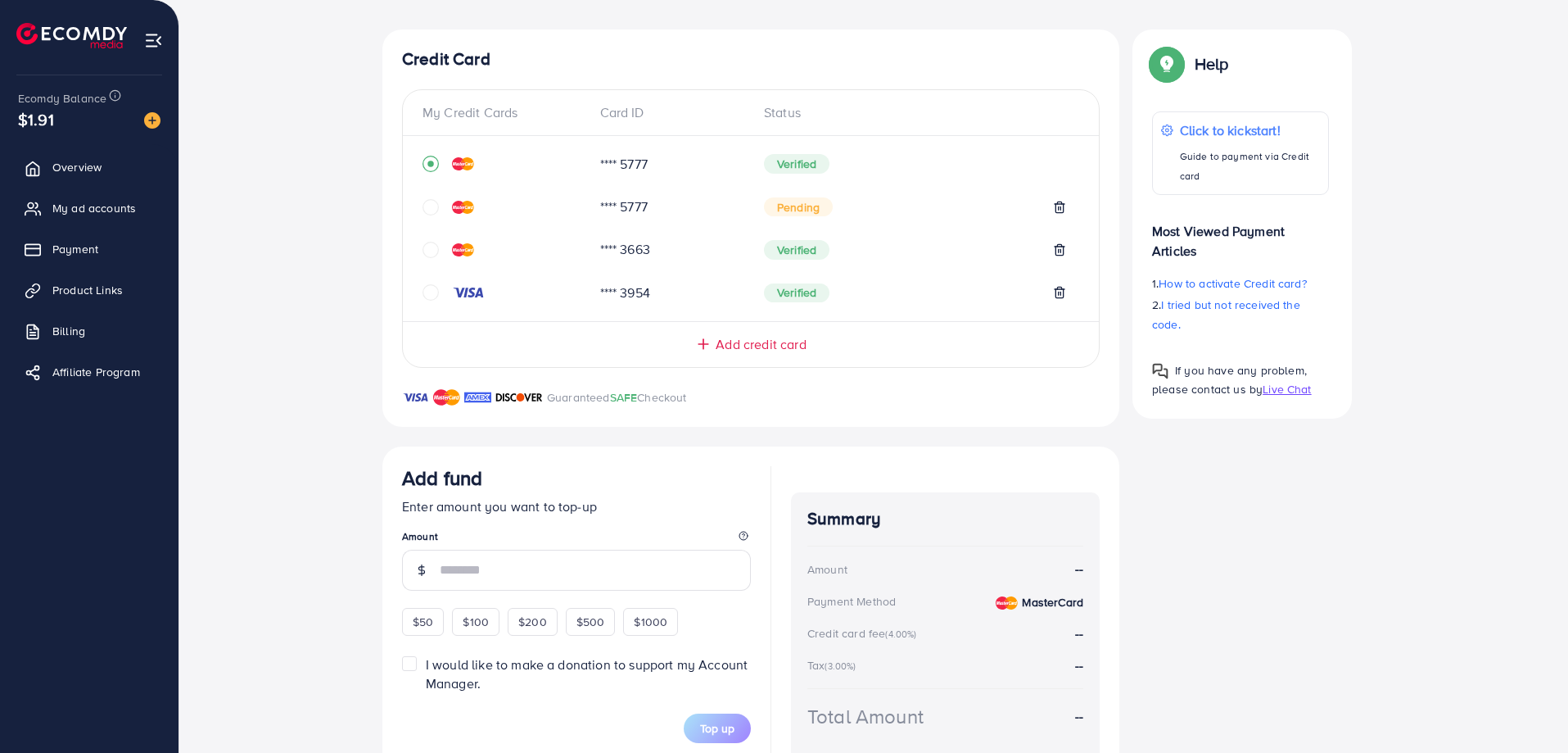
scroll to position [361, 0]
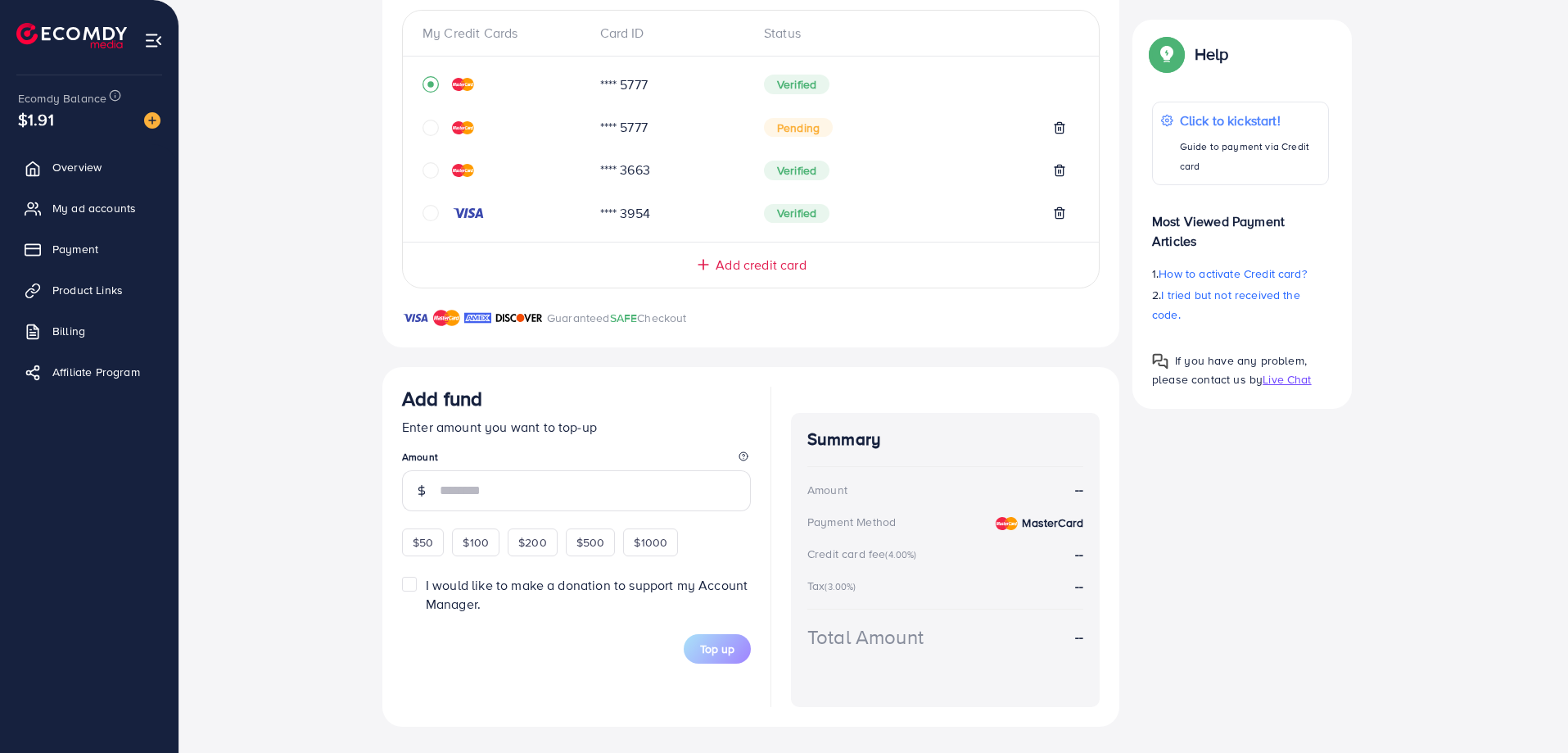
click at [439, 535] on div "Add fund Enter amount you want to top-up Amount $50 $100 $200 $500 $1000" at bounding box center [576, 471] width 349 height 169
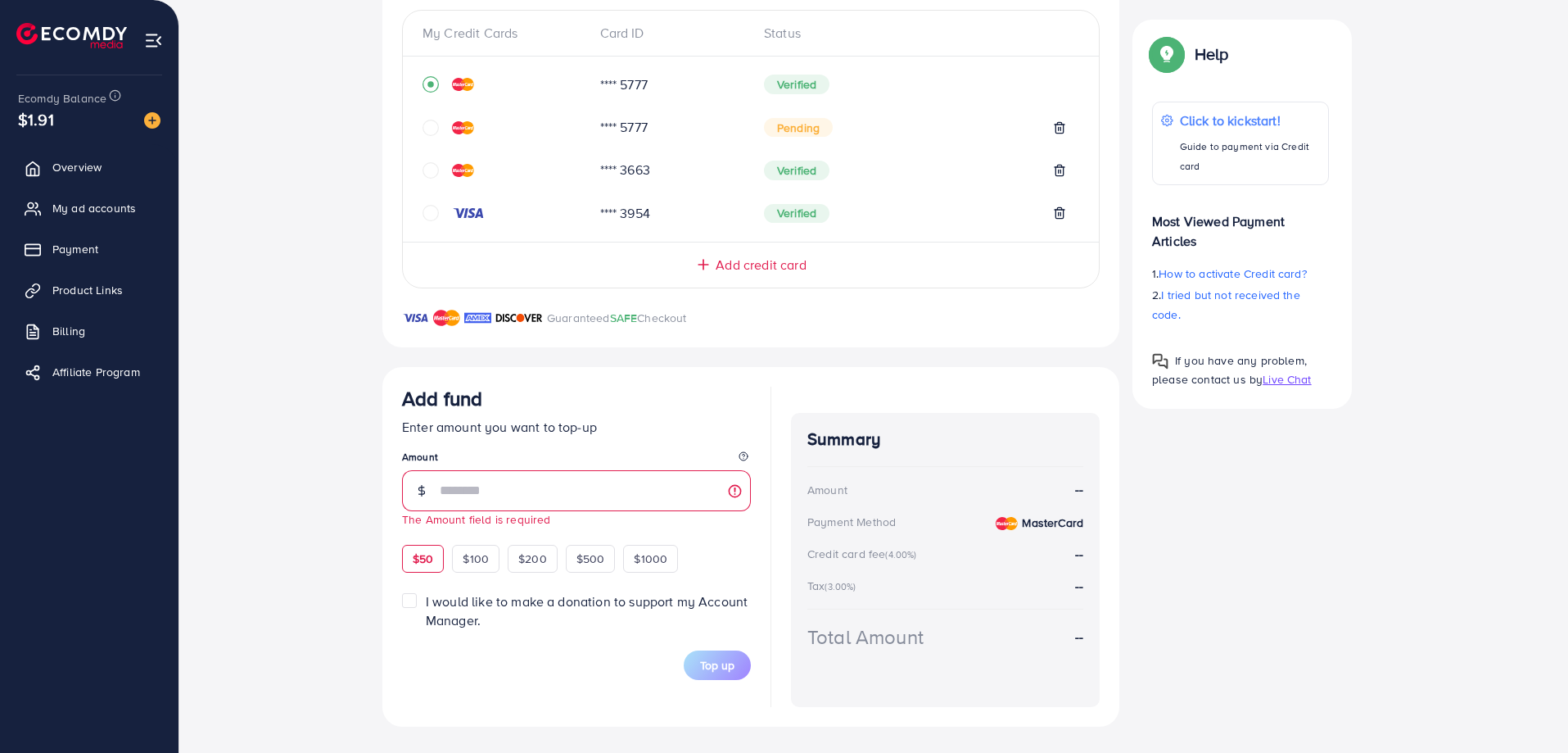
click at [432, 554] on span "$50" at bounding box center [423, 558] width 21 height 16
type input "**"
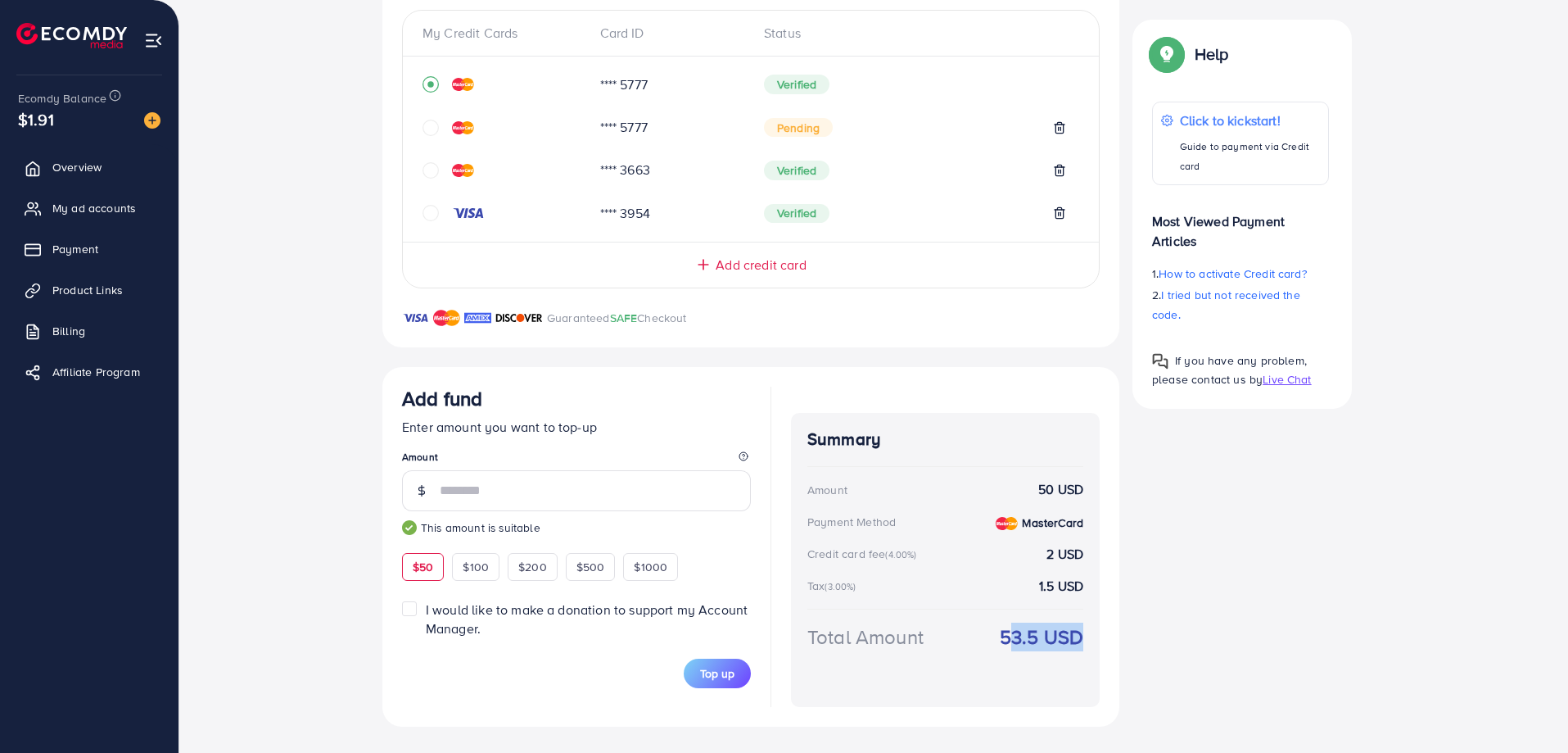
drag, startPoint x: 986, startPoint y: 638, endPoint x: 1074, endPoint y: 638, distance: 88.0
click at [1074, 638] on div "Total Amount 53.5 USD" at bounding box center [946, 657] width 276 height 68
click at [735, 667] on button "Top up" at bounding box center [717, 673] width 67 height 29
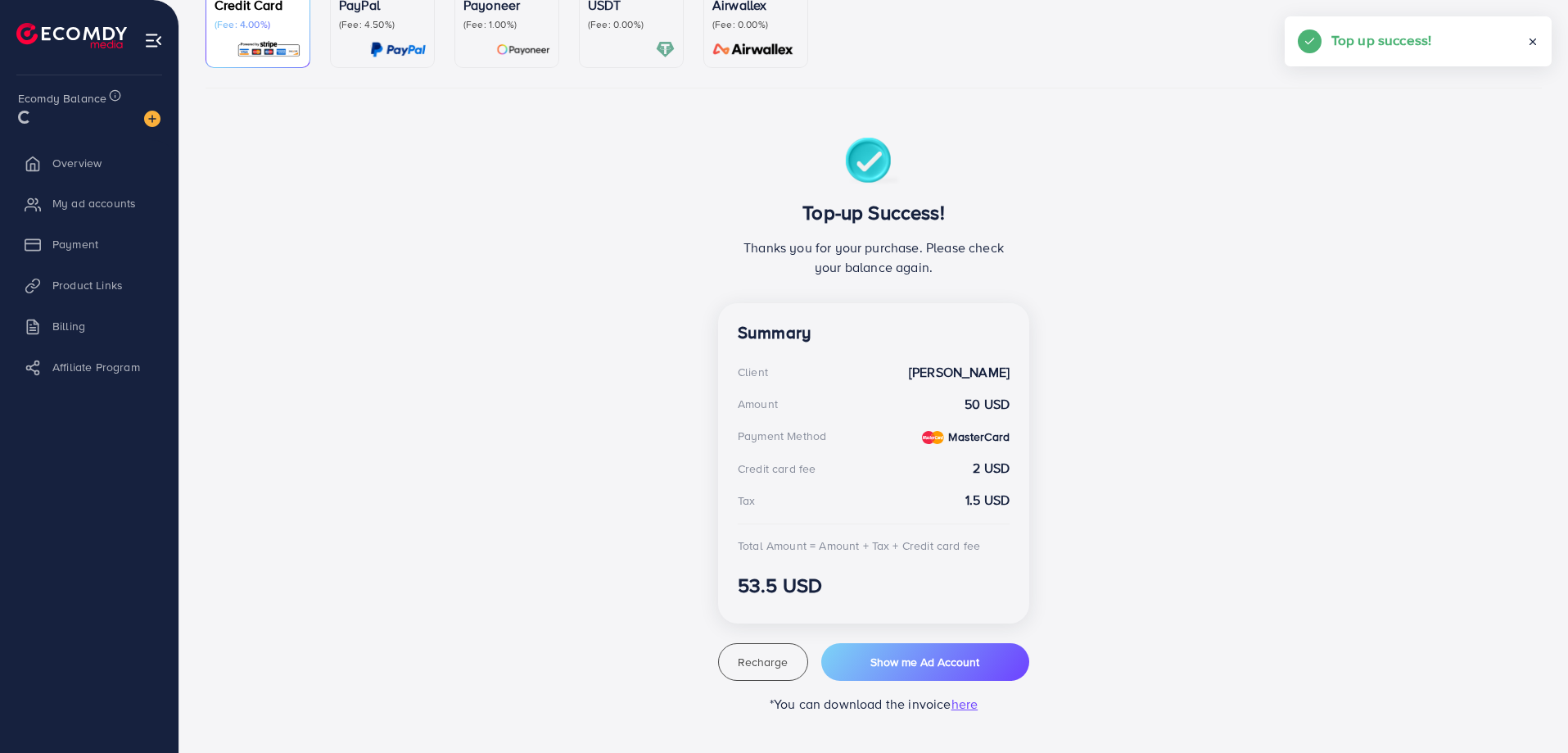
scroll to position [174, 0]
click at [880, 662] on span "Show me Ad Account" at bounding box center [924, 661] width 109 height 16
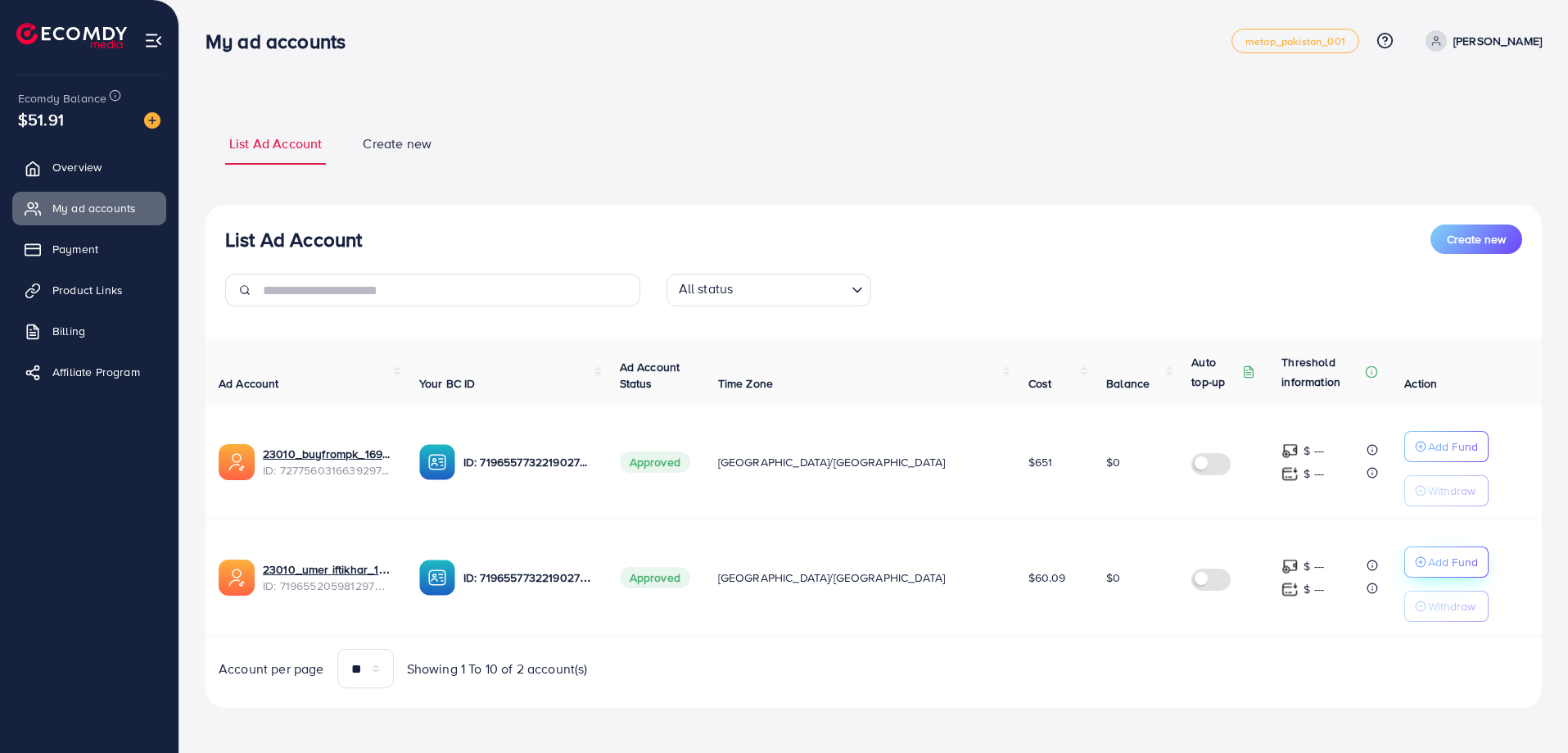
click at [1428, 557] on p "Add Fund" at bounding box center [1453, 561] width 50 height 20
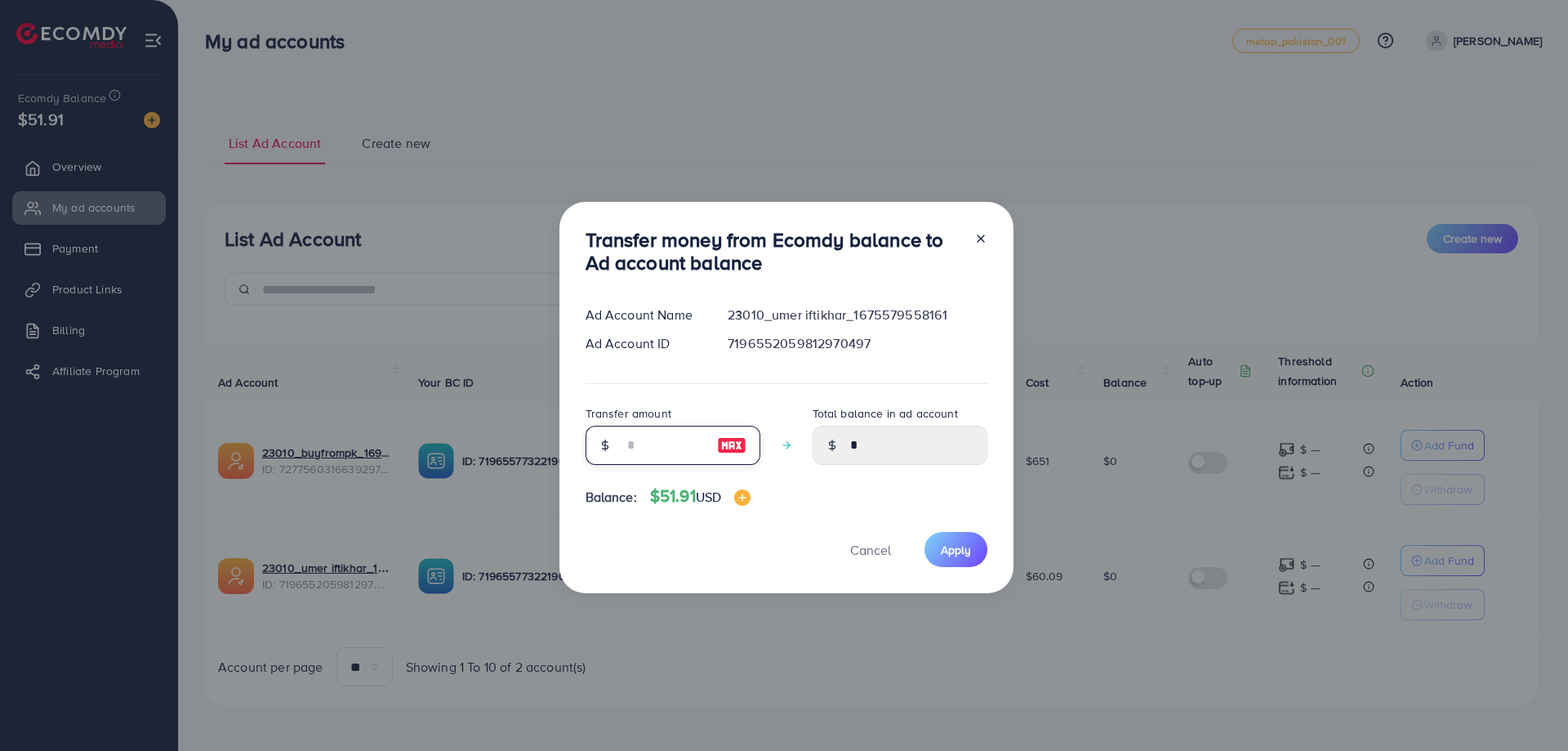
click at [694, 438] on input "number" at bounding box center [663, 446] width 82 height 40
type input "*"
type input "****"
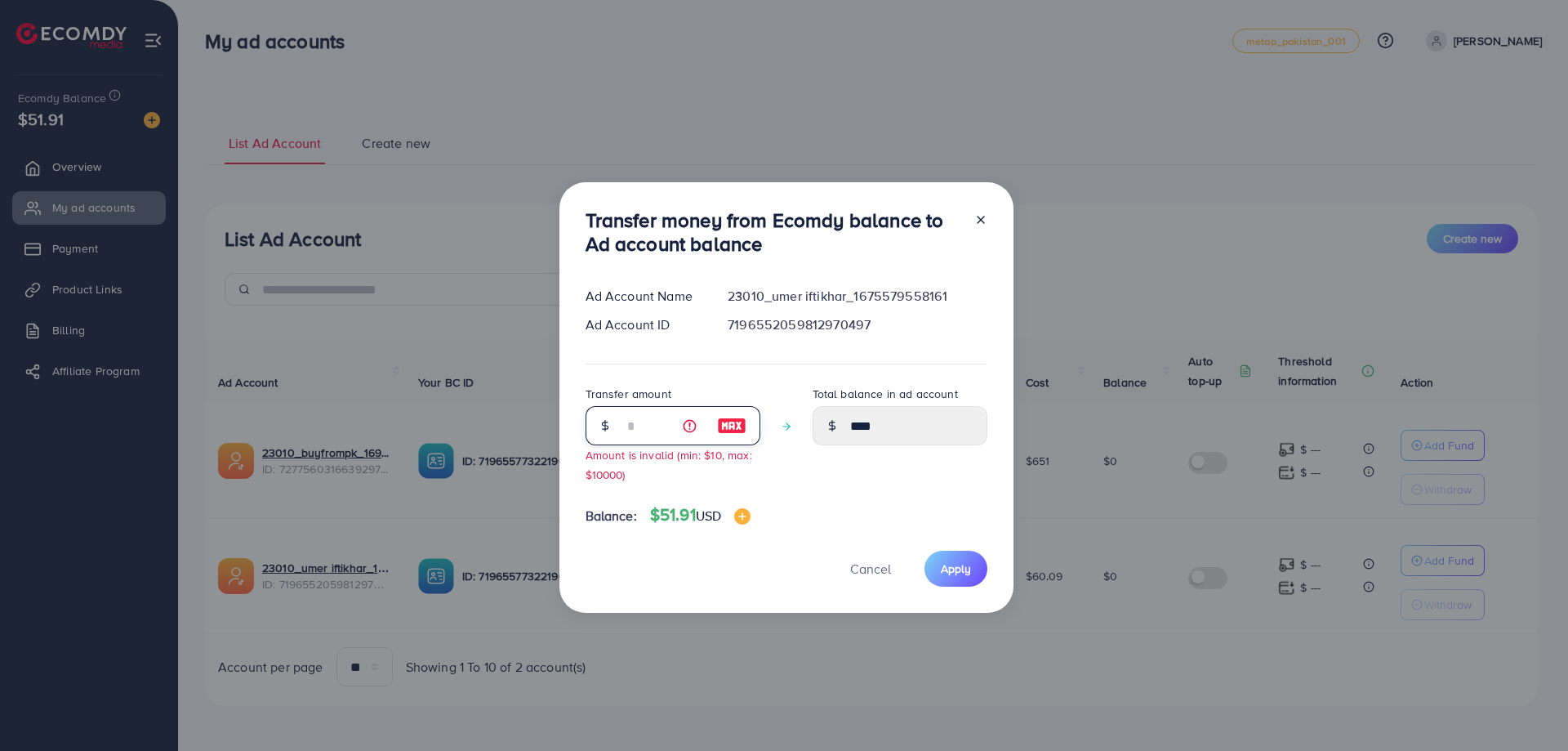
type input "**"
type input "*****"
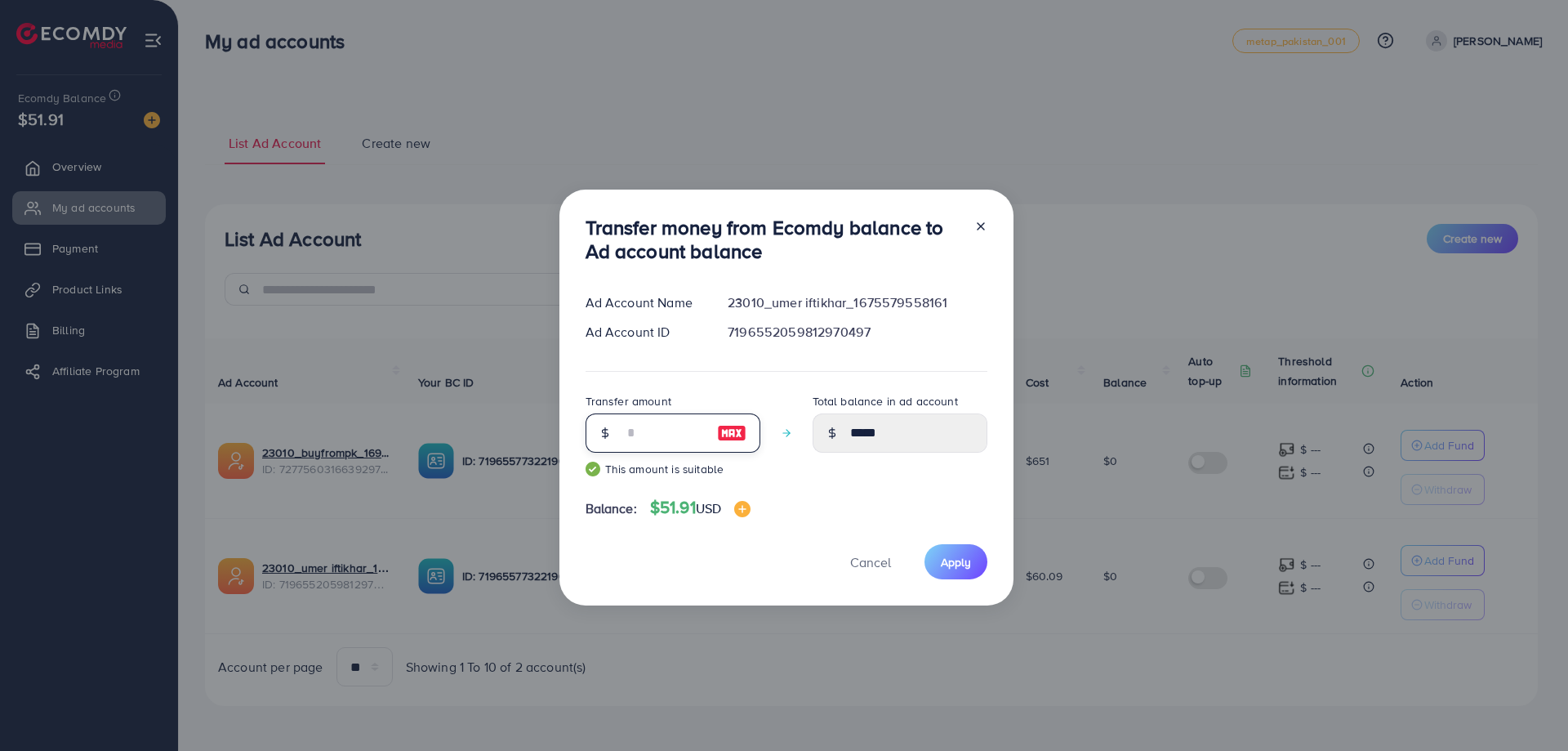
type input "**"
drag, startPoint x: 772, startPoint y: 298, endPoint x: 869, endPoint y: 302, distance: 97.1
click at [869, 302] on div "23010_umer iftikhar_1675579558161" at bounding box center [857, 302] width 286 height 19
click at [892, 381] on div "Transfer money from Ecomdy balance to Ad account balance Ad Account Name 23010_…" at bounding box center [787, 398] width 454 height 416
click at [960, 565] on span "Apply" at bounding box center [956, 562] width 30 height 16
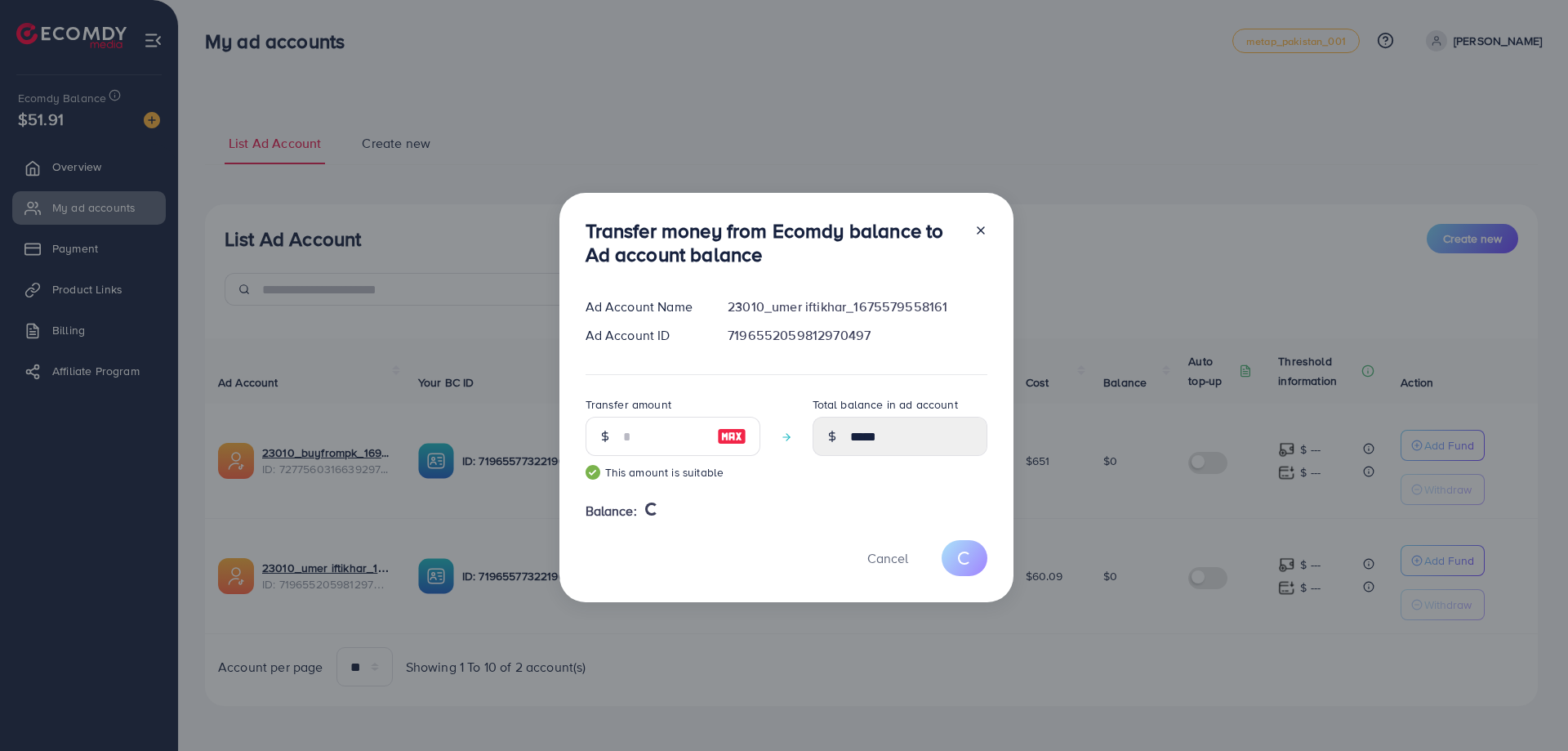
type input "*"
